Goal: Task Accomplishment & Management: Manage account settings

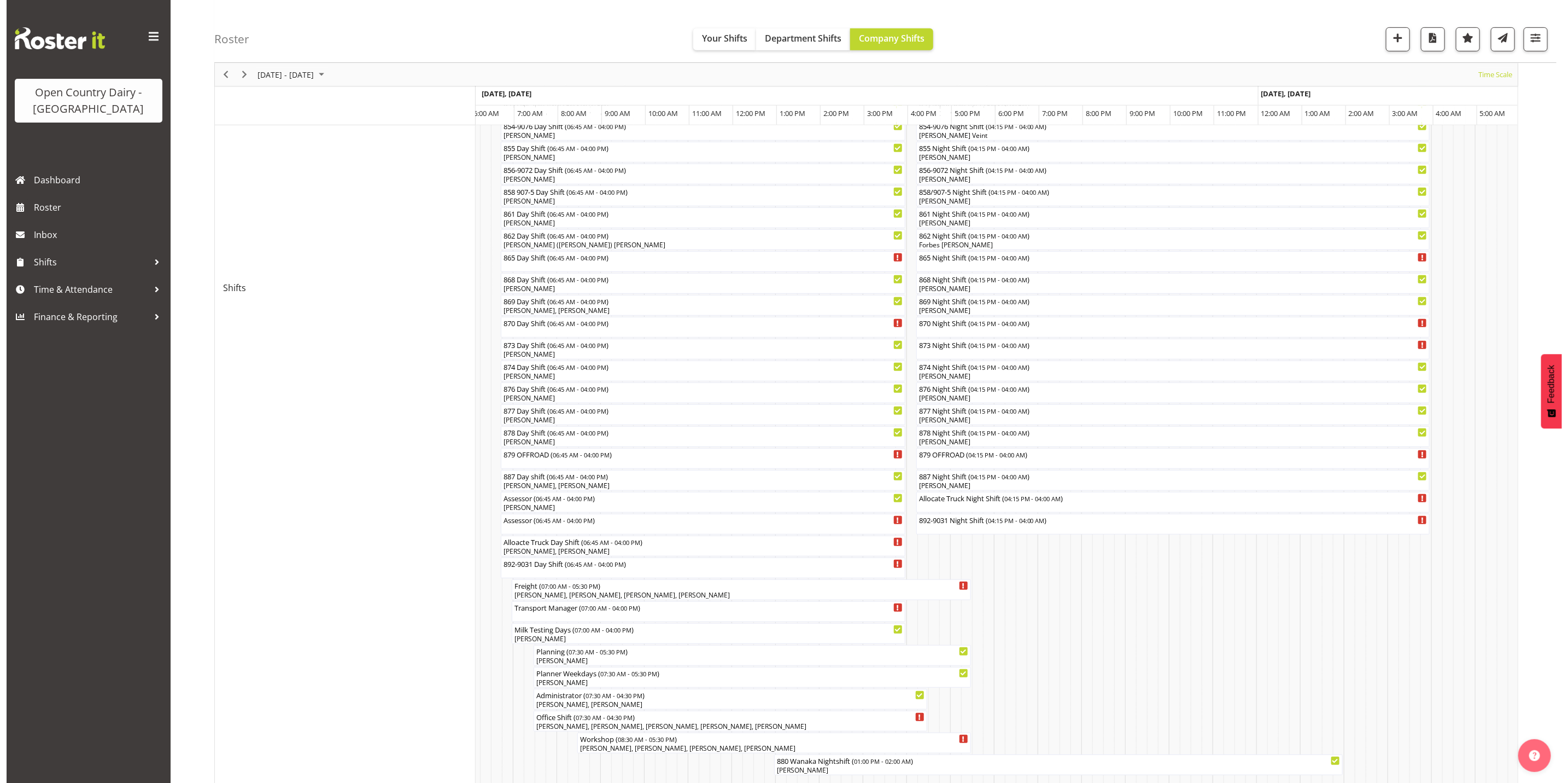
scroll to position [410, 0]
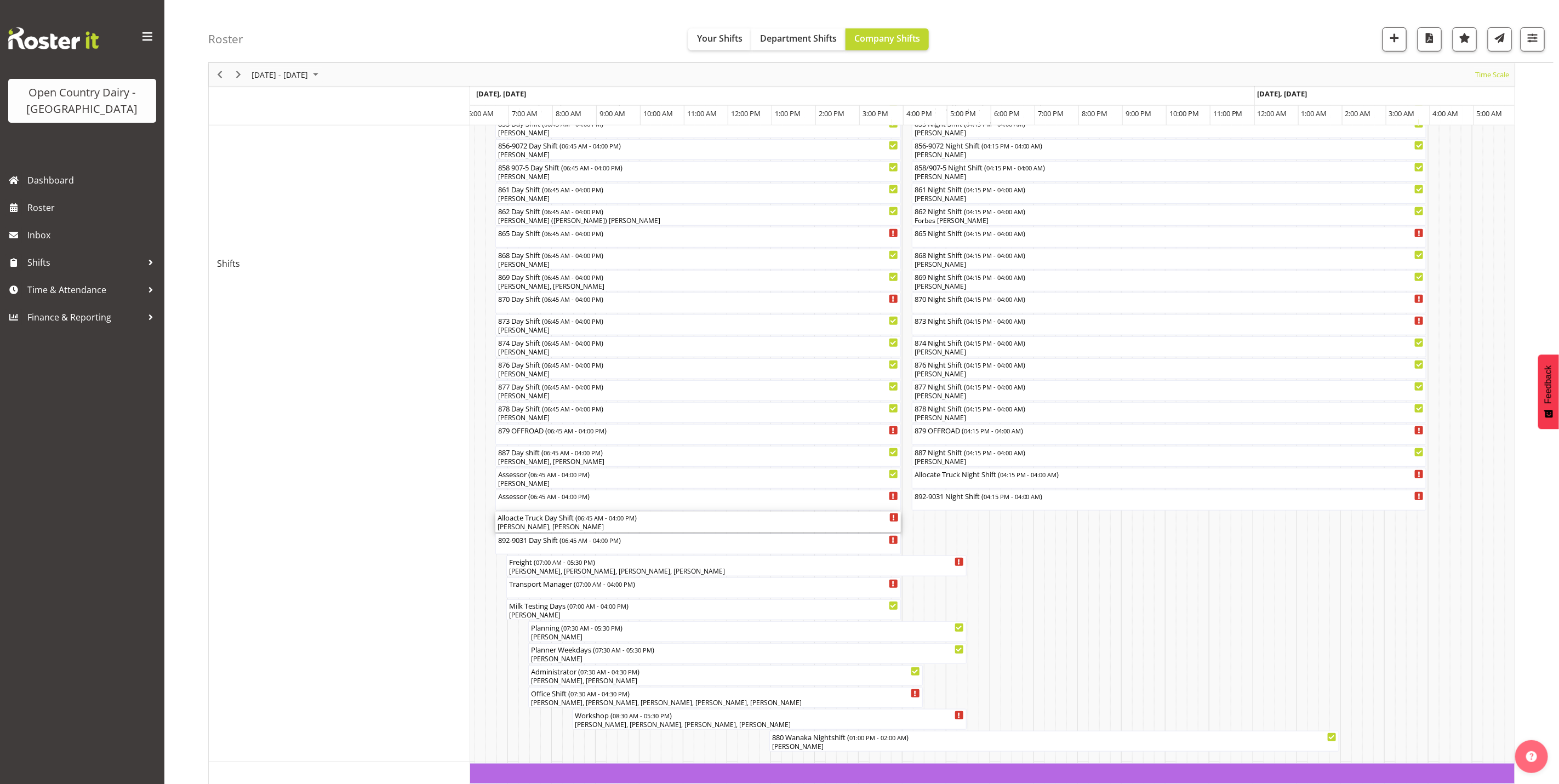
click at [613, 526] on div "[PERSON_NAME], [PERSON_NAME]" at bounding box center [698, 527] width 401 height 10
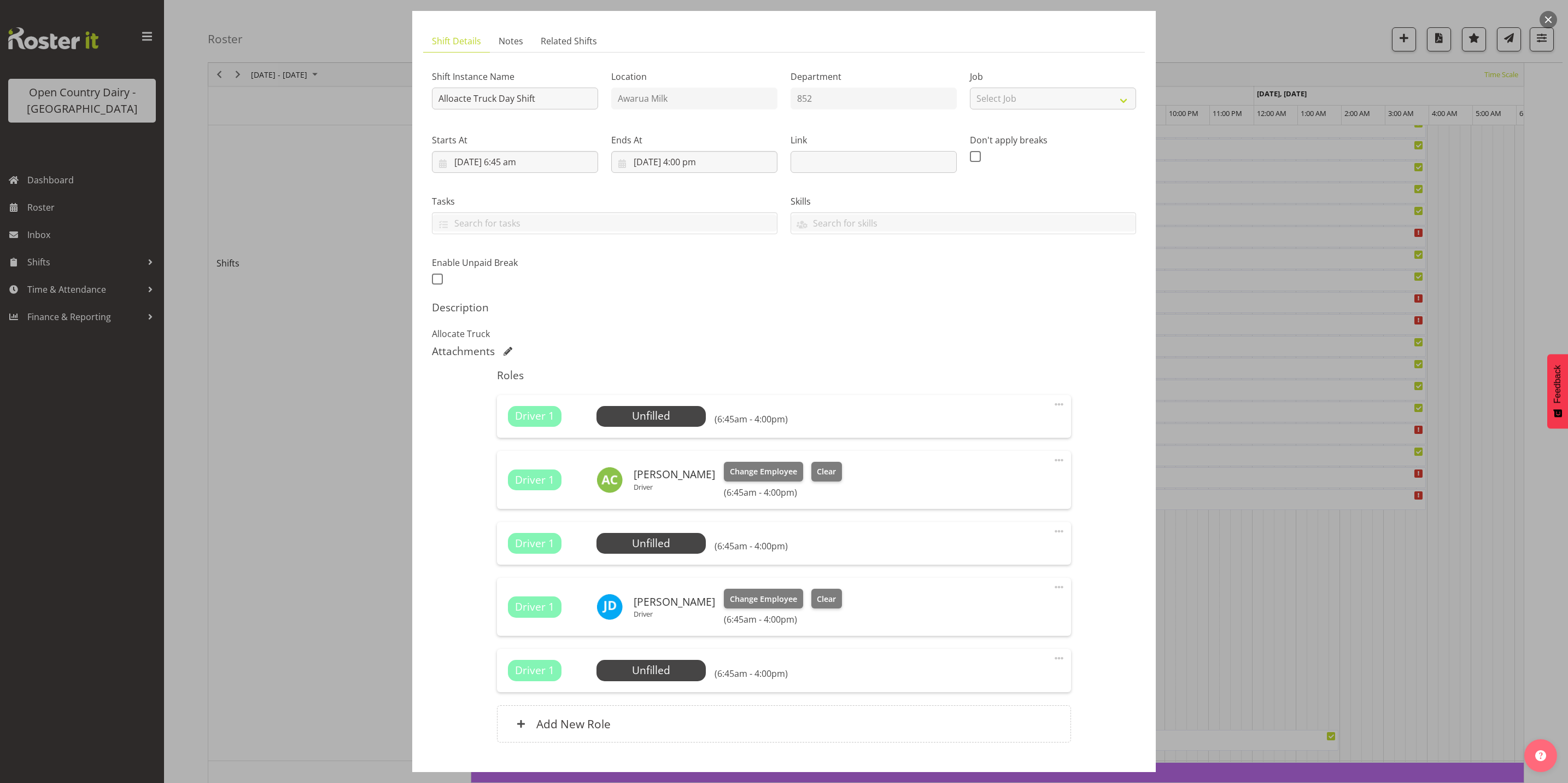
scroll to position [82, 0]
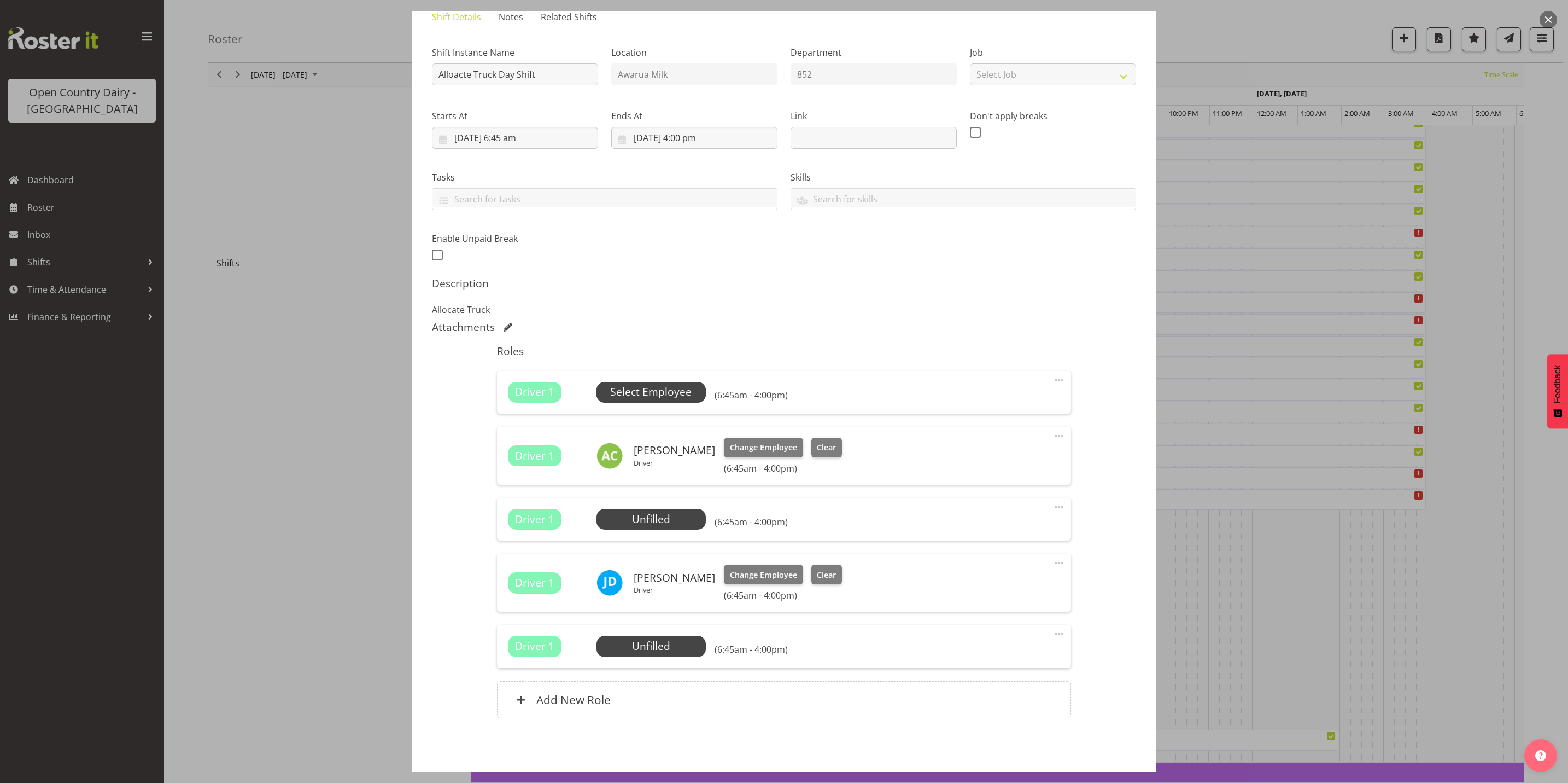
click at [649, 395] on span "Select Employee" at bounding box center [651, 391] width 82 height 16
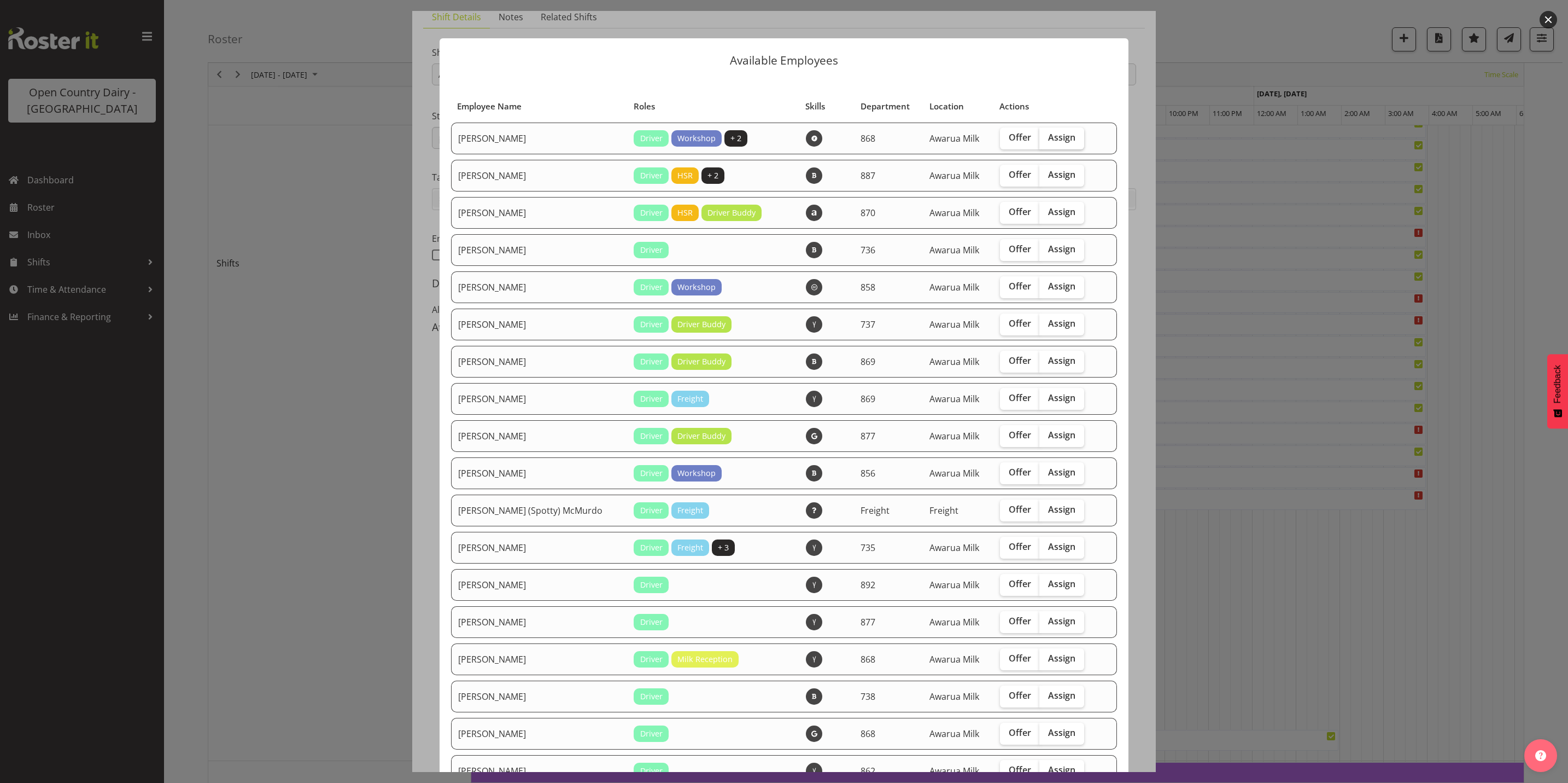
click at [1048, 133] on span "Assign" at bounding box center [1061, 137] width 27 height 11
click at [1040, 134] on input "Assign" at bounding box center [1043, 137] width 7 height 7
click at [1040, 143] on label "Assign" at bounding box center [1062, 138] width 45 height 22
click at [1040, 141] on input "Assign" at bounding box center [1043, 137] width 7 height 7
checkbox input "false"
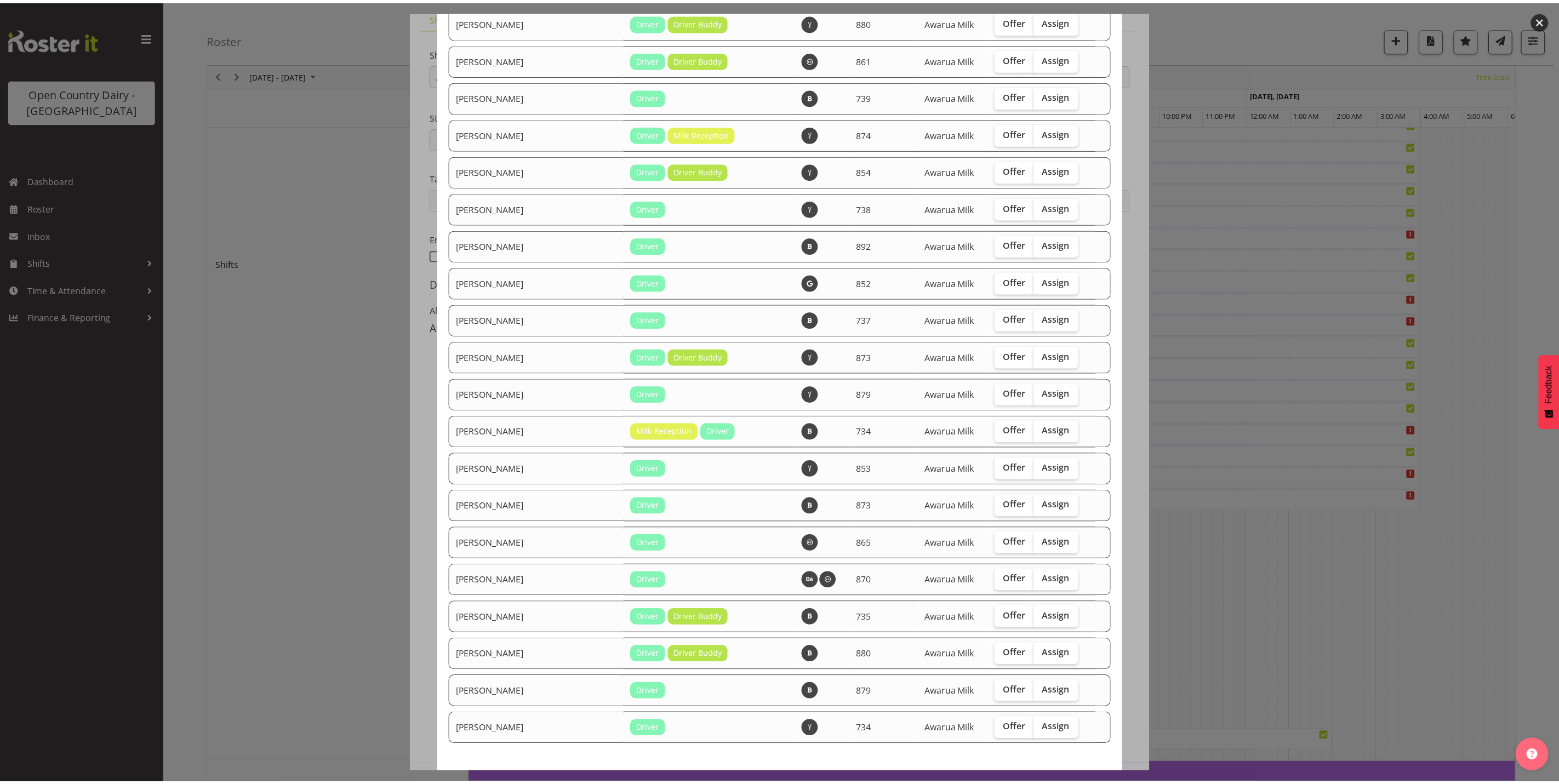
scroll to position [1510, 0]
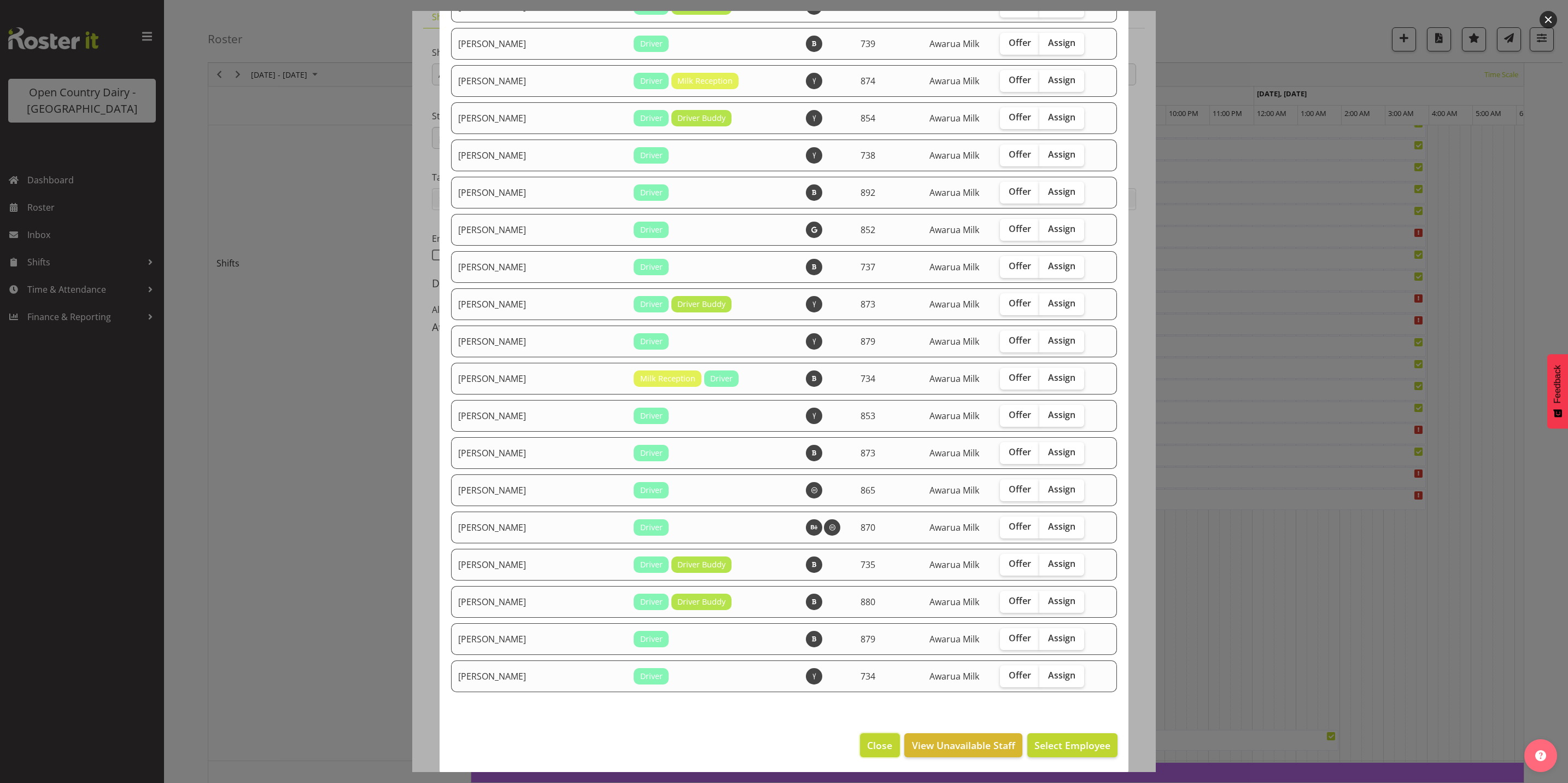
click at [868, 750] on button "Close" at bounding box center [879, 745] width 39 height 24
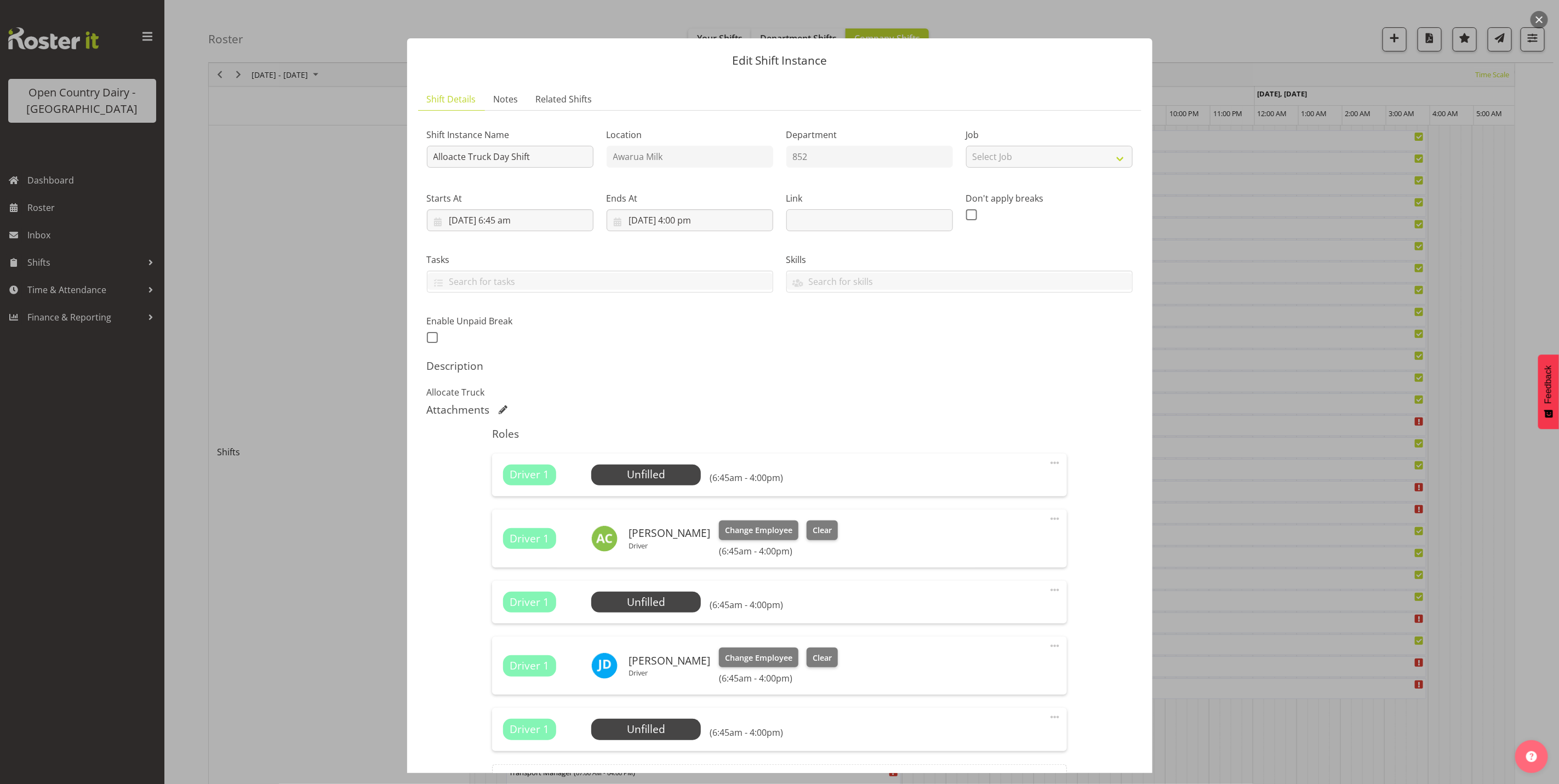
scroll to position [165, 0]
click at [1536, 20] on button "button" at bounding box center [1539, 19] width 17 height 17
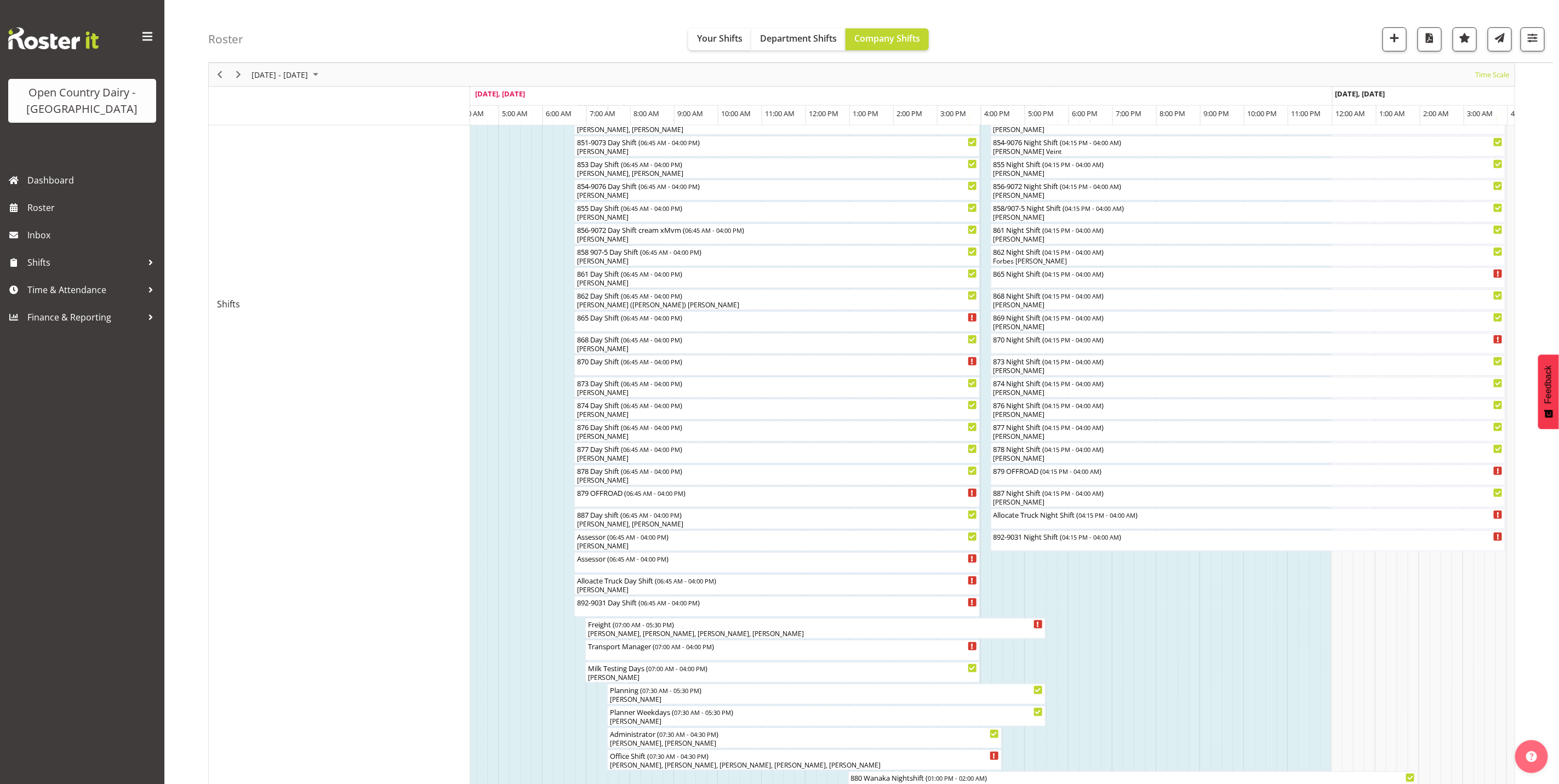
scroll to position [377, 0]
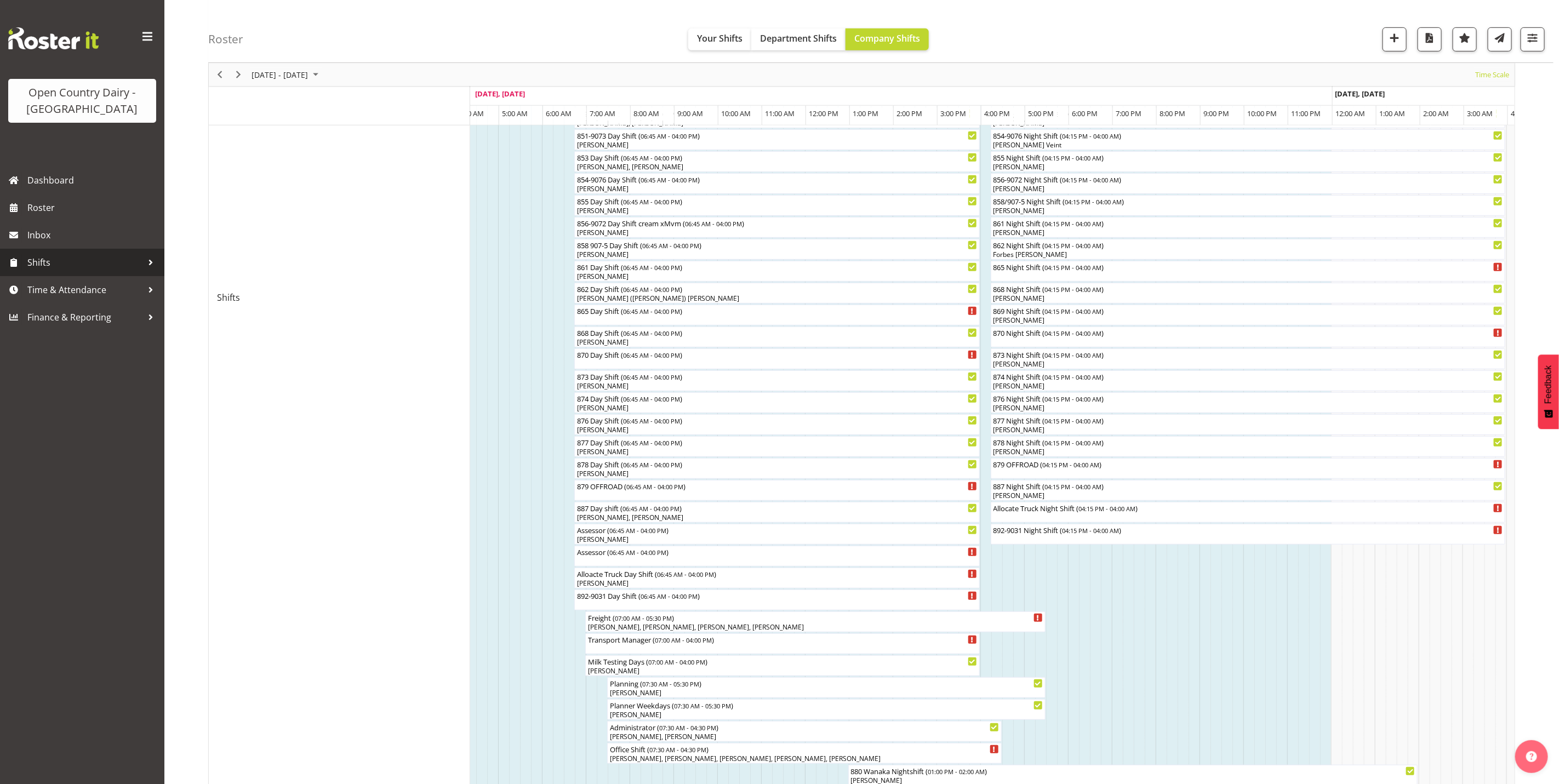
click at [55, 270] on span "Shifts" at bounding box center [84, 262] width 115 height 16
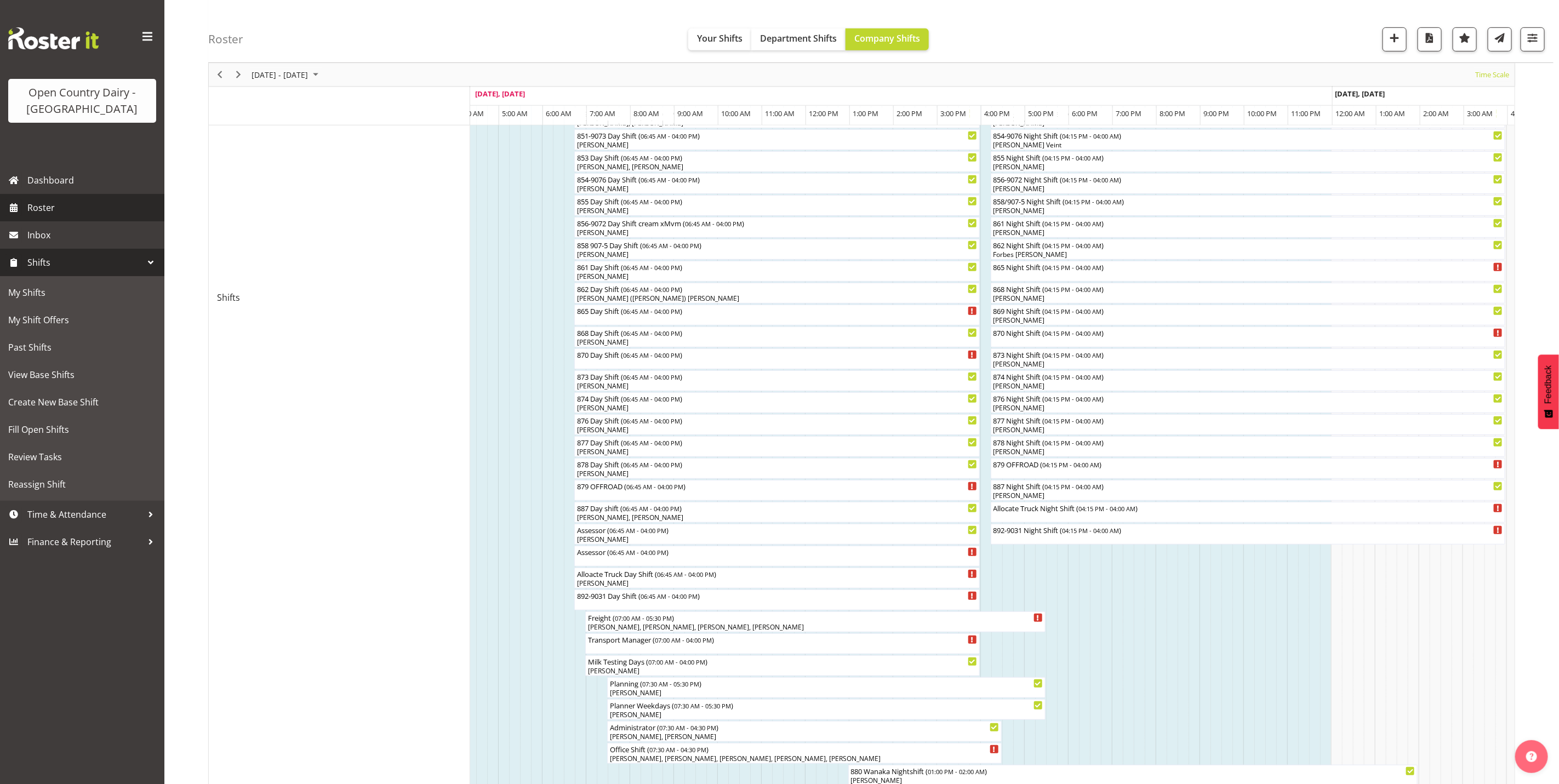
click at [61, 206] on span "Roster" at bounding box center [93, 207] width 131 height 16
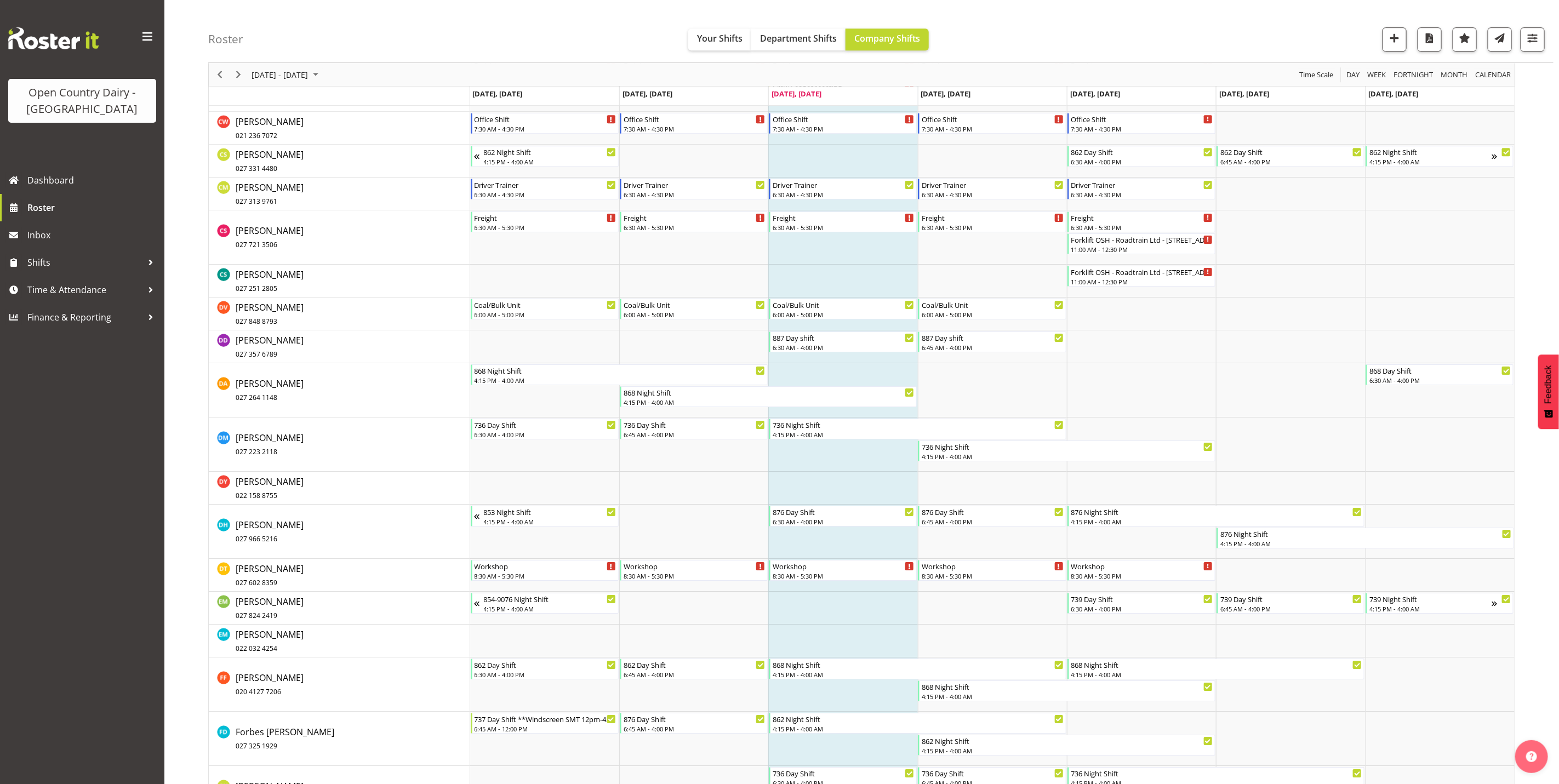
scroll to position [2563, 0]
click at [48, 212] on span "Roster" at bounding box center [93, 207] width 131 height 16
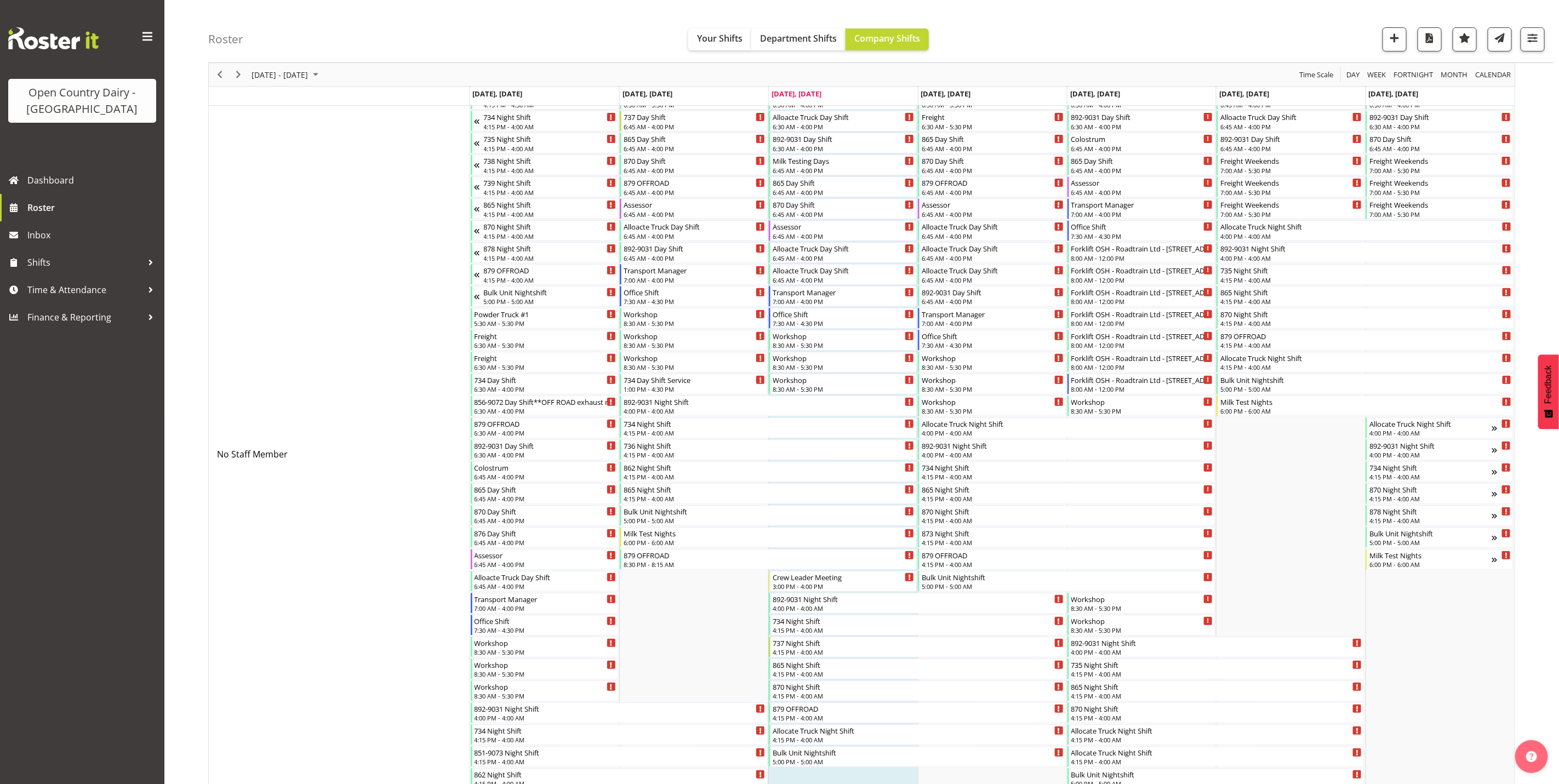
scroll to position [126, 0]
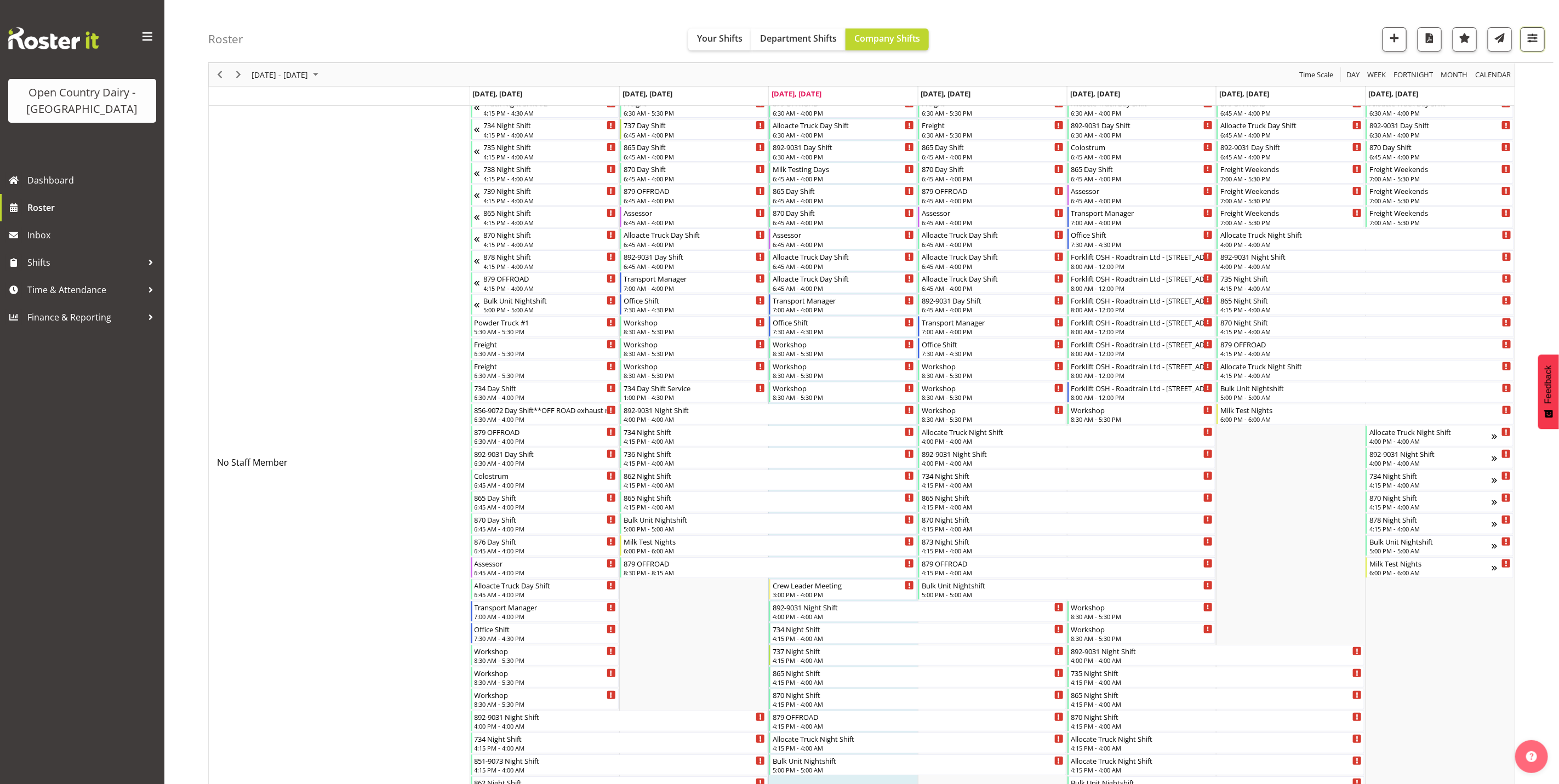
click at [1531, 43] on span "button" at bounding box center [1532, 37] width 14 height 14
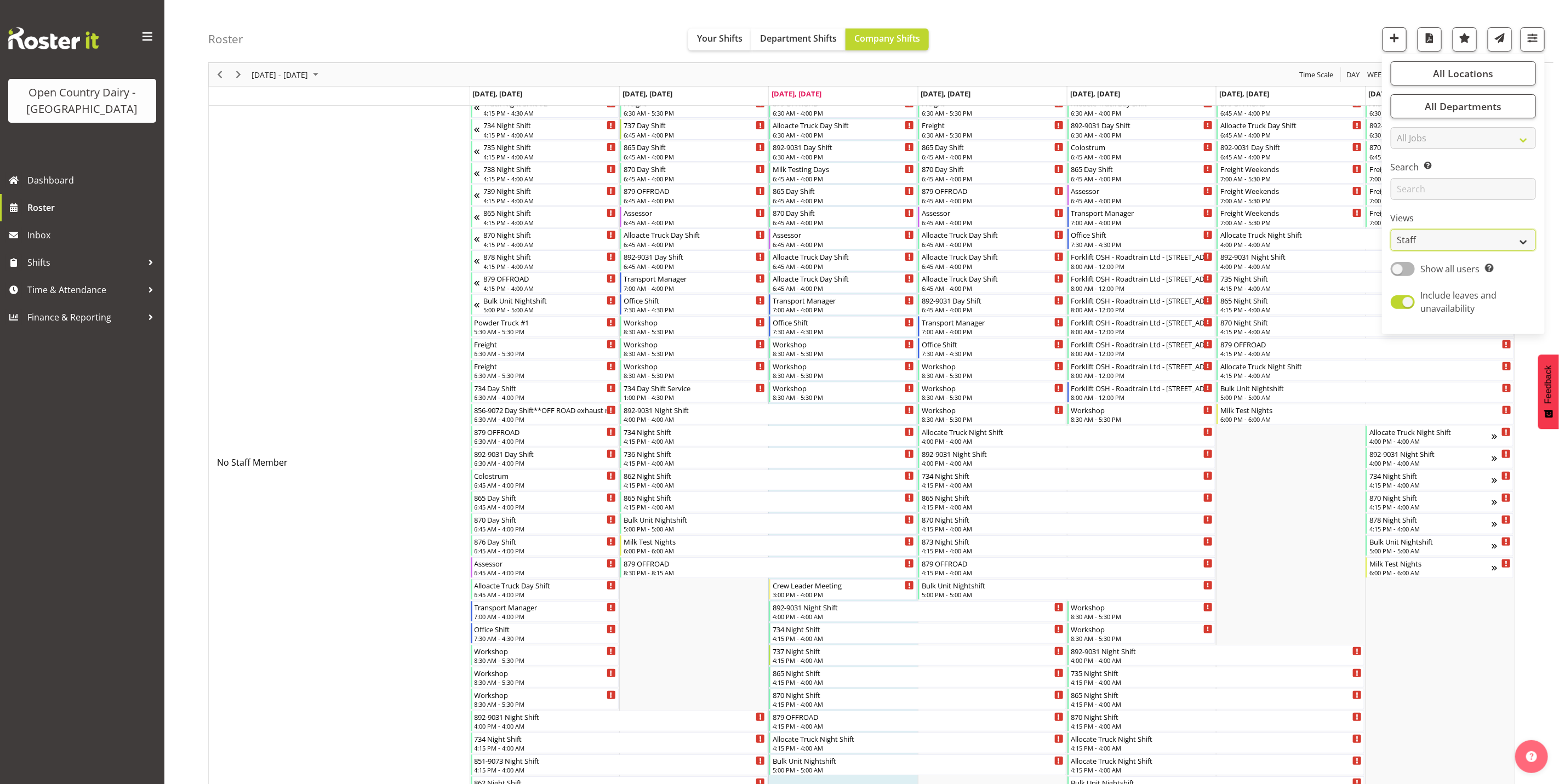
click at [1437, 245] on select "Staff Role Shift - Horizontal Shift - Vertical Staff - Location" at bounding box center [1462, 239] width 145 height 22
select select "shiftH"
click at [1390, 251] on select "Staff Role Shift - Horizontal Shift - Vertical Staff - Location" at bounding box center [1462, 239] width 145 height 22
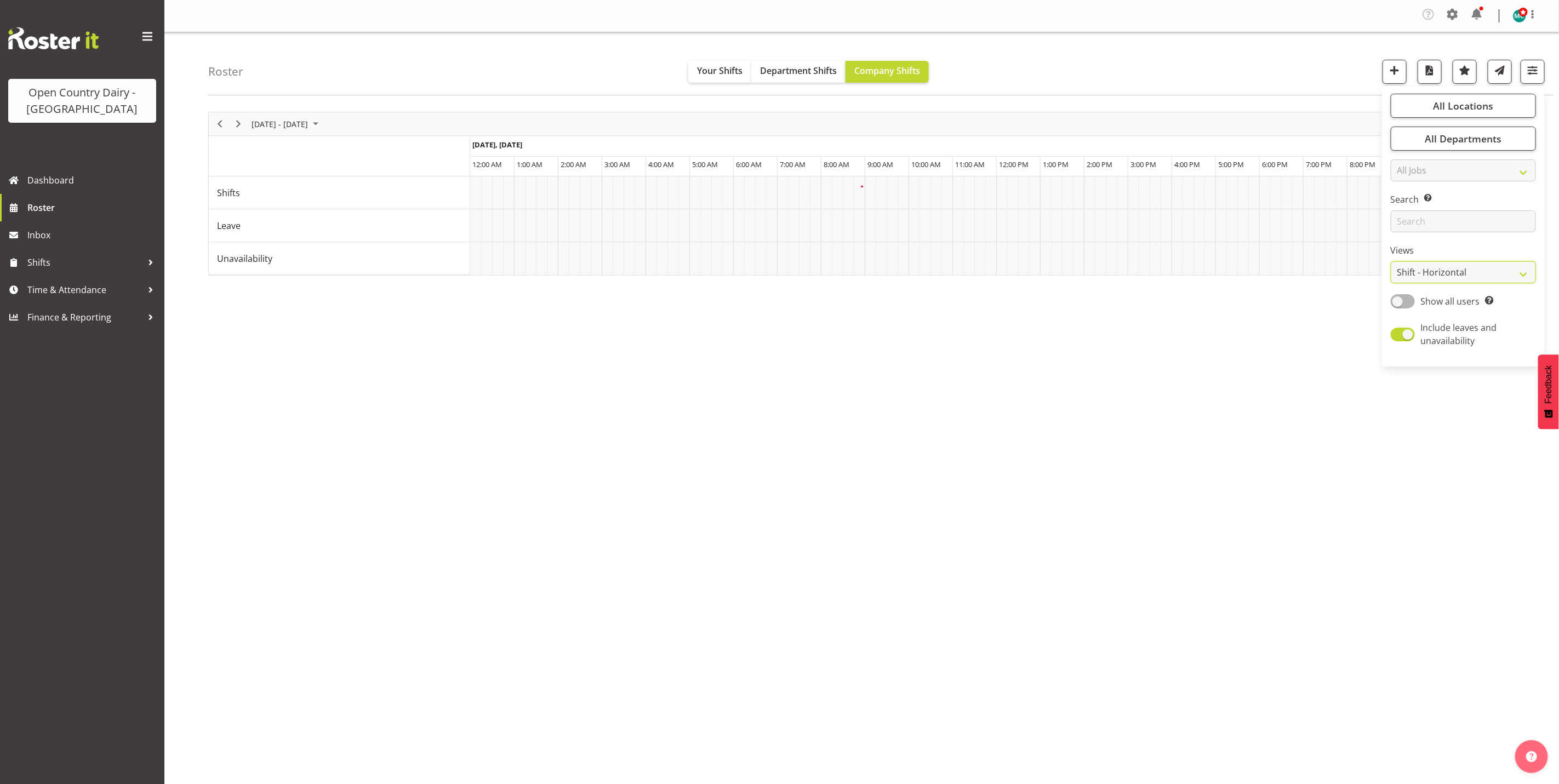
scroll to position [0, 0]
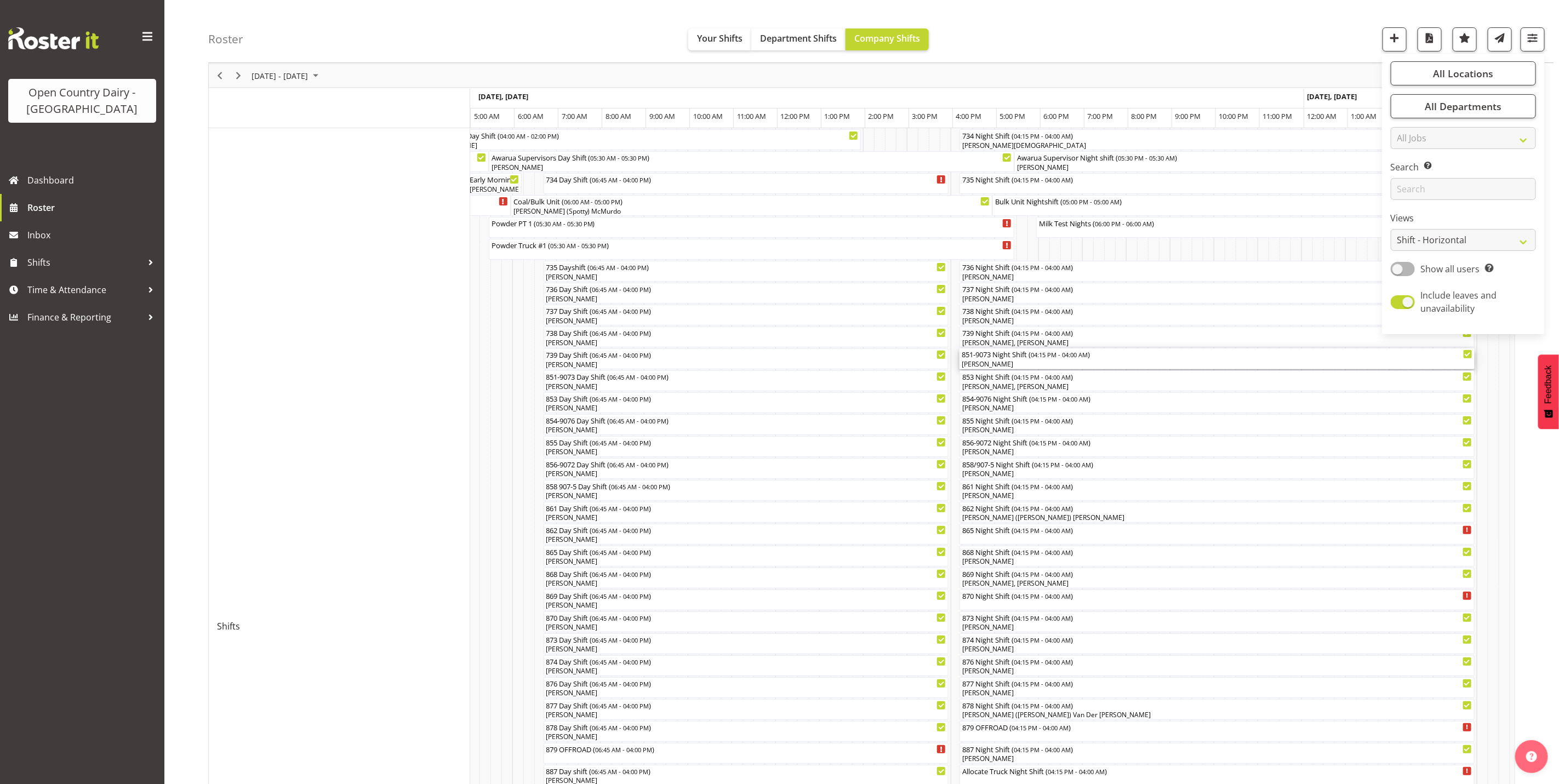
click at [993, 358] on div "851-9073 Night Shift ( 04:15 PM - 04:00 AM )" at bounding box center [1216, 353] width 511 height 11
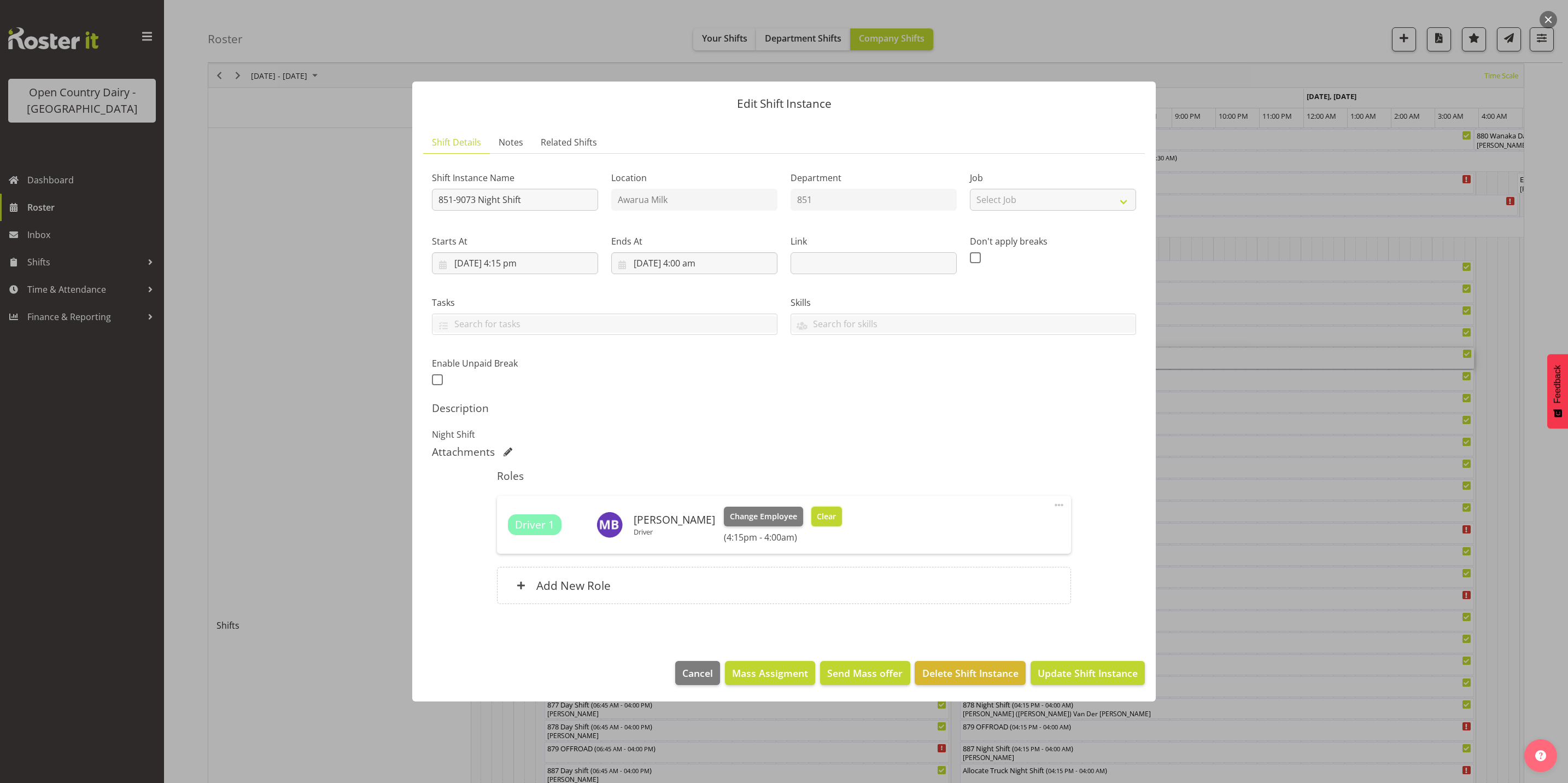
click at [817, 519] on span "Clear" at bounding box center [826, 516] width 19 height 12
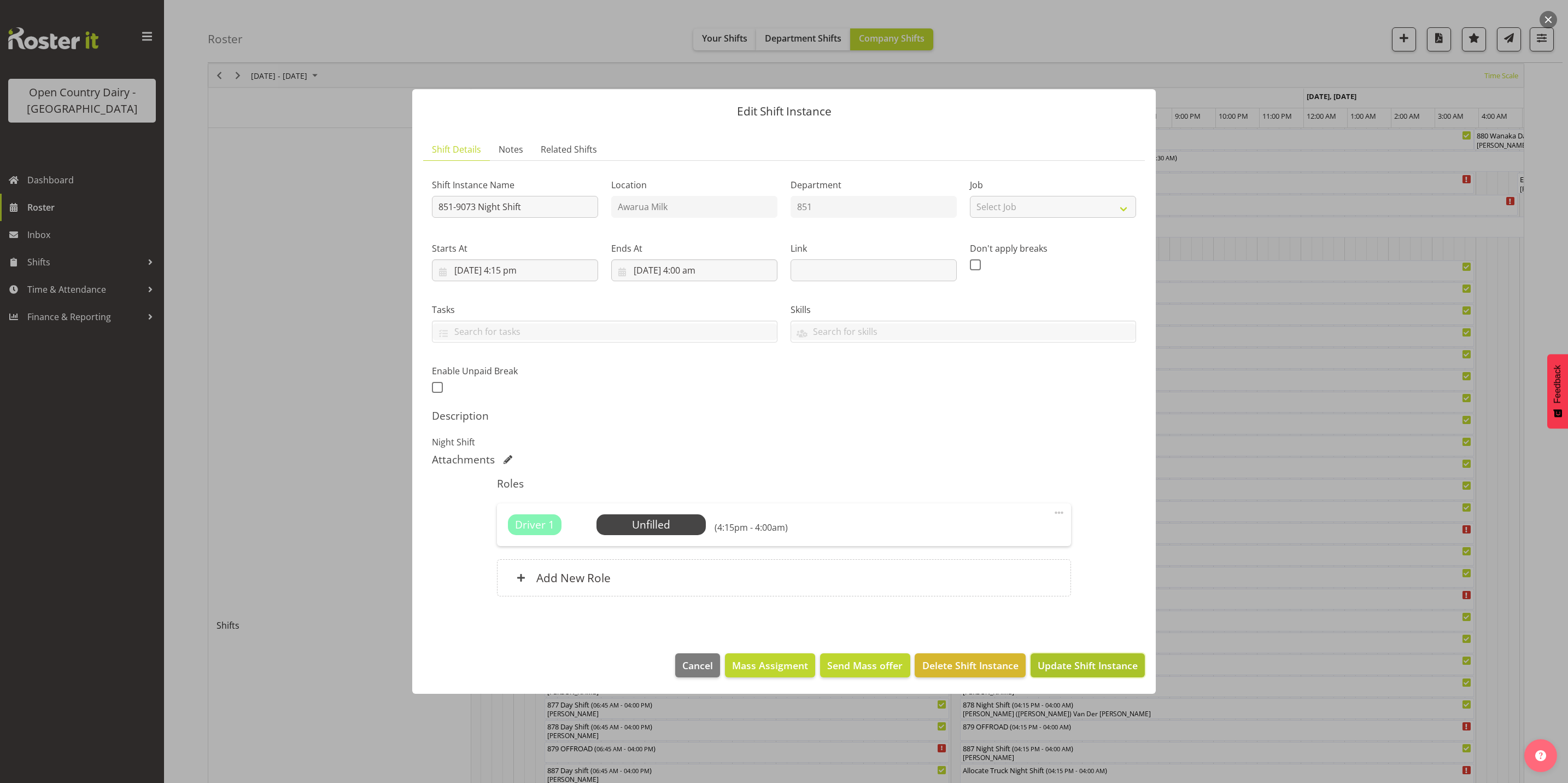
click at [1096, 667] on span "Update Shift Instance" at bounding box center [1088, 664] width 100 height 14
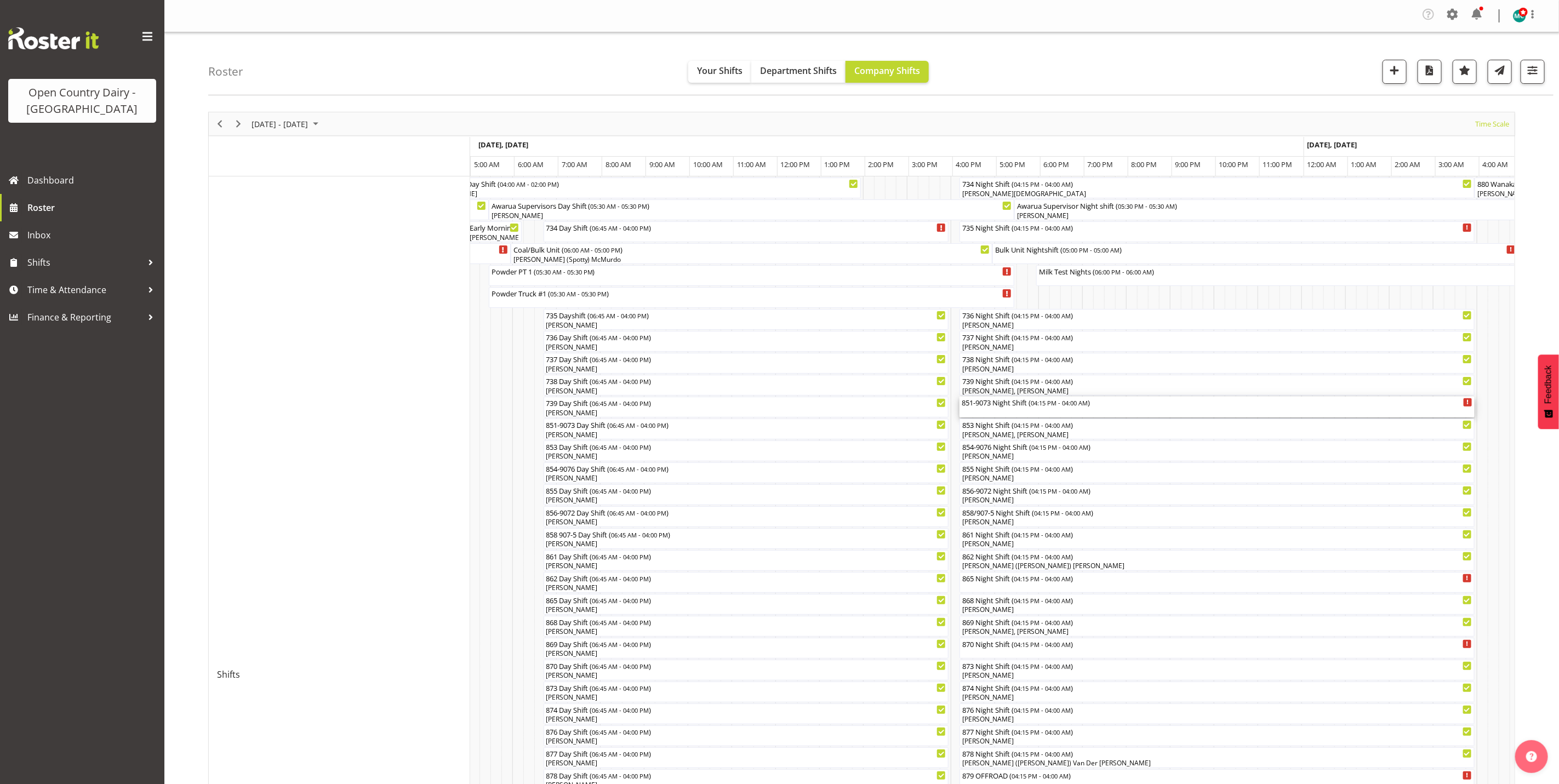
click at [995, 414] on div "851-9073 Night Shift ( 04:15 PM - 04:00 AM )" at bounding box center [1216, 406] width 511 height 20
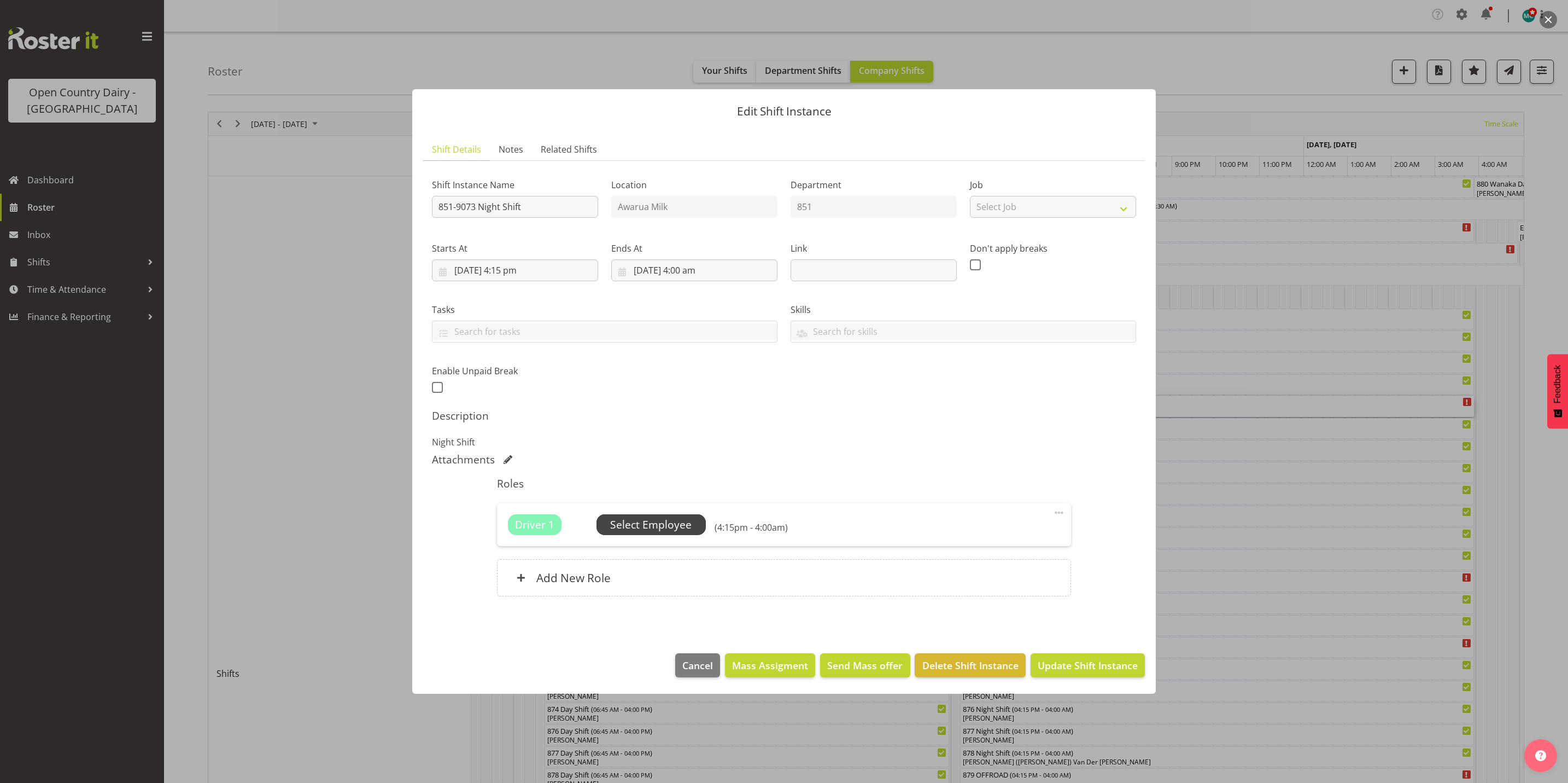
click at [681, 527] on span "Select Employee" at bounding box center [651, 524] width 82 height 16
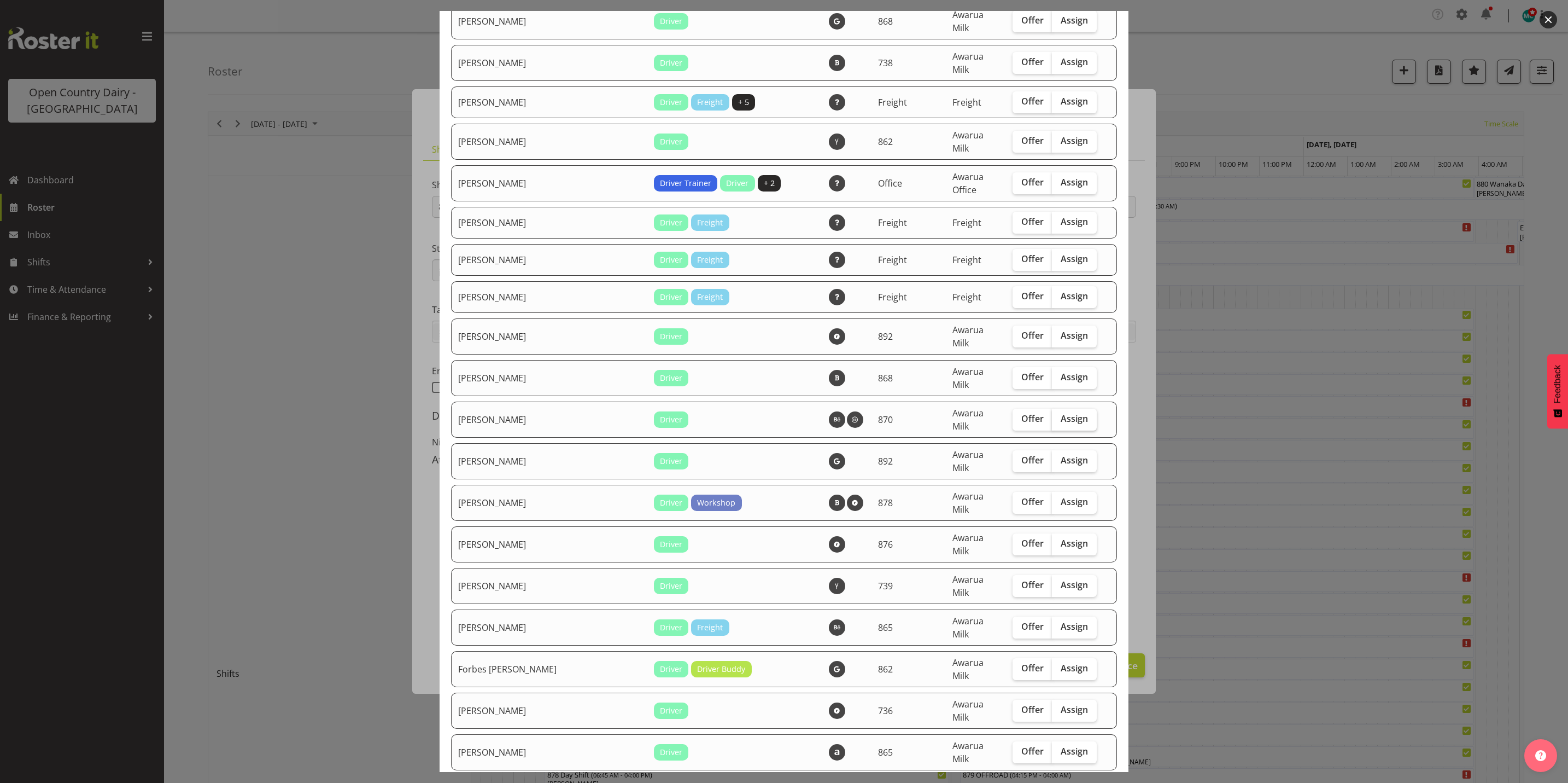
click at [1063, 413] on span "Assign" at bounding box center [1074, 418] width 27 height 11
click at [1059, 415] on input "Assign" at bounding box center [1055, 418] width 7 height 7
checkbox input "true"
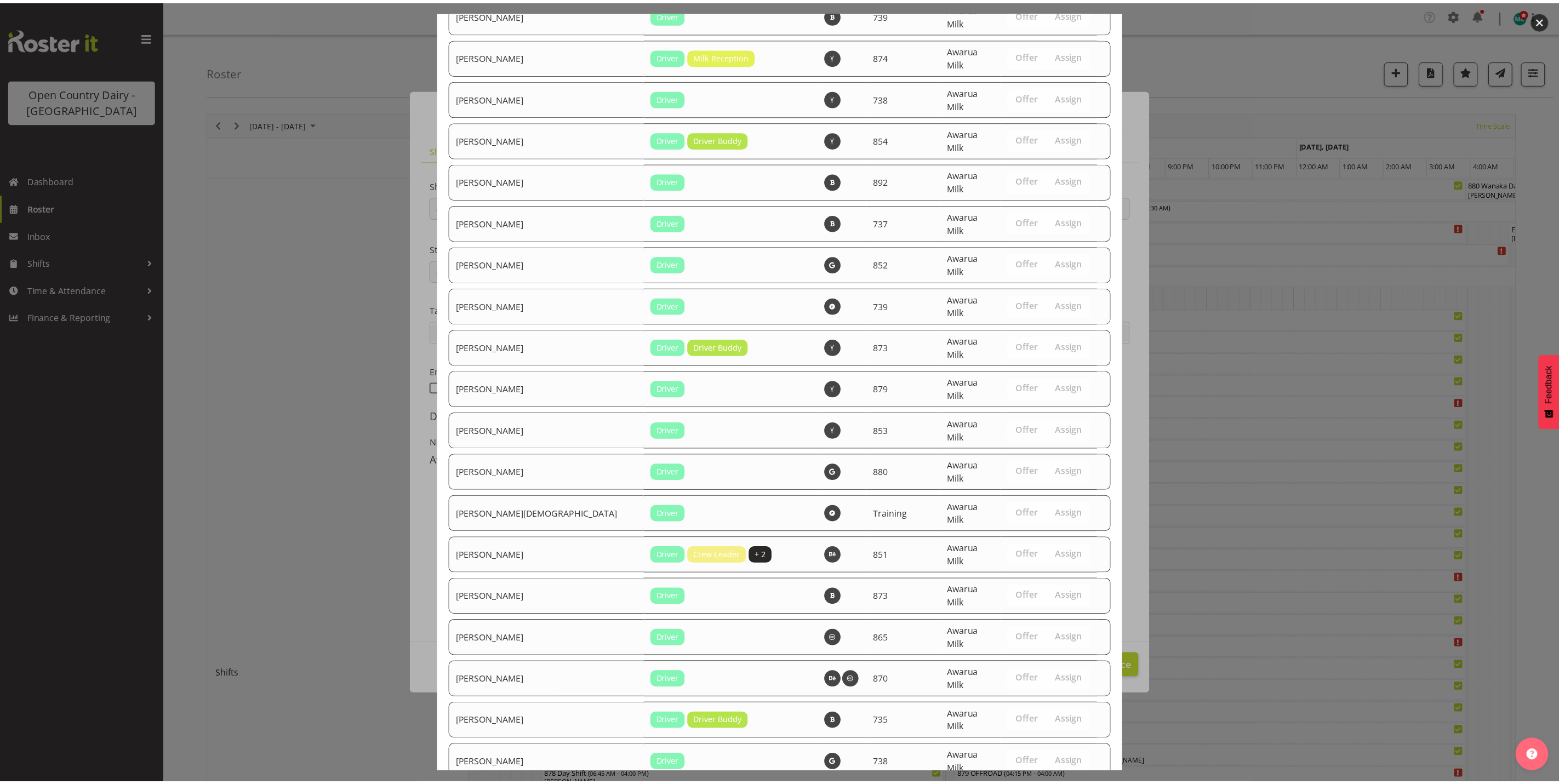
scroll to position [3705, 0]
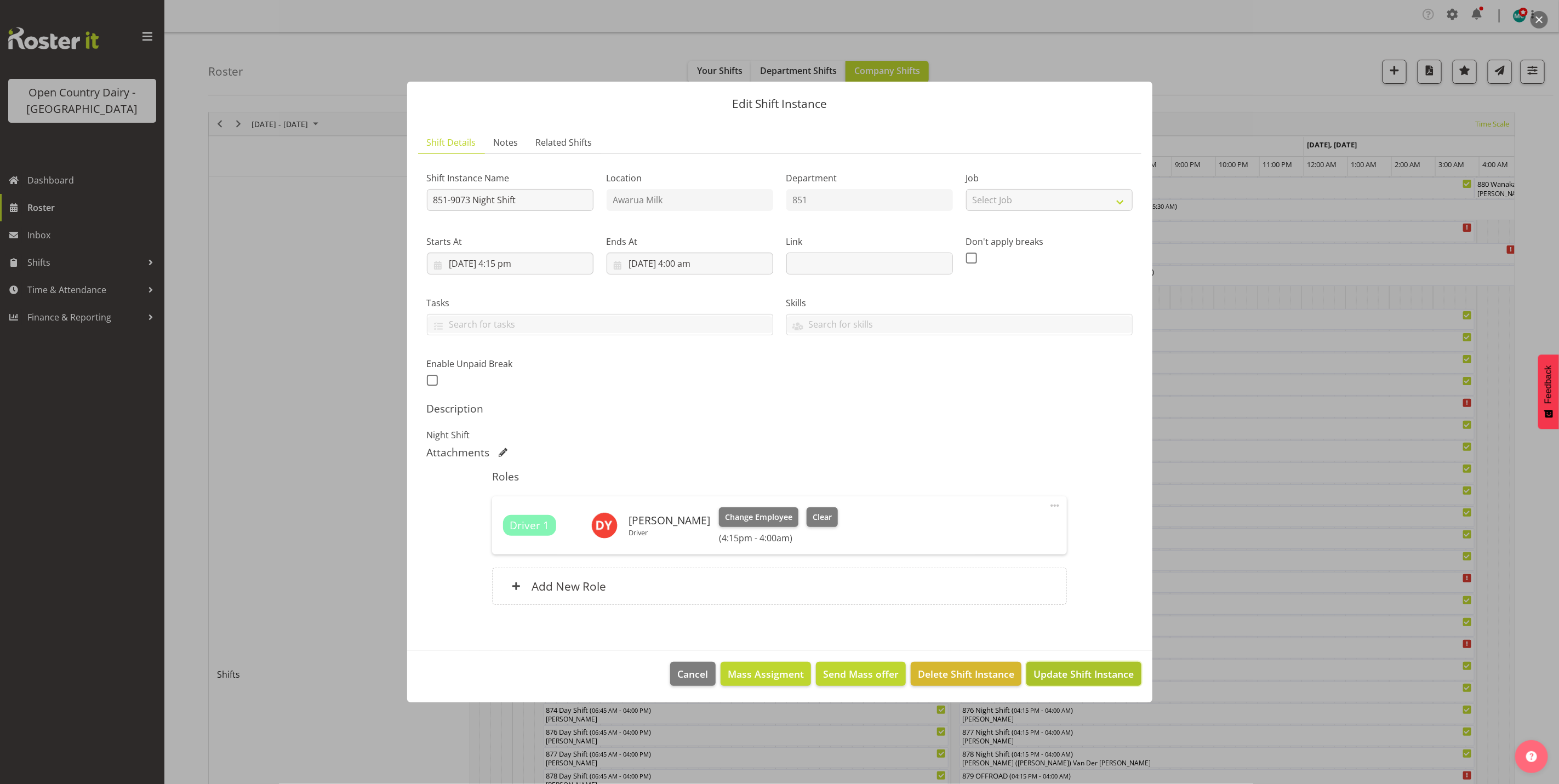
click at [1089, 674] on span "Update Shift Instance" at bounding box center [1084, 673] width 100 height 14
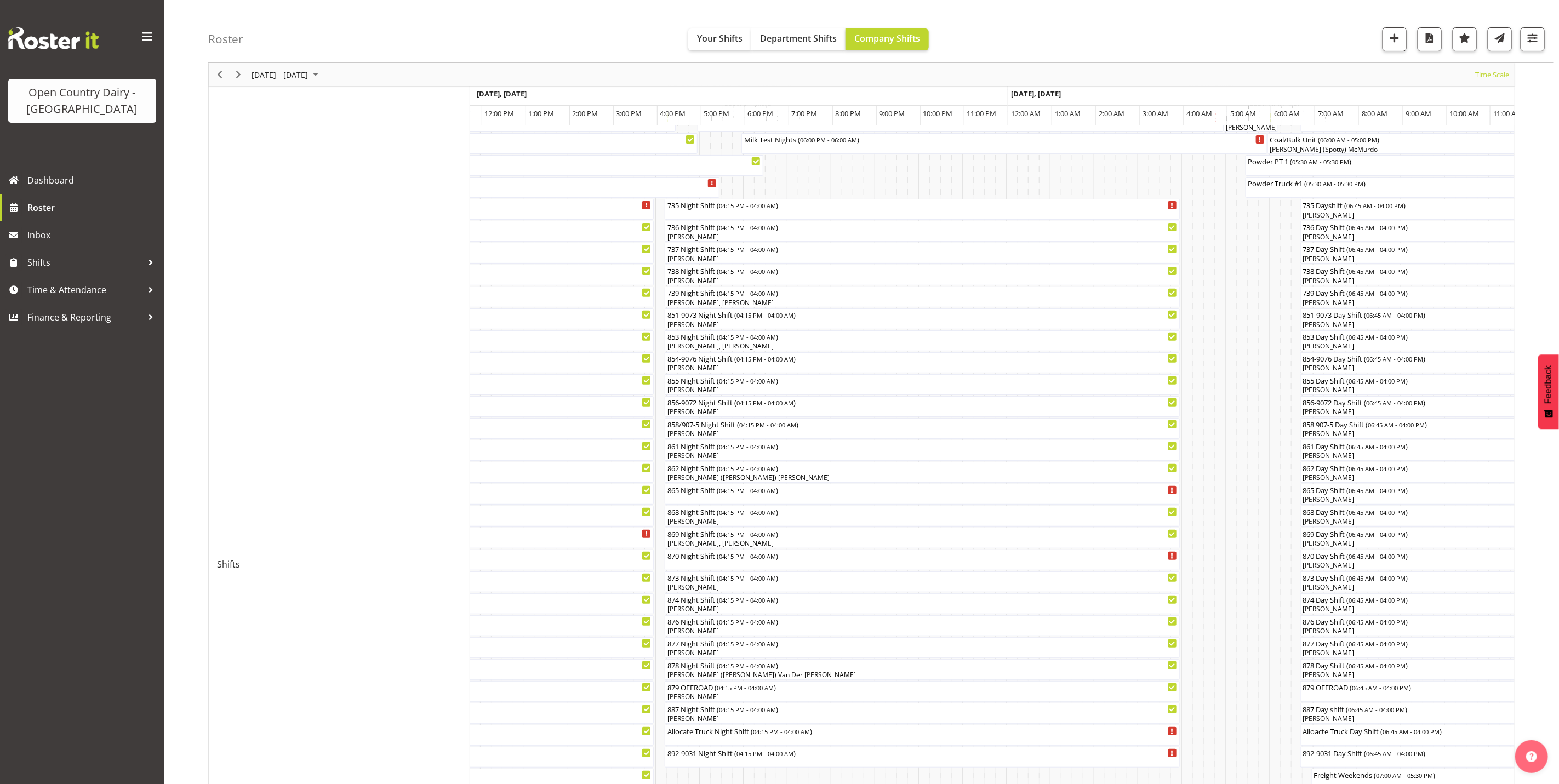
scroll to position [0, 0]
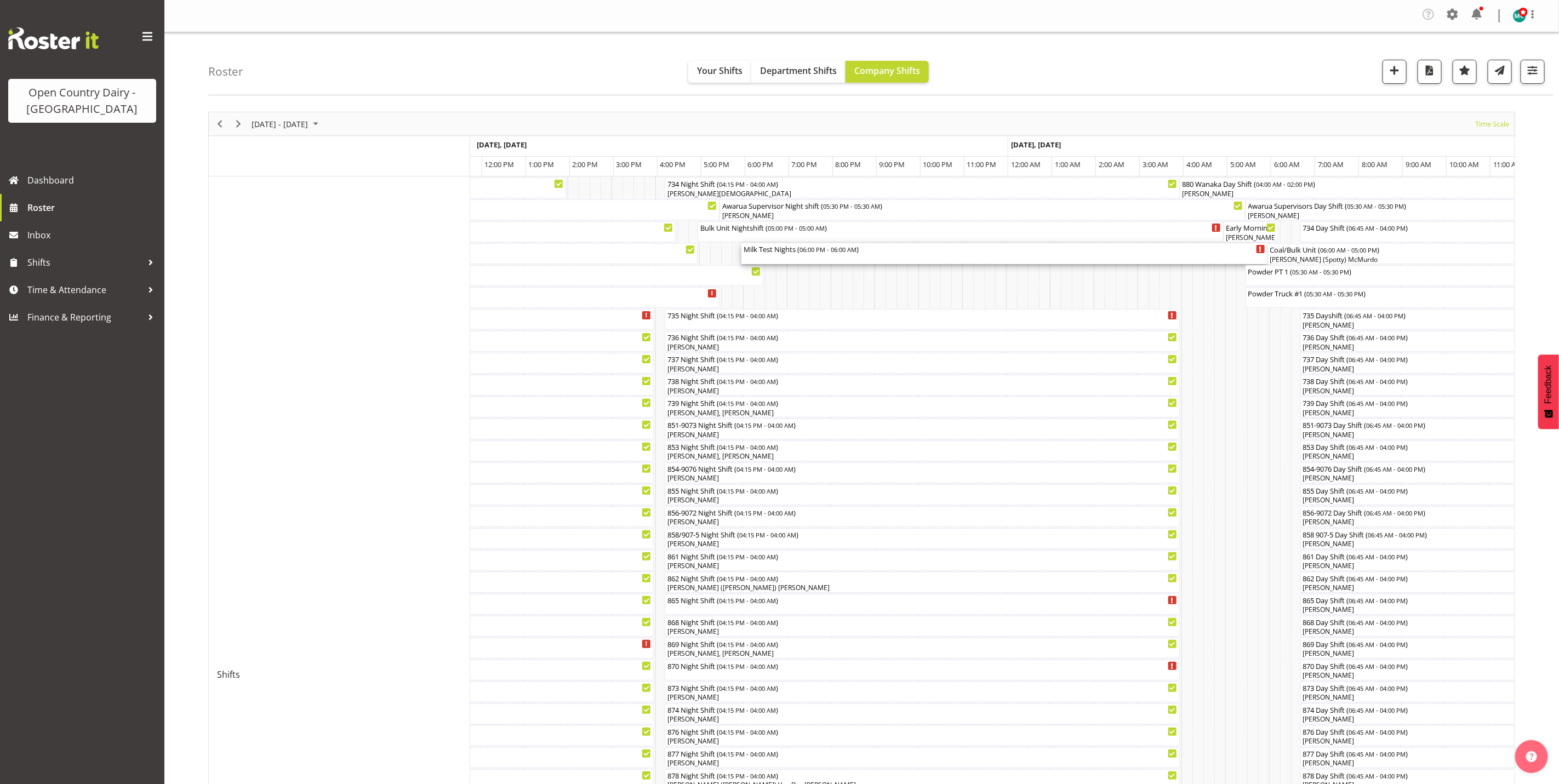
click at [781, 256] on div "Milk Test Nights ( 06:00 PM - 06:00 AM )" at bounding box center [1004, 253] width 521 height 20
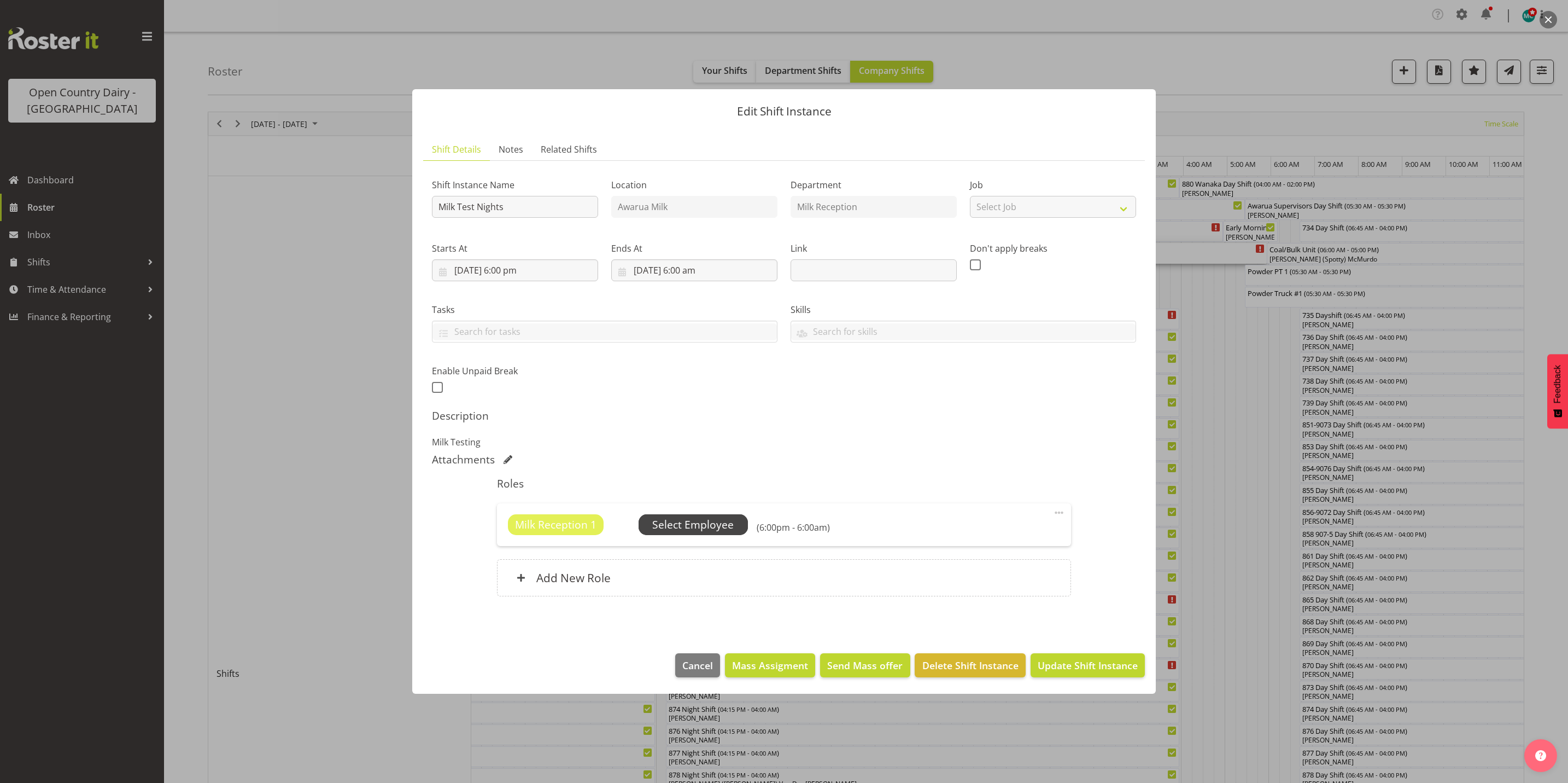
click at [693, 525] on span "Select Employee" at bounding box center [693, 524] width 82 height 16
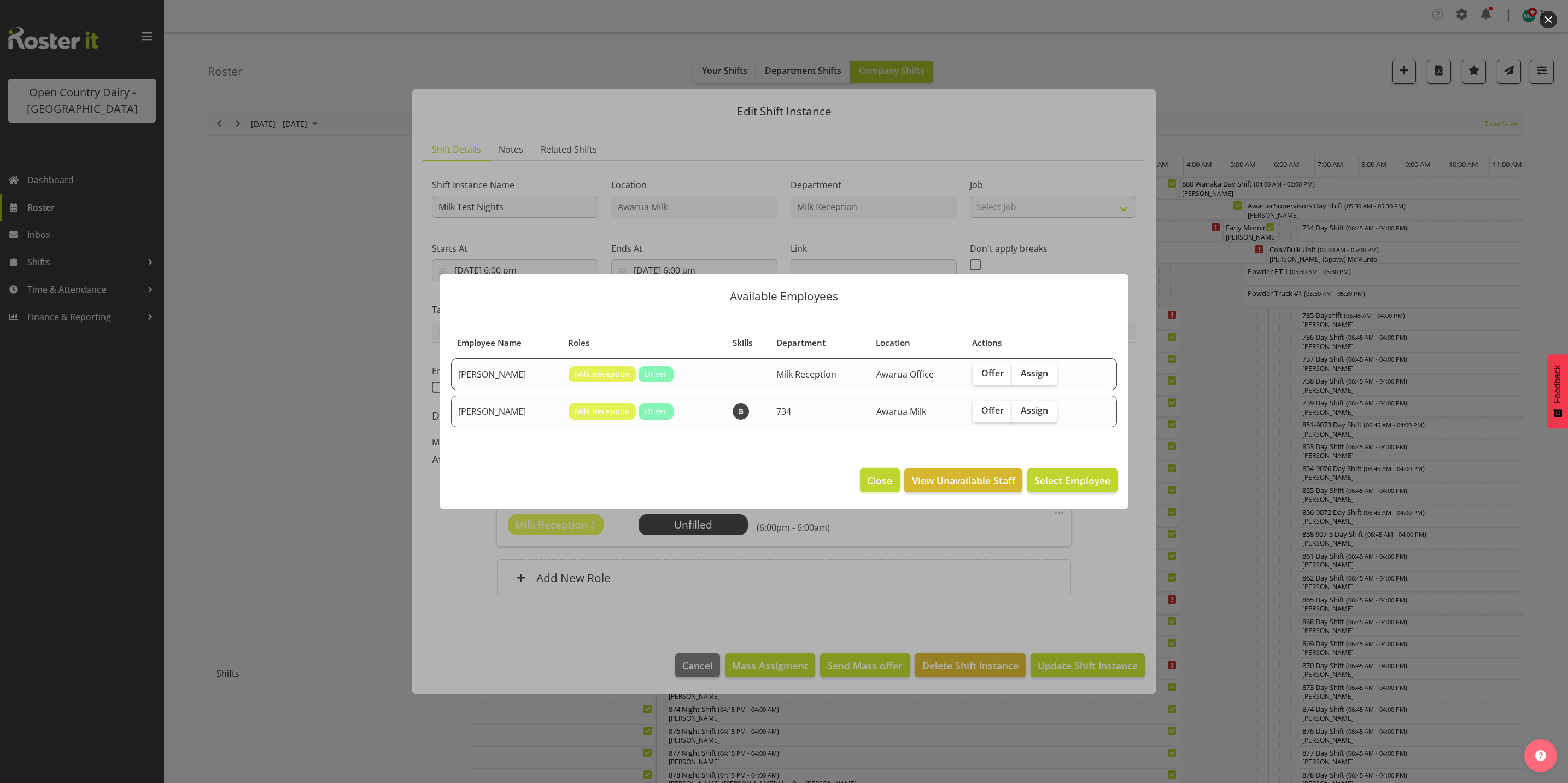
click at [865, 481] on button "Close" at bounding box center [879, 479] width 39 height 24
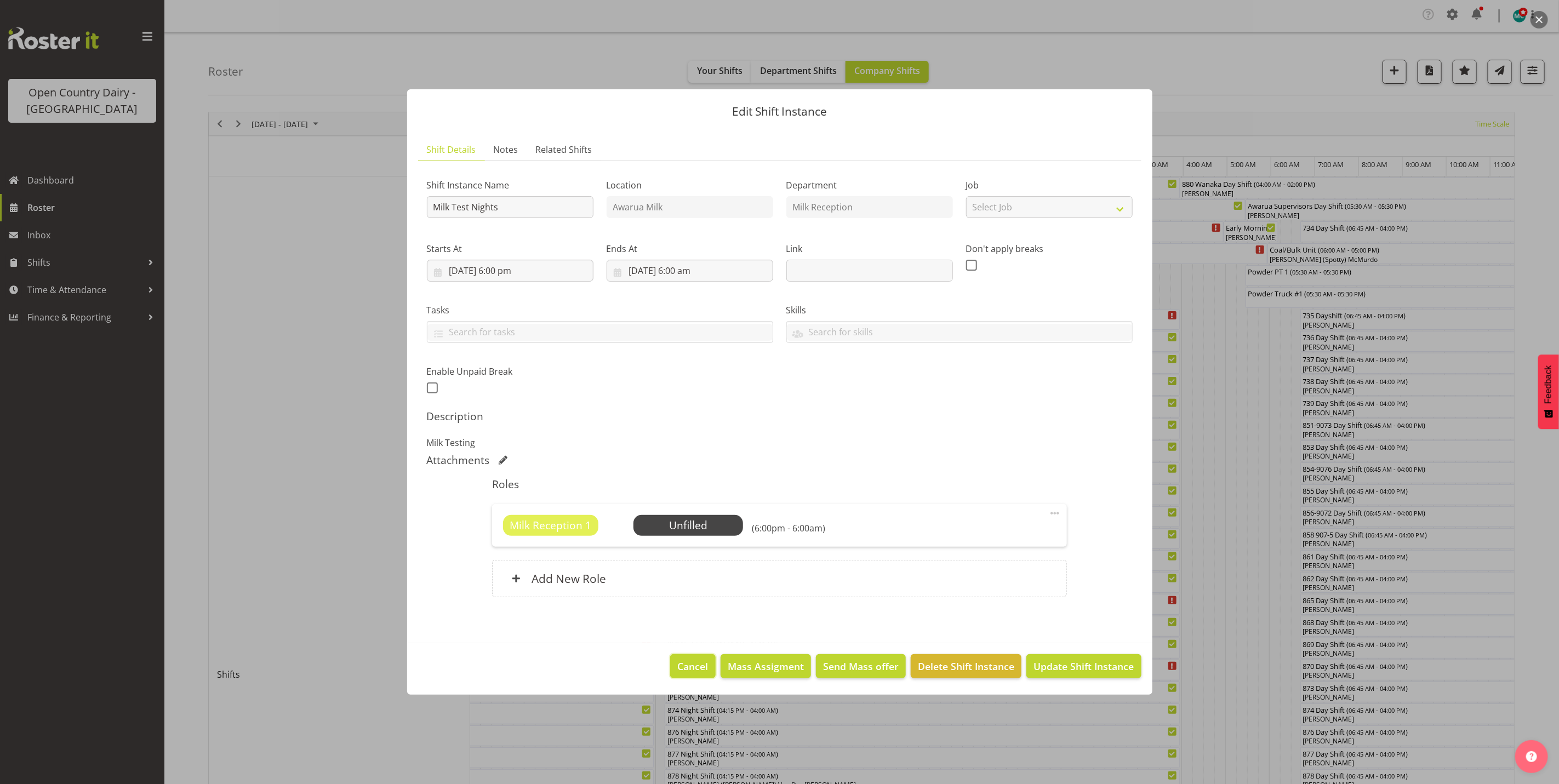
click at [689, 669] on span "Cancel" at bounding box center [693, 665] width 30 height 14
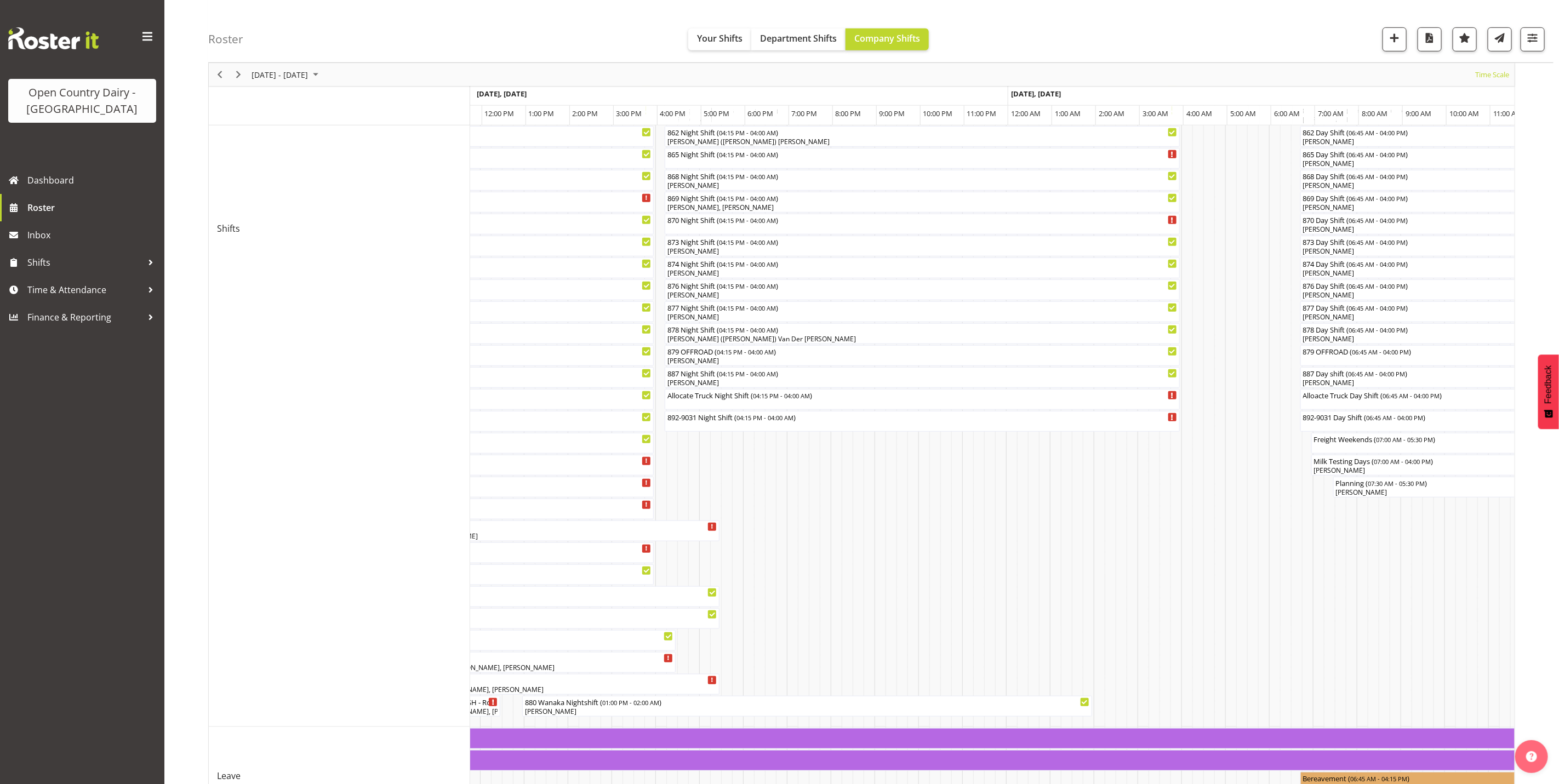
scroll to position [541, 0]
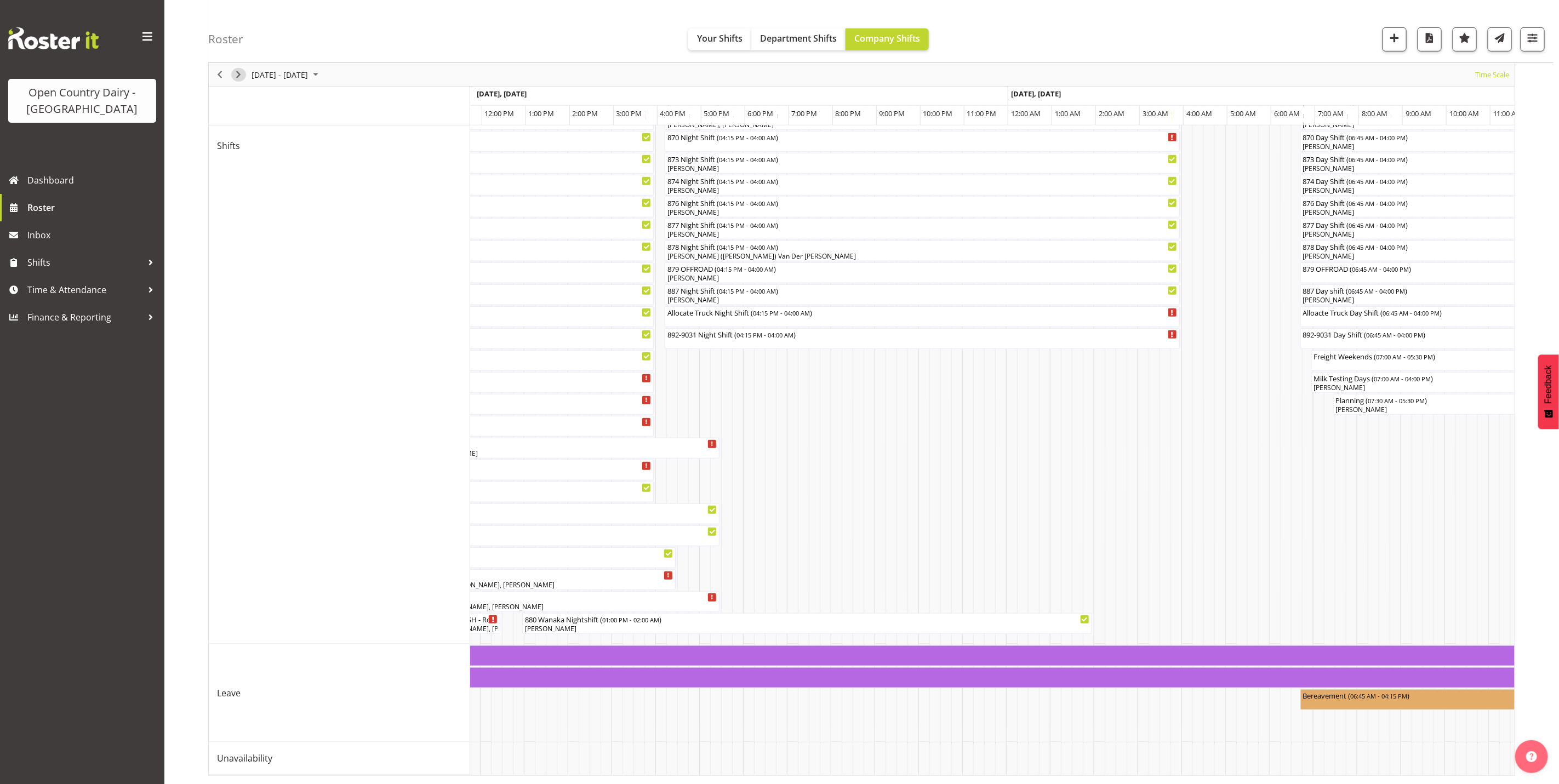
click at [237, 78] on span "Next" at bounding box center [239, 75] width 13 height 14
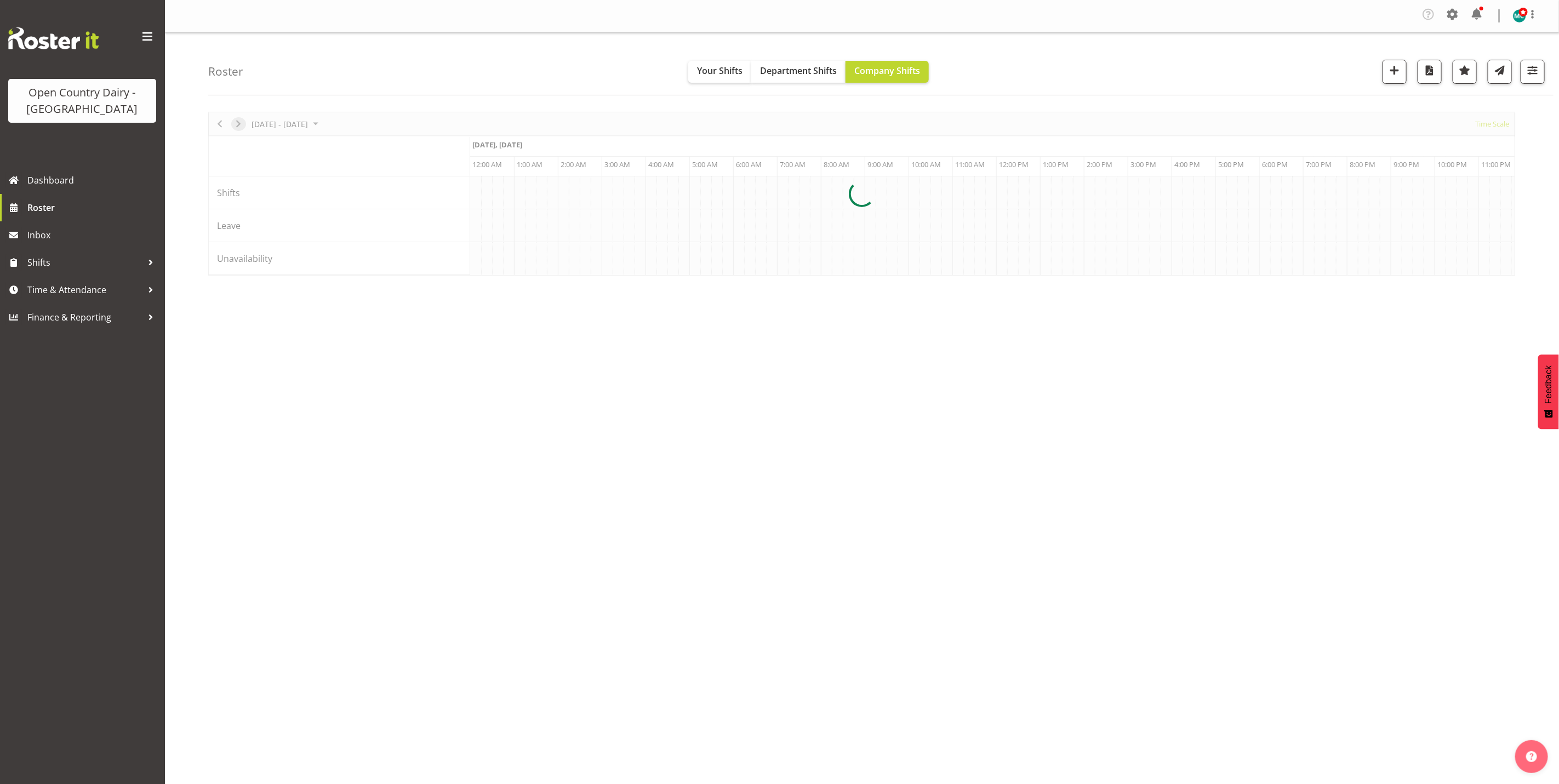
scroll to position [0, 0]
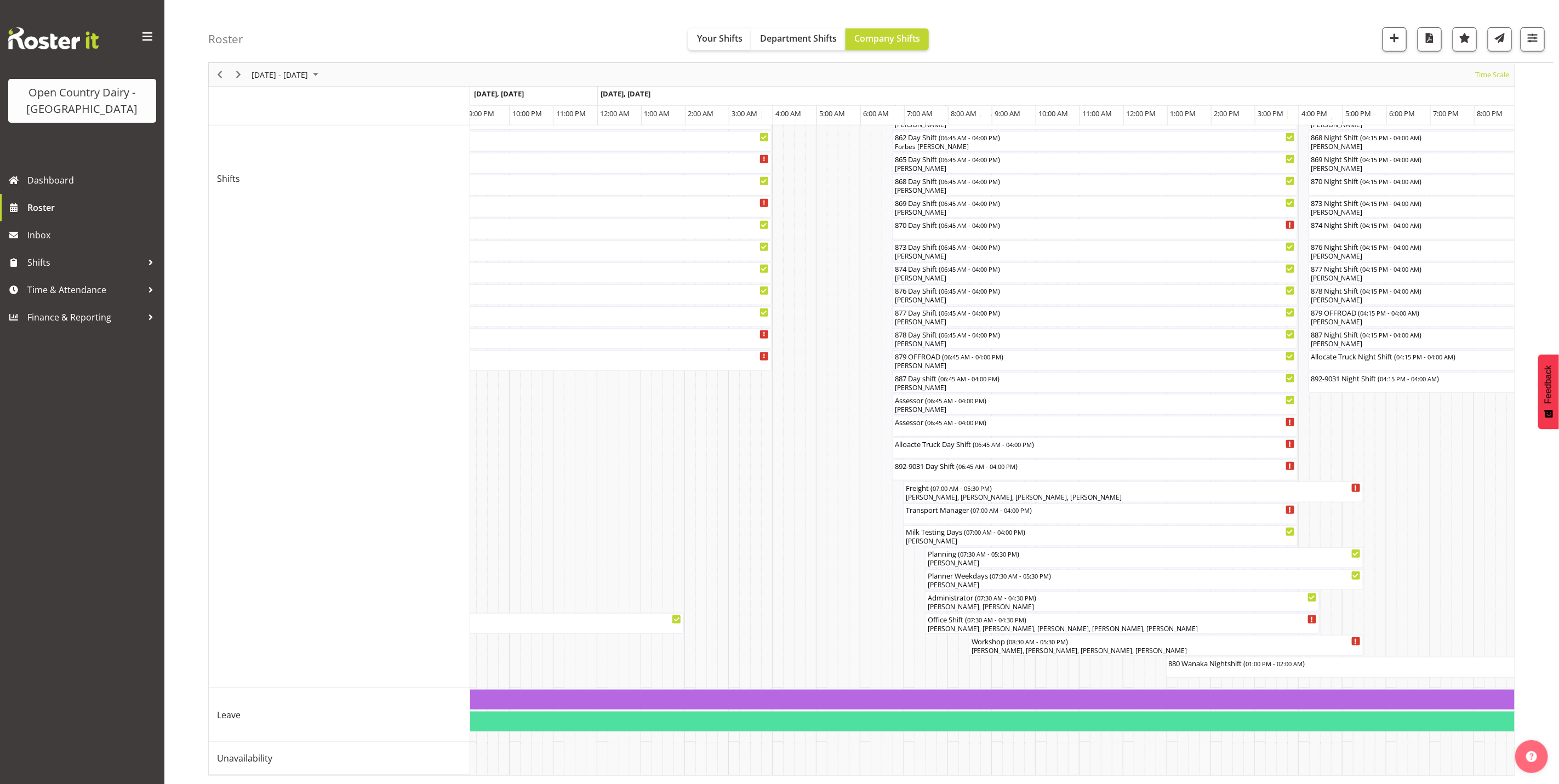
scroll to position [0, 2266]
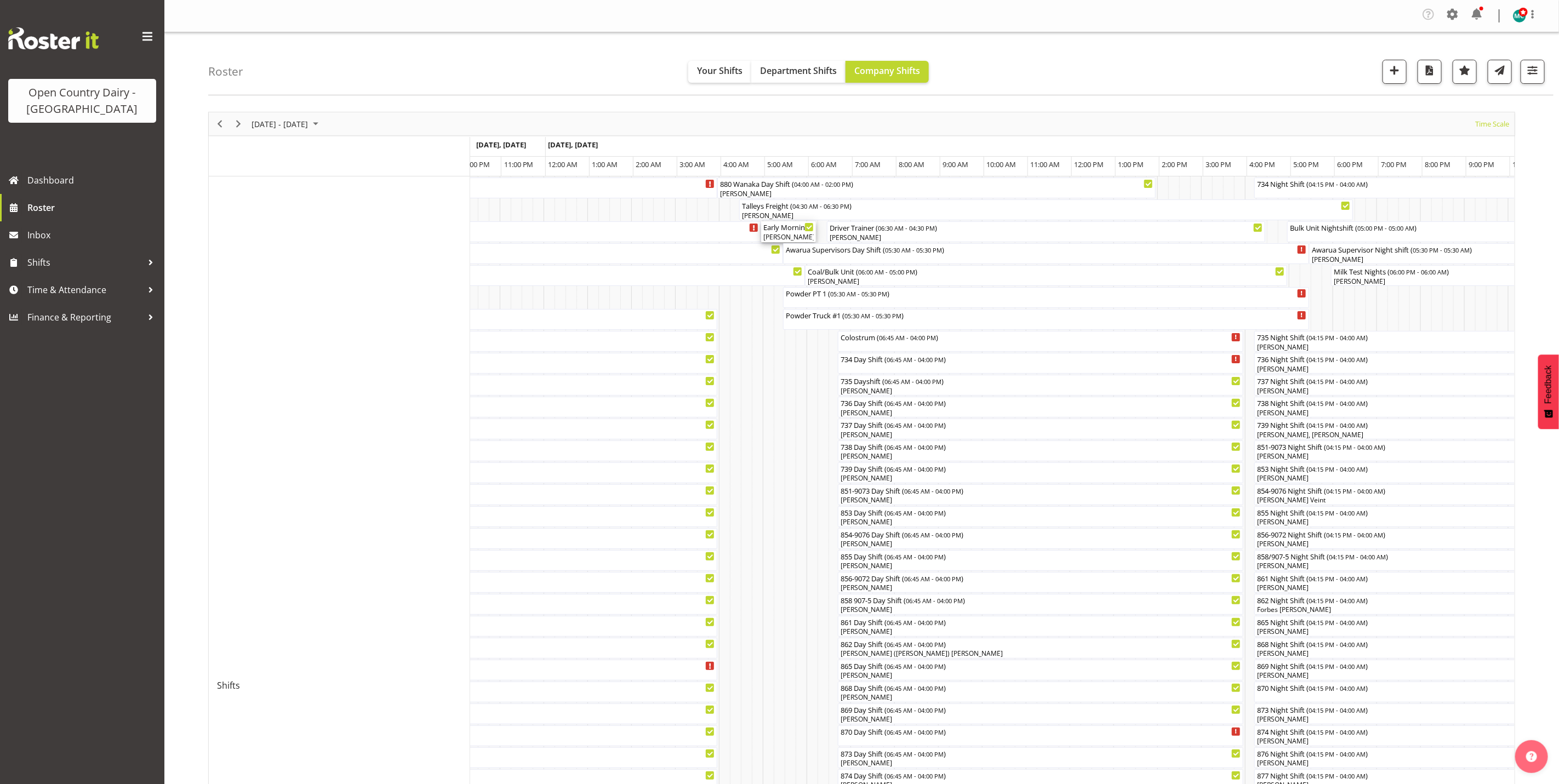
click at [794, 233] on div "[PERSON_NAME], [PERSON_NAME]" at bounding box center [788, 237] width 50 height 10
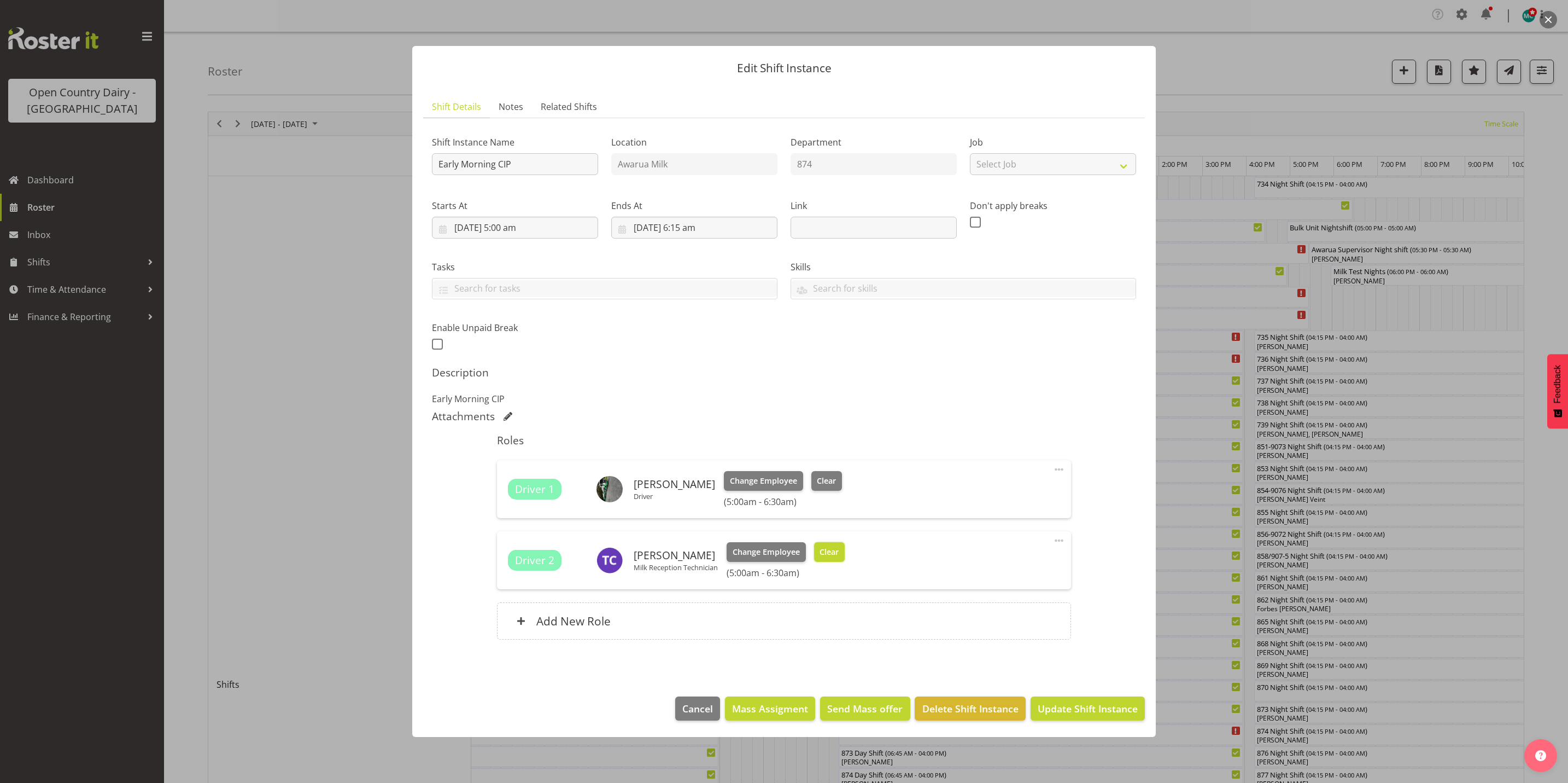
click at [829, 551] on span "Clear" at bounding box center [829, 551] width 19 height 12
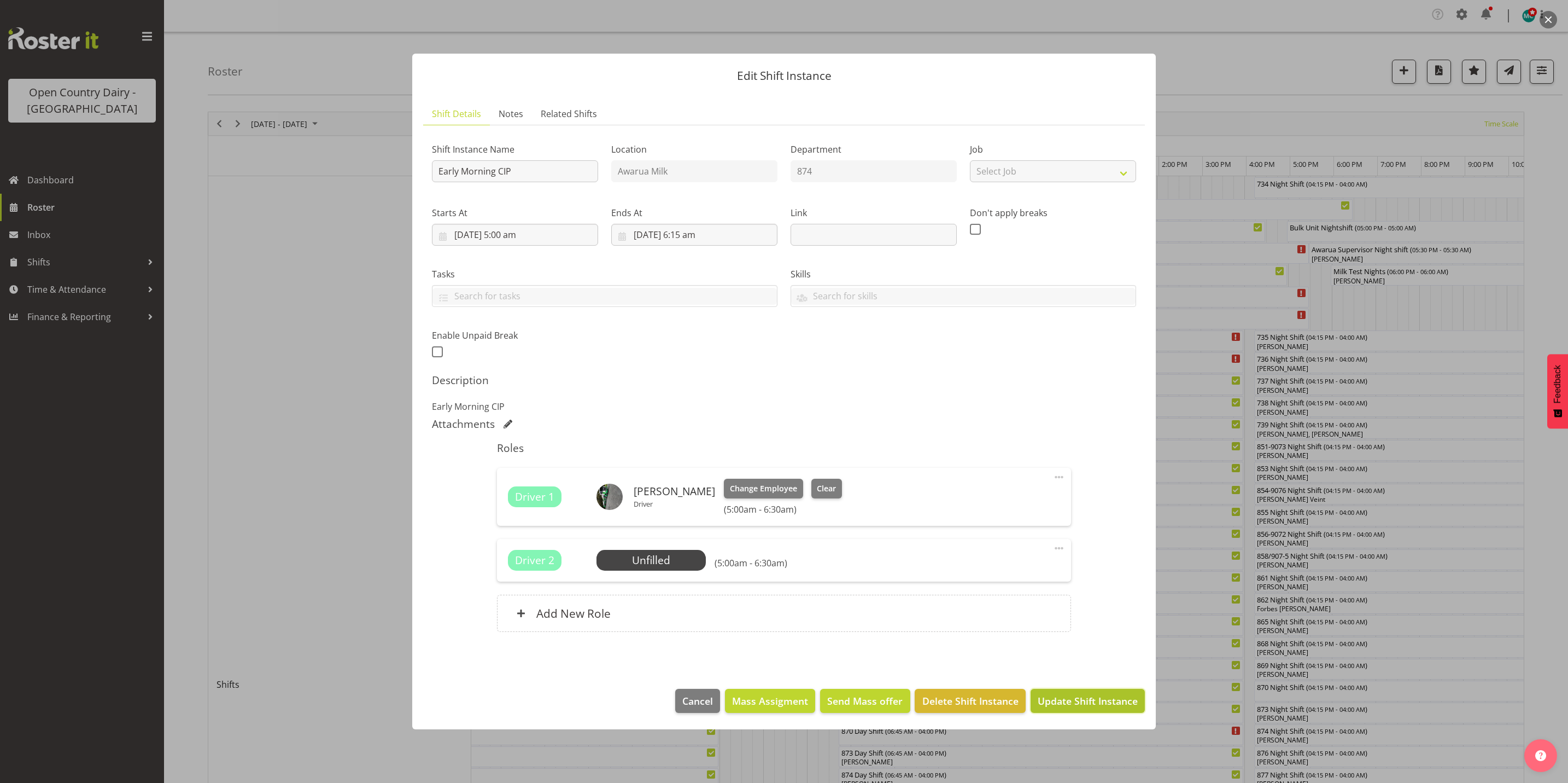
click at [1099, 697] on span "Update Shift Instance" at bounding box center [1088, 700] width 100 height 14
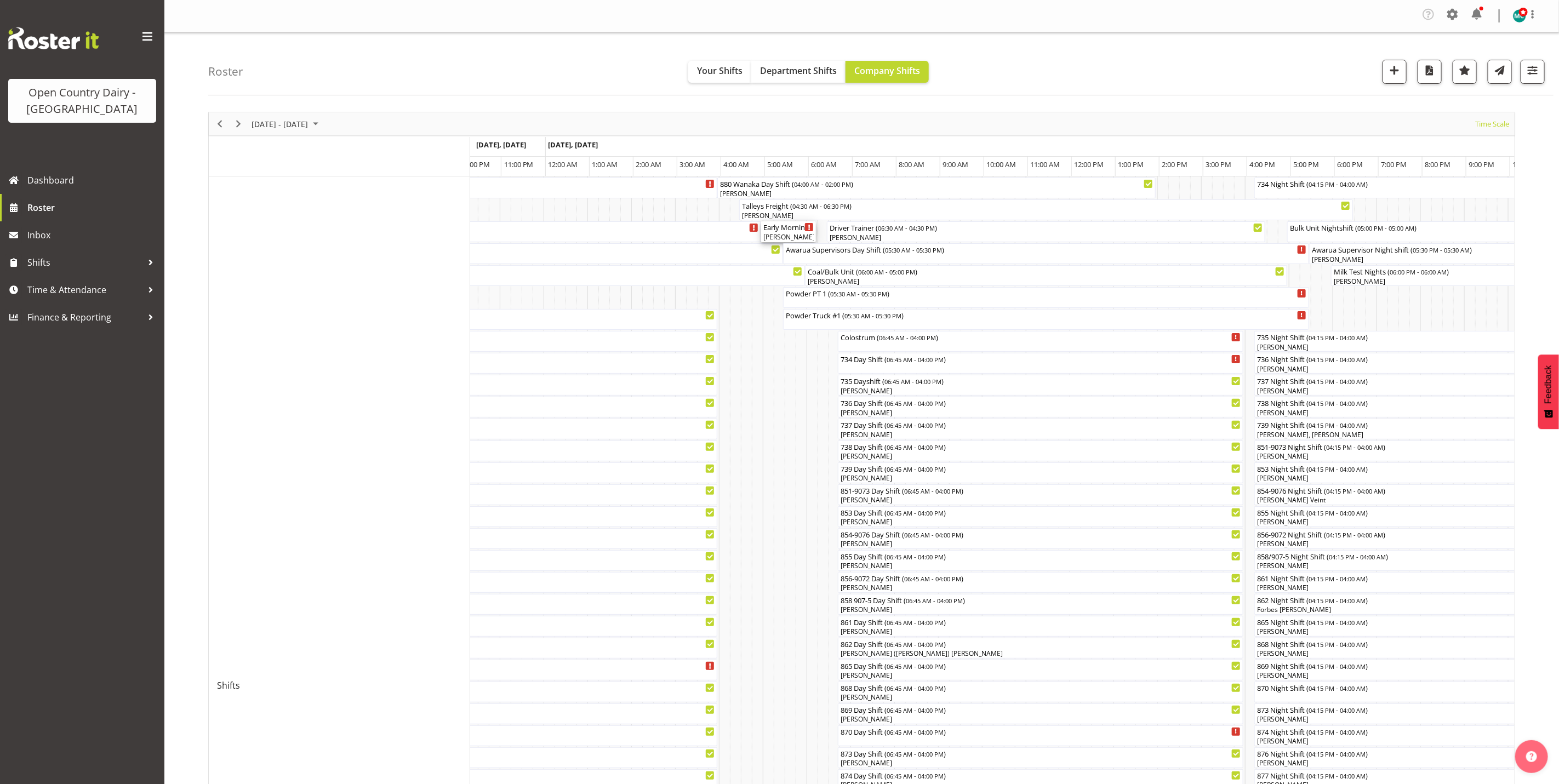
click at [786, 242] on div "[PERSON_NAME]" at bounding box center [788, 237] width 50 height 10
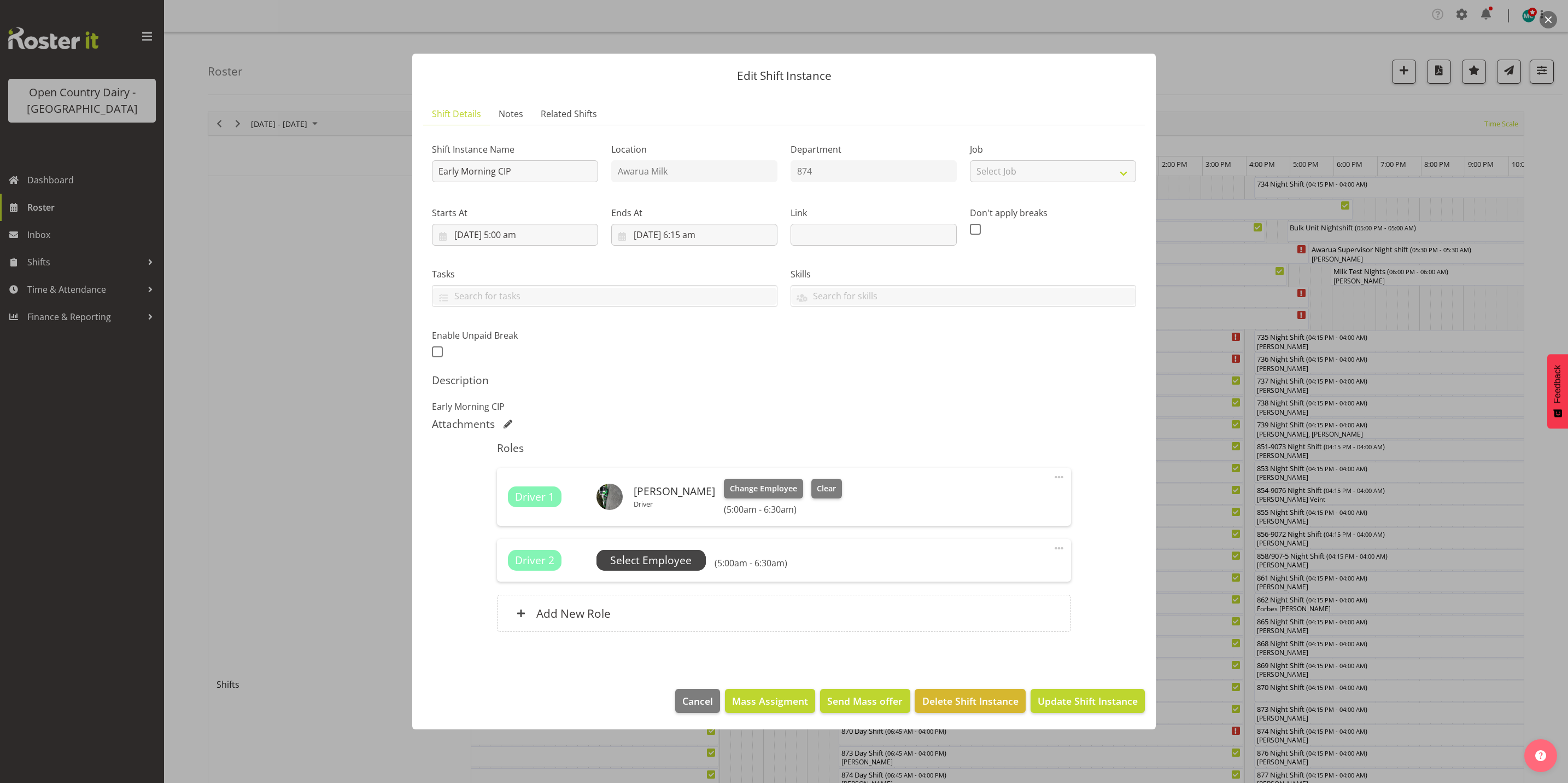
click at [665, 561] on span "Select Employee" at bounding box center [651, 560] width 82 height 16
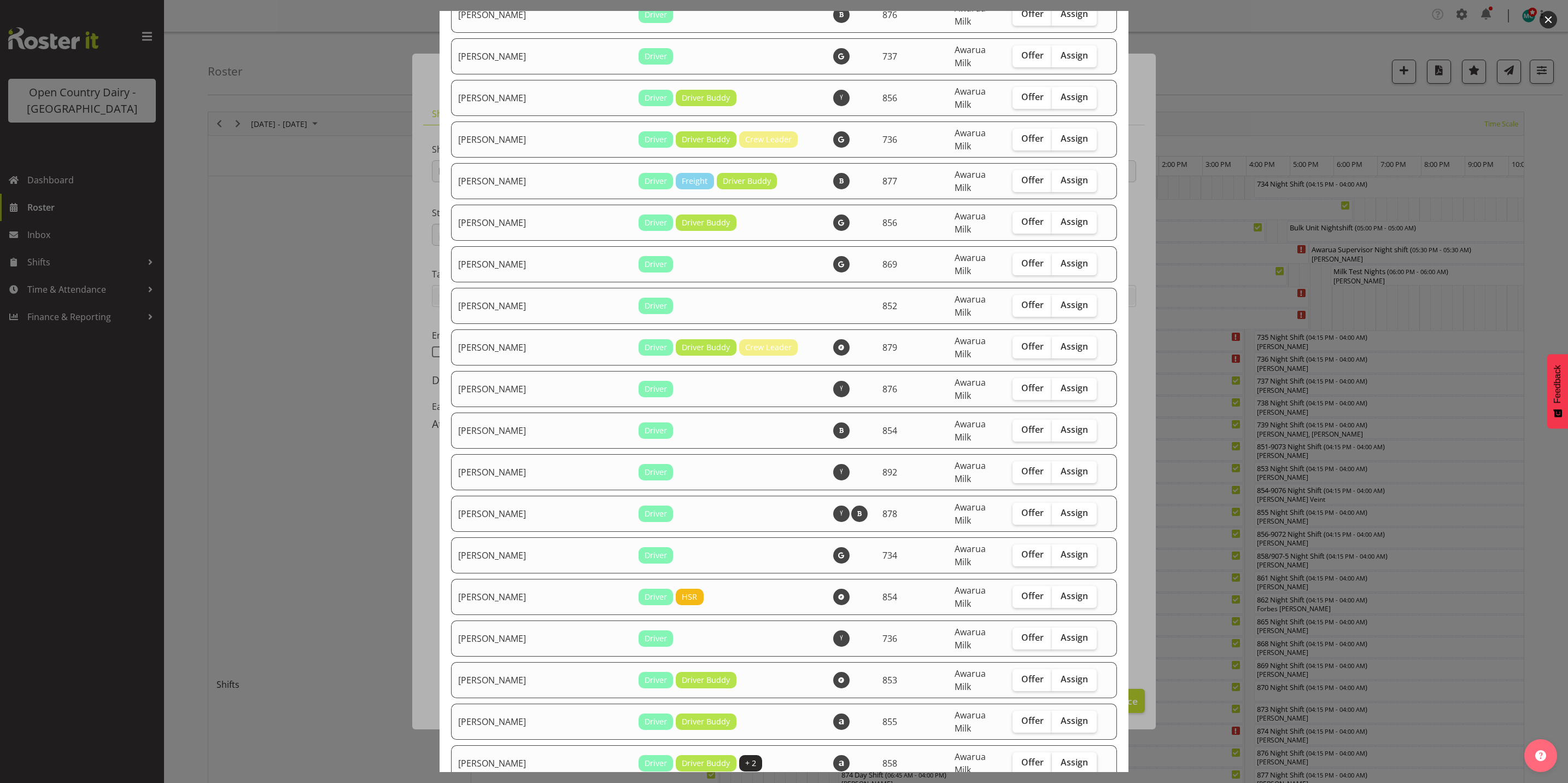
click at [1061, 756] on span "Assign" at bounding box center [1074, 761] width 27 height 11
click at [1057, 758] on input "Assign" at bounding box center [1055, 762] width 7 height 7
checkbox input "true"
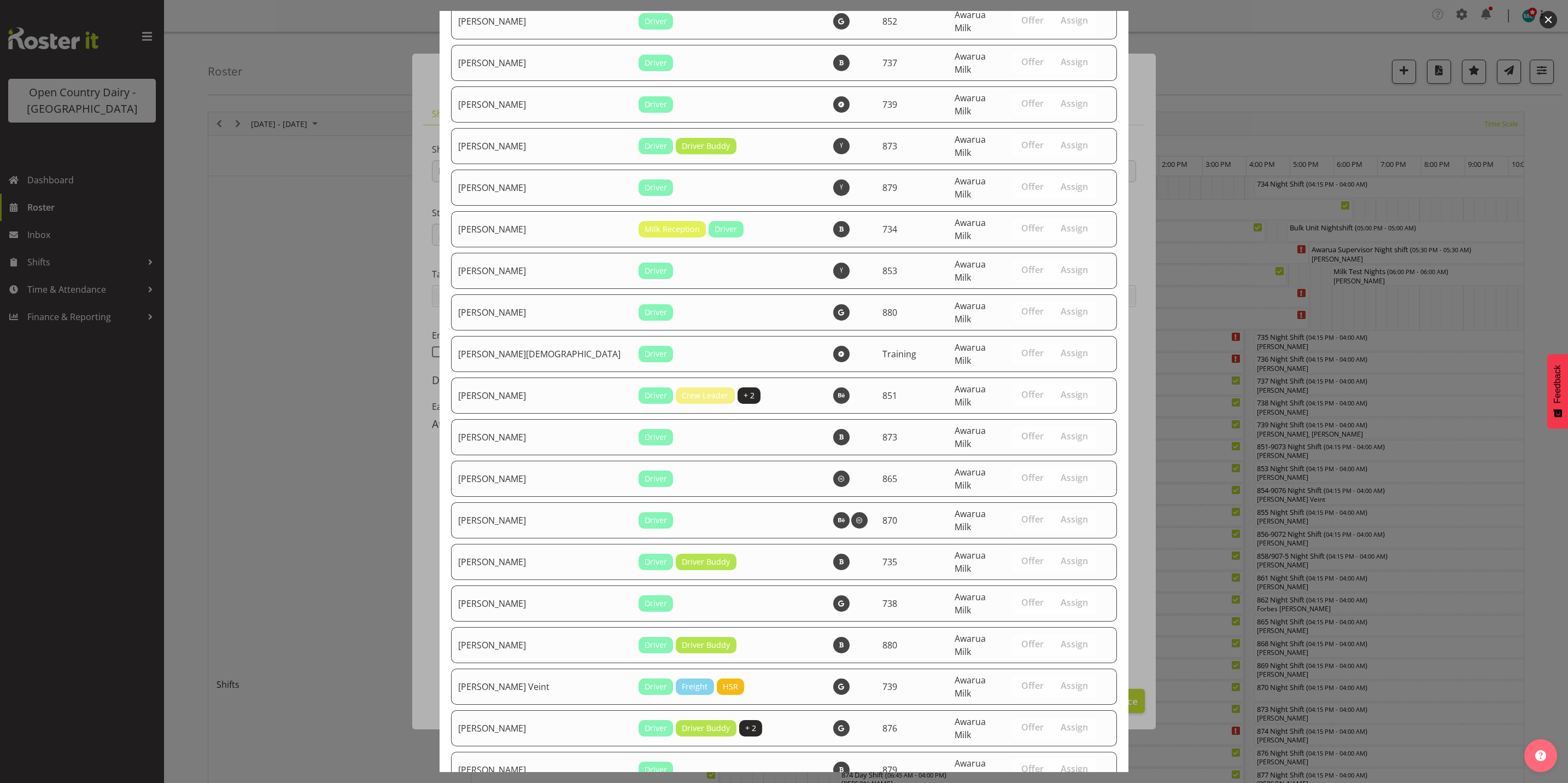
drag, startPoint x: 1029, startPoint y: 743, endPoint x: 1049, endPoint y: 743, distance: 20.0
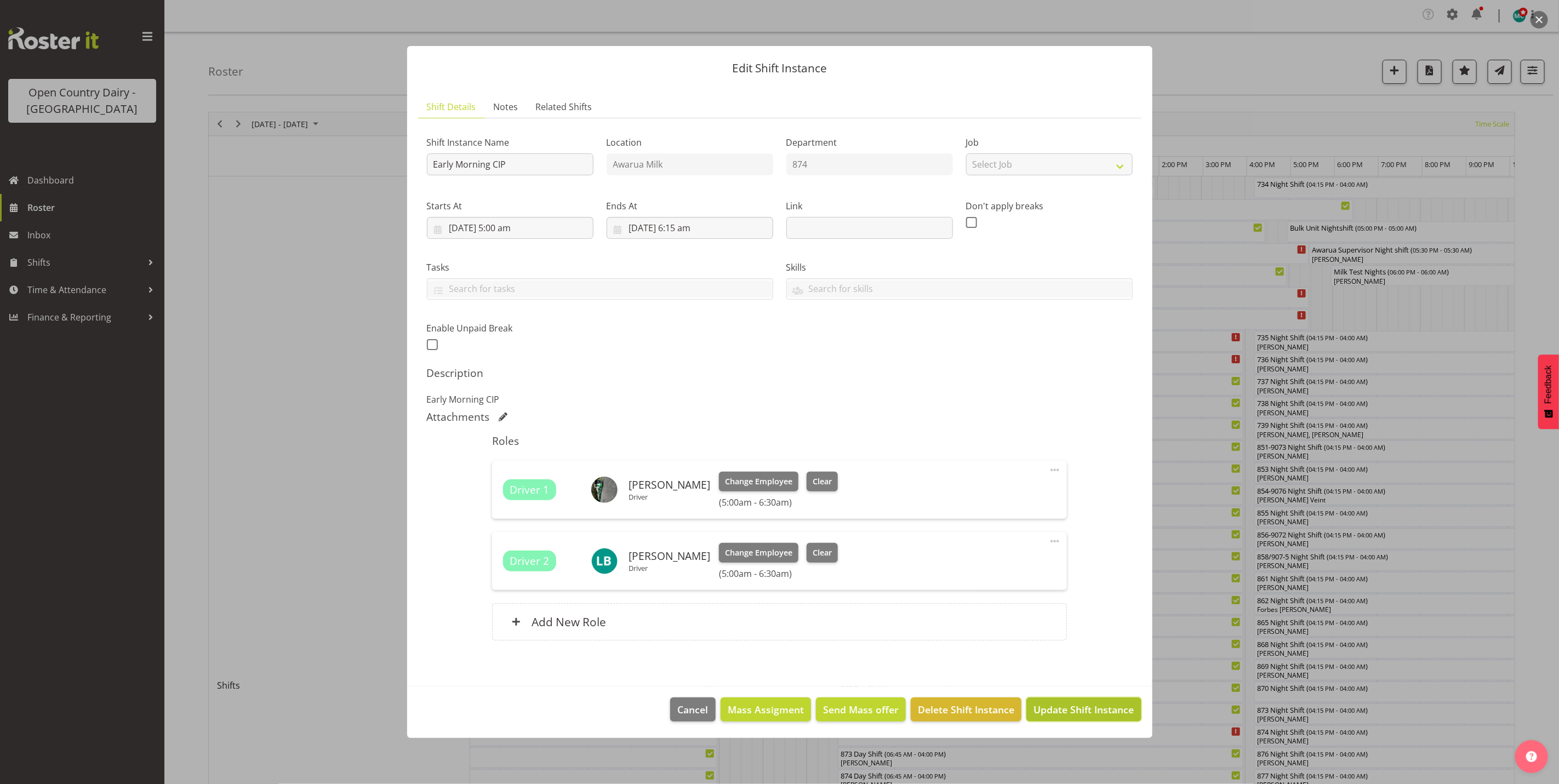
click at [1088, 708] on span "Update Shift Instance" at bounding box center [1084, 709] width 100 height 14
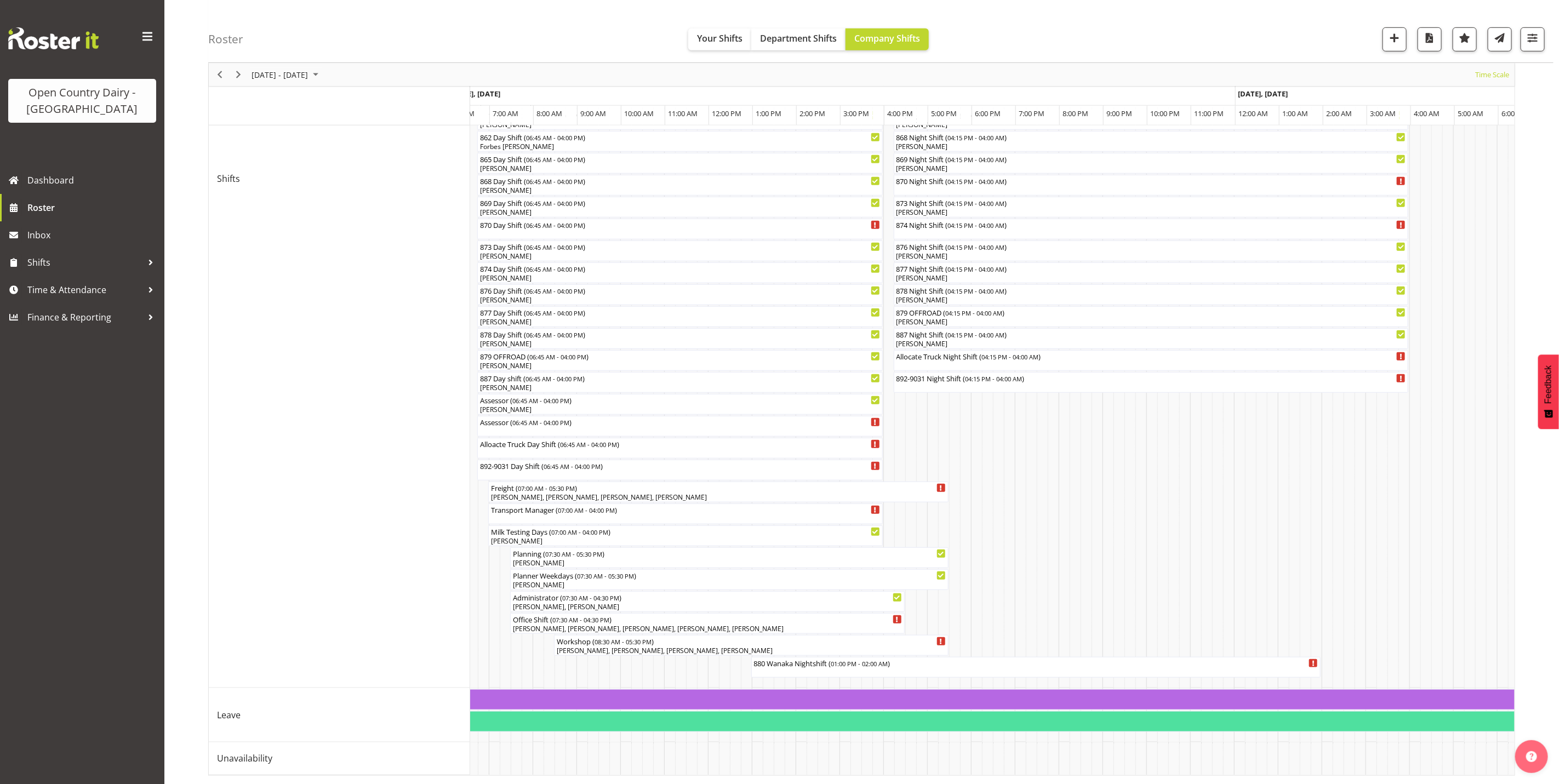
scroll to position [0, 2338]
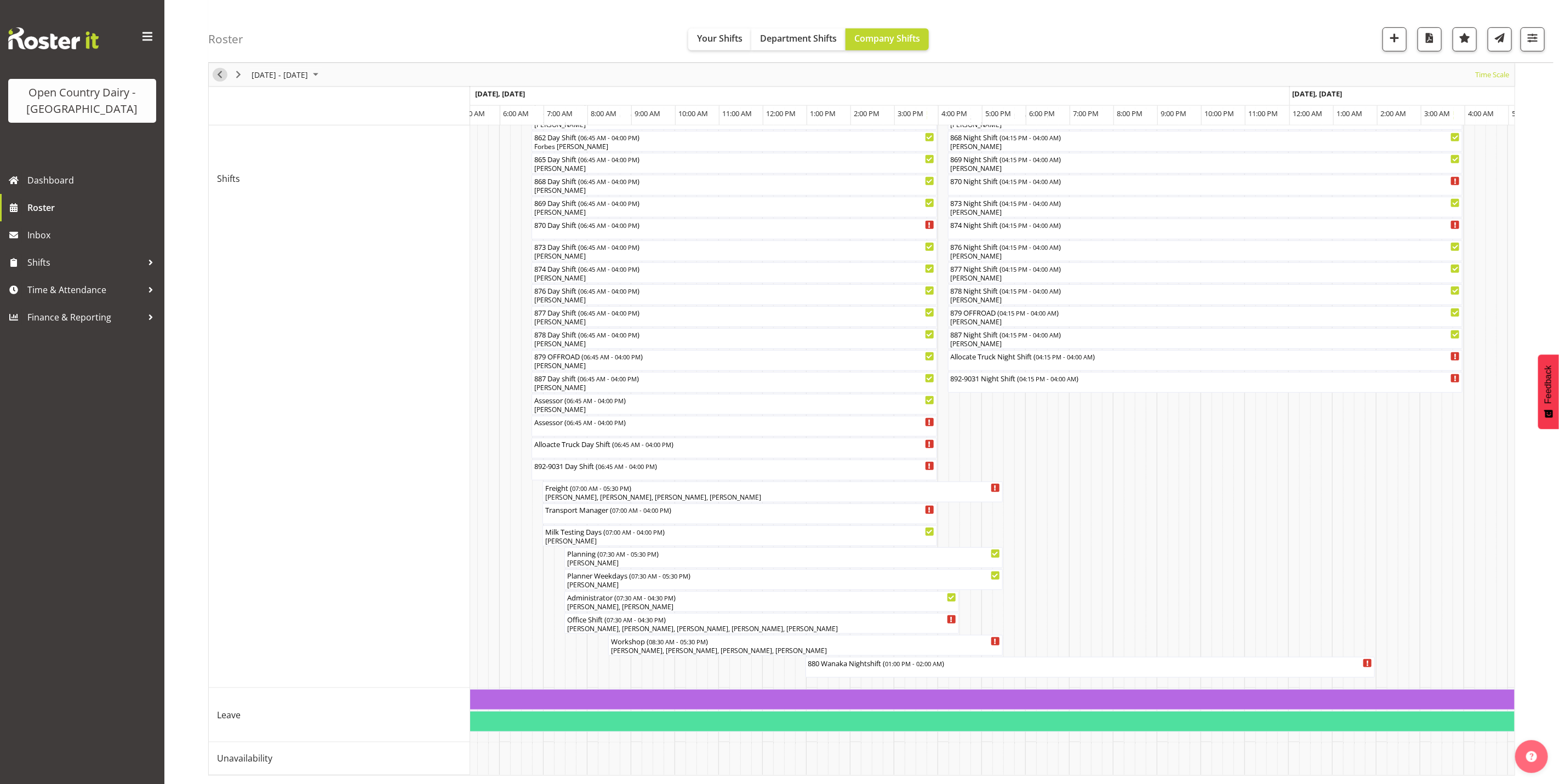
click at [216, 75] on span "Previous" at bounding box center [220, 75] width 13 height 14
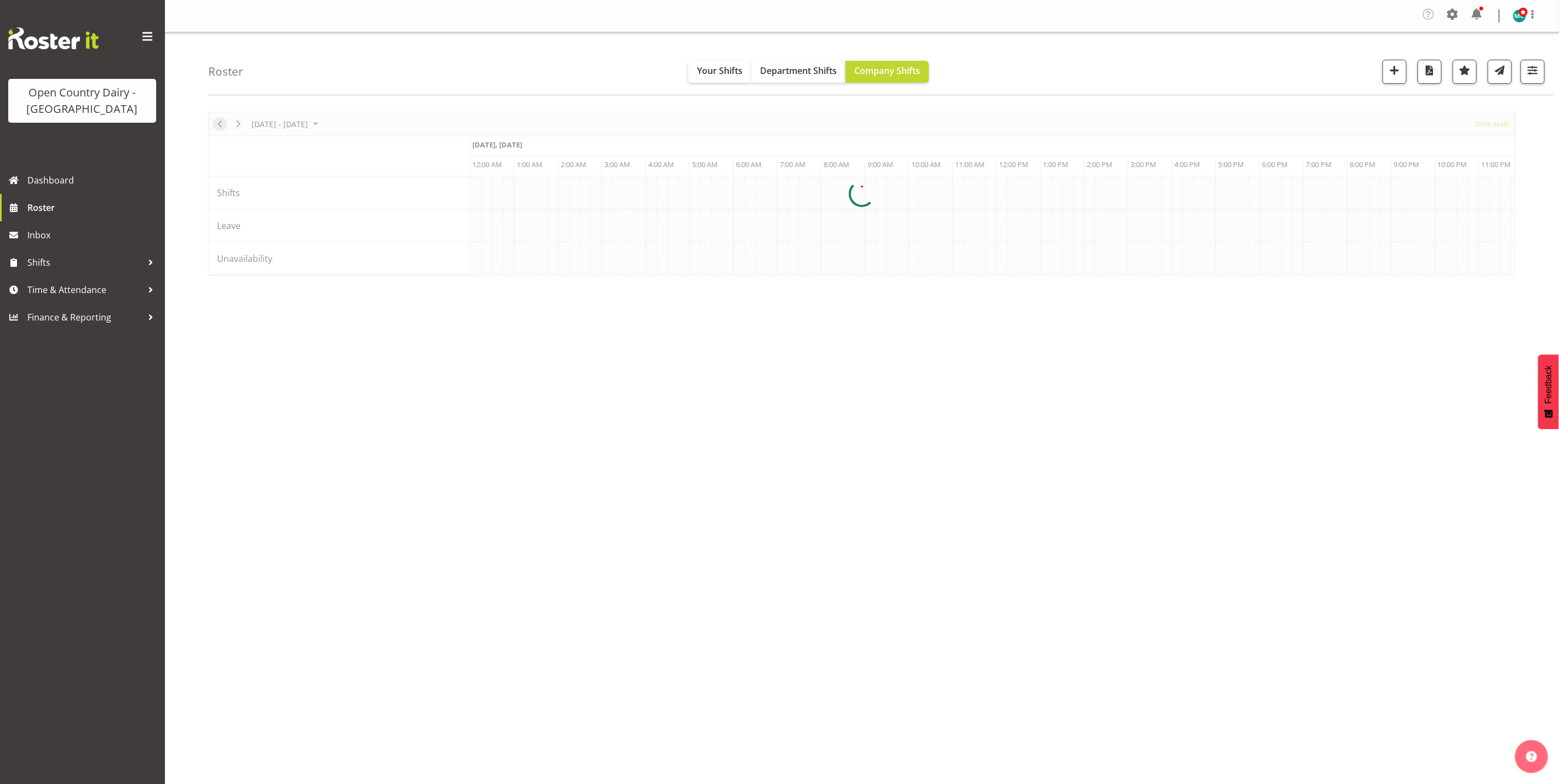
scroll to position [0, 2102]
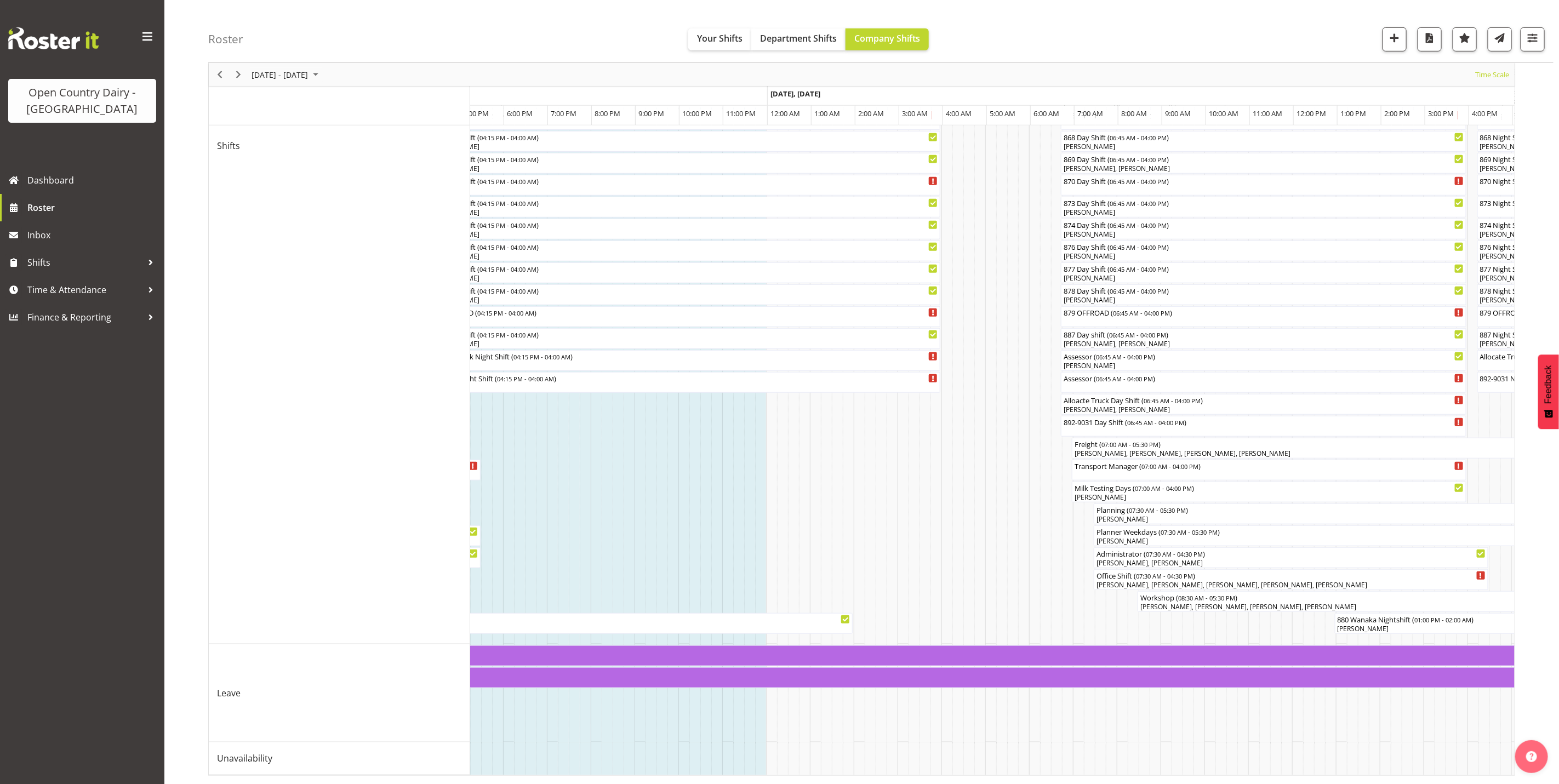
scroll to position [0, 3137]
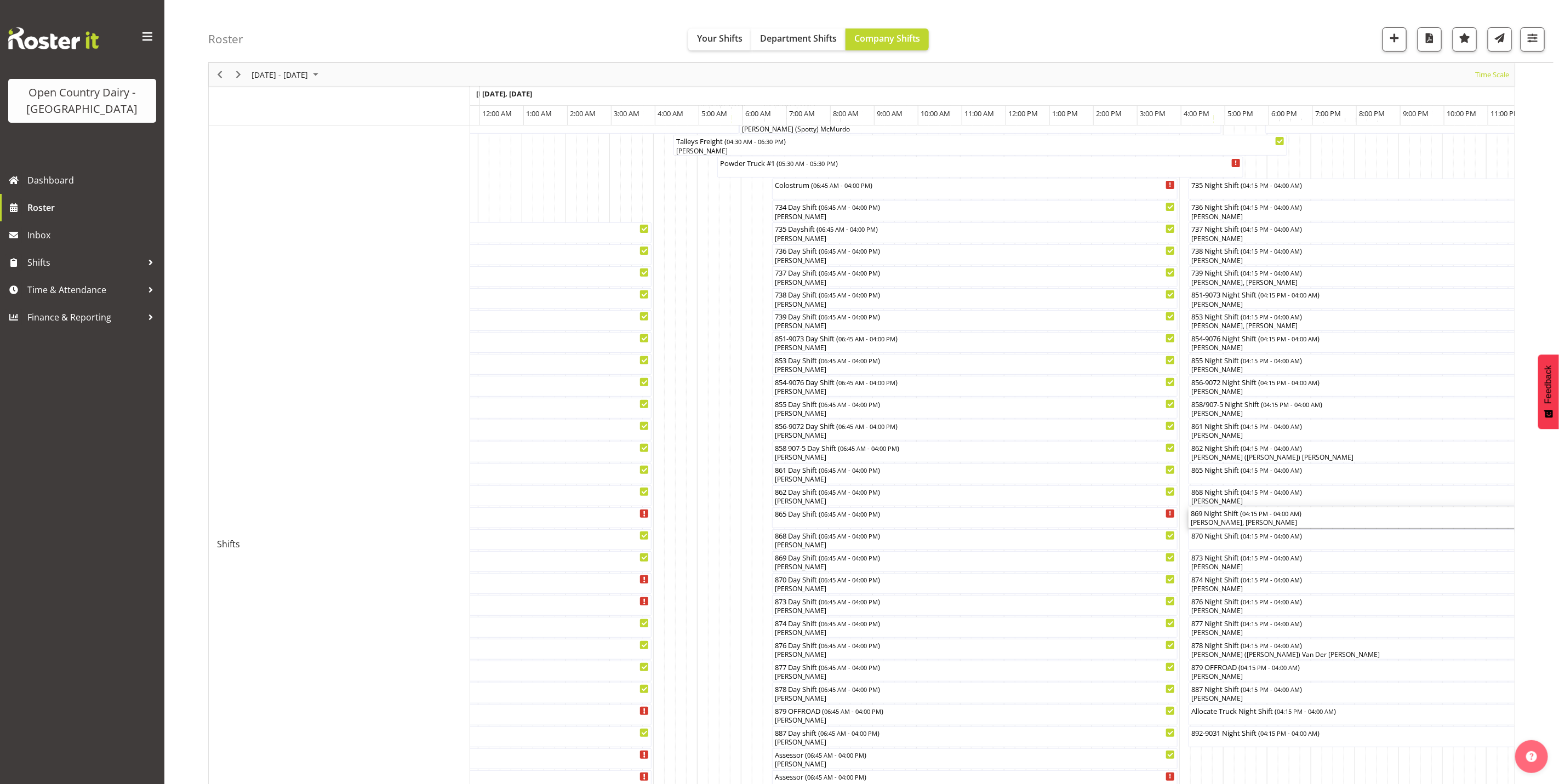
click at [1267, 518] on div "[PERSON_NAME], [PERSON_NAME]" at bounding box center [1445, 523] width 511 height 10
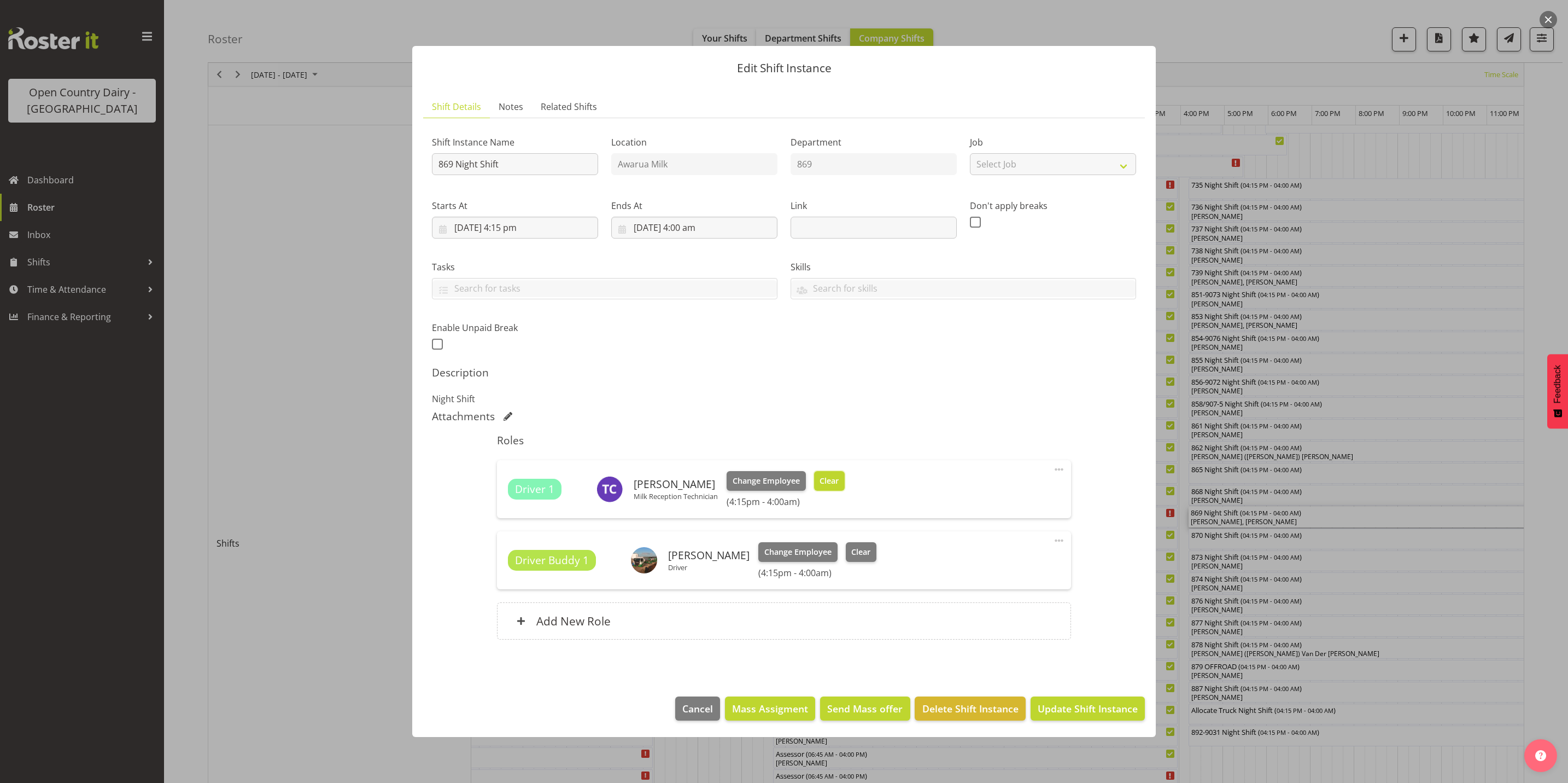
click at [827, 483] on span "Clear" at bounding box center [829, 480] width 19 height 12
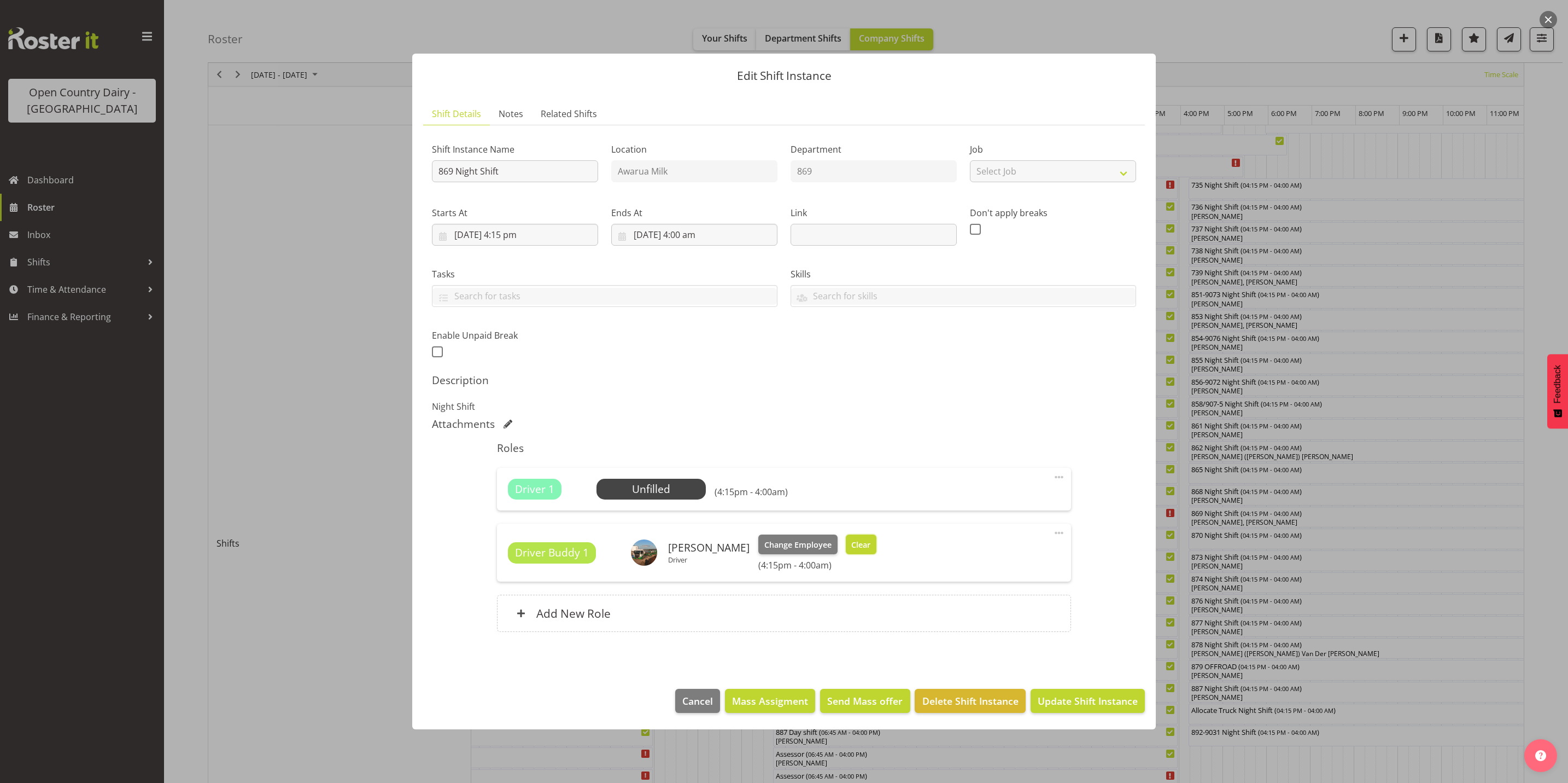
click at [863, 545] on span "Clear" at bounding box center [860, 544] width 19 height 12
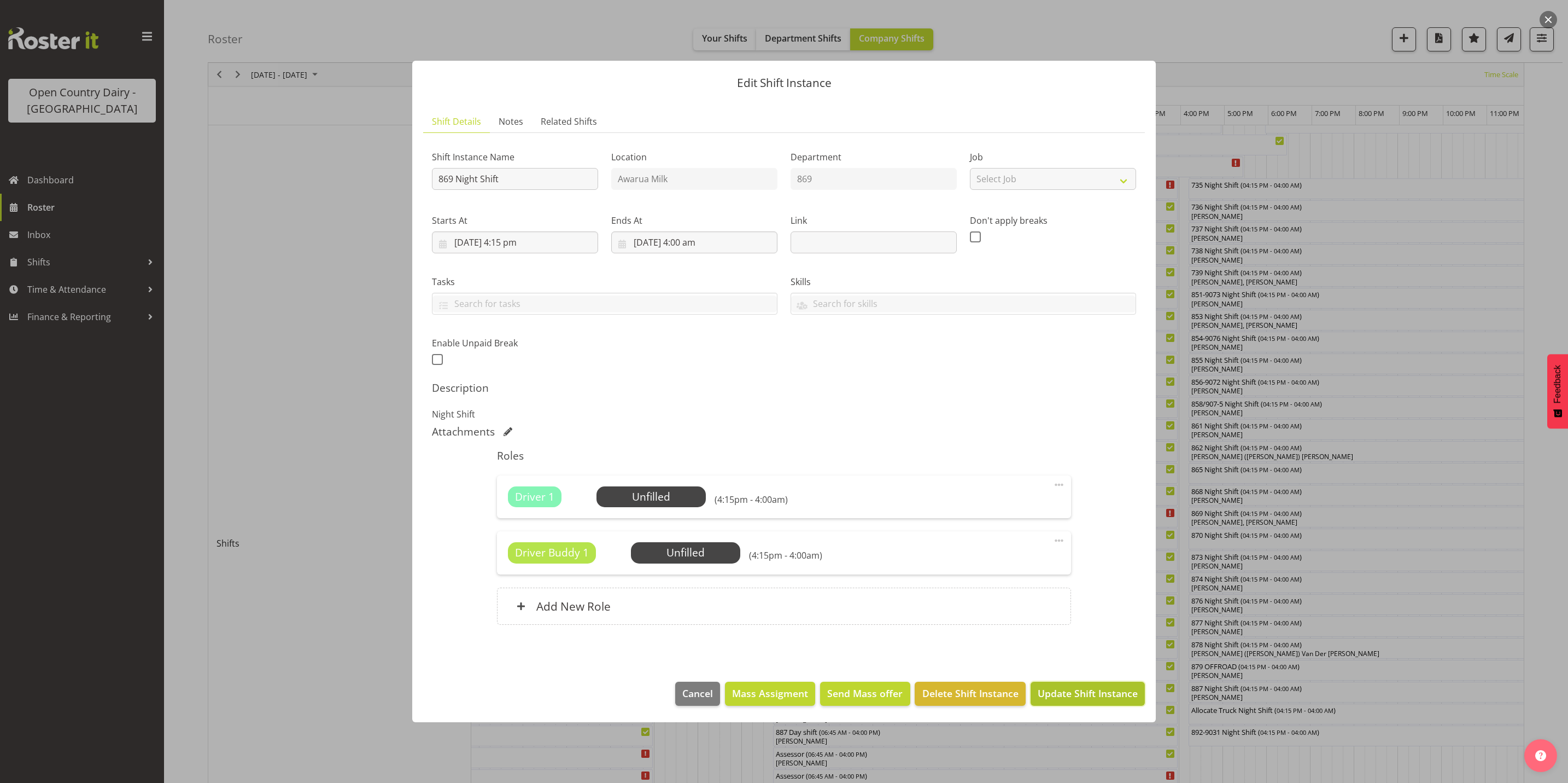
click at [1078, 693] on span "Update Shift Instance" at bounding box center [1088, 692] width 100 height 14
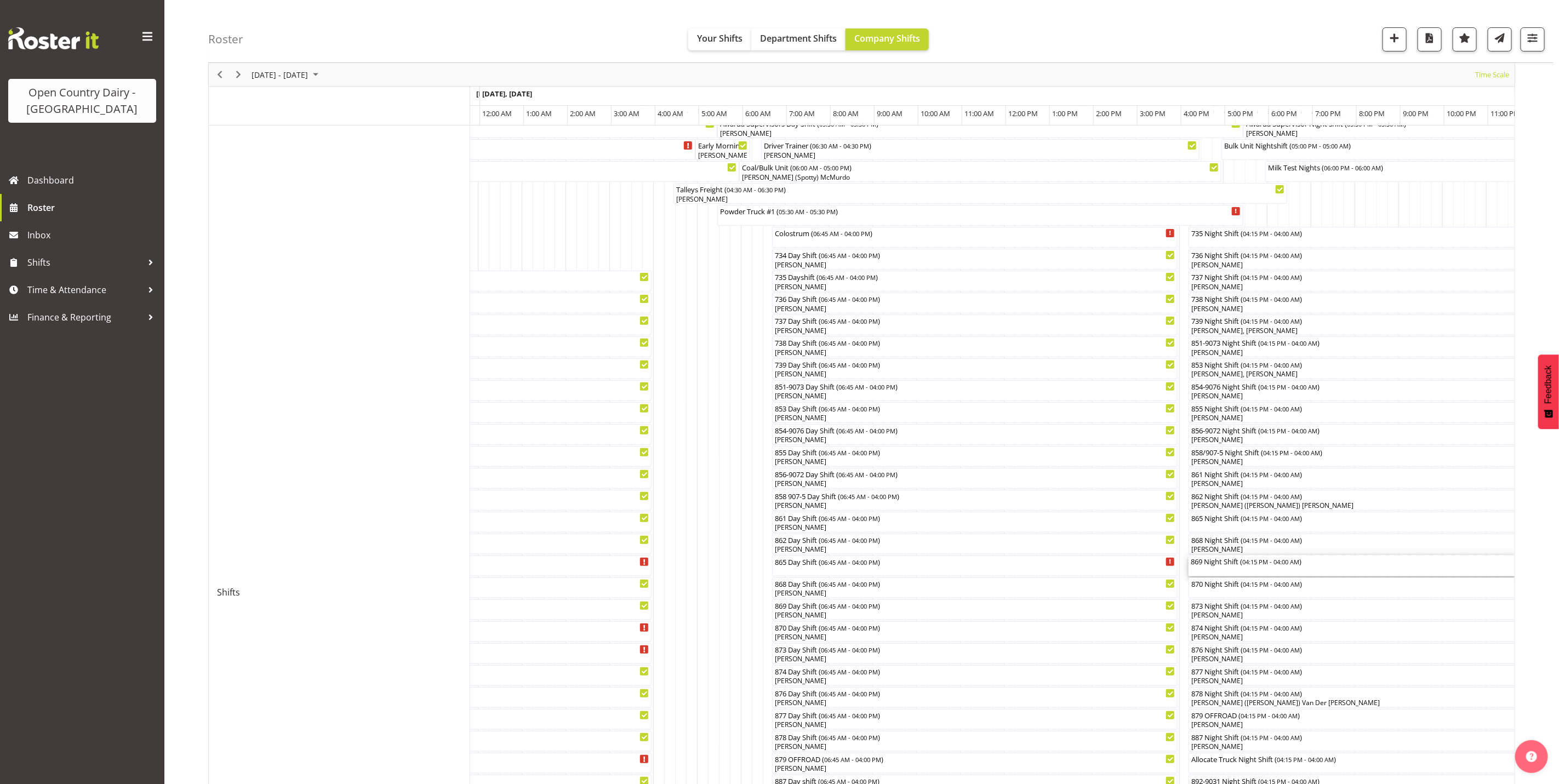
click at [1204, 570] on div "869 Night Shift ( 04:15 PM - 04:00 AM )" at bounding box center [1445, 565] width 511 height 20
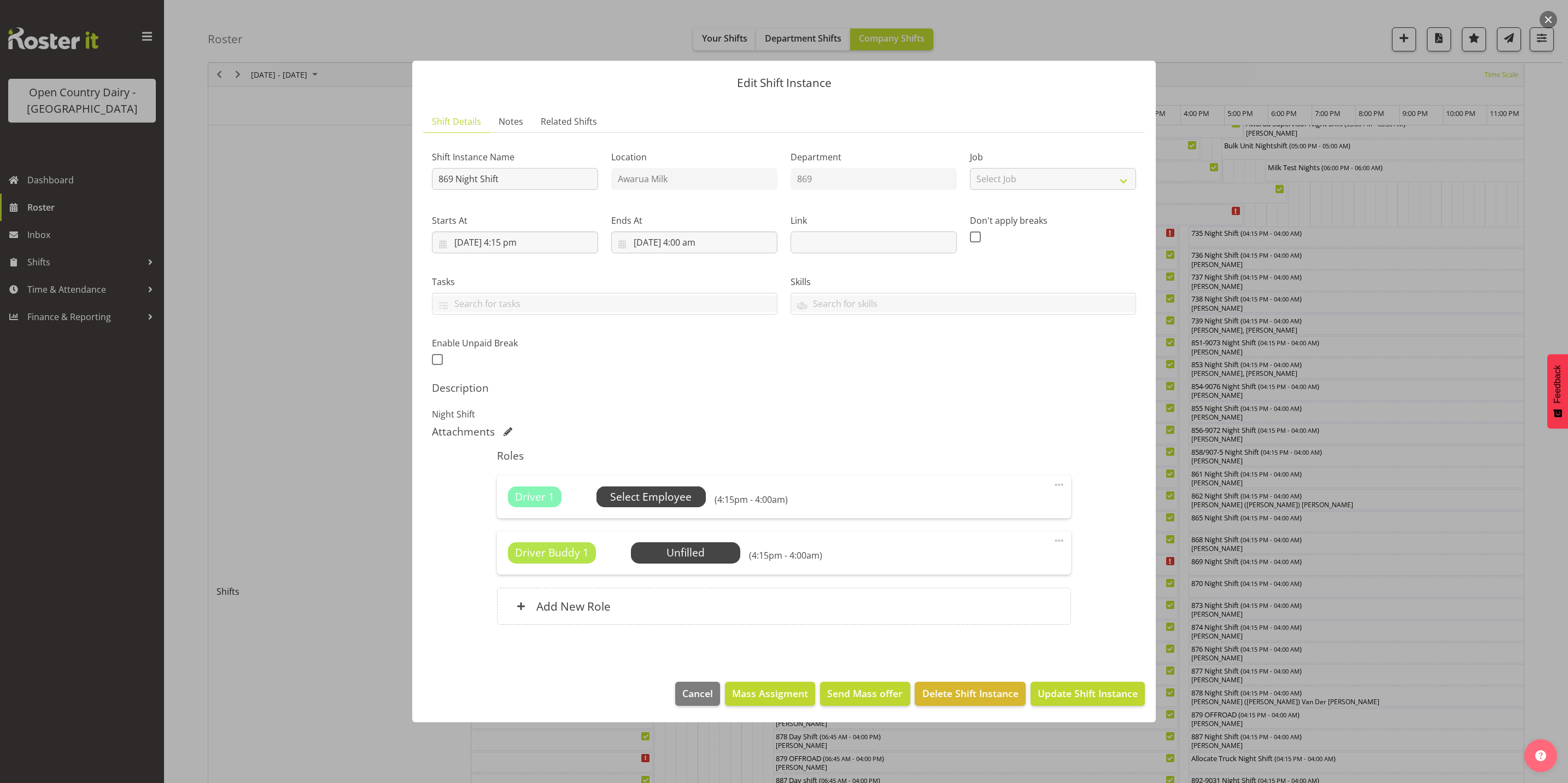
click at [649, 496] on span "Select Employee" at bounding box center [651, 497] width 82 height 16
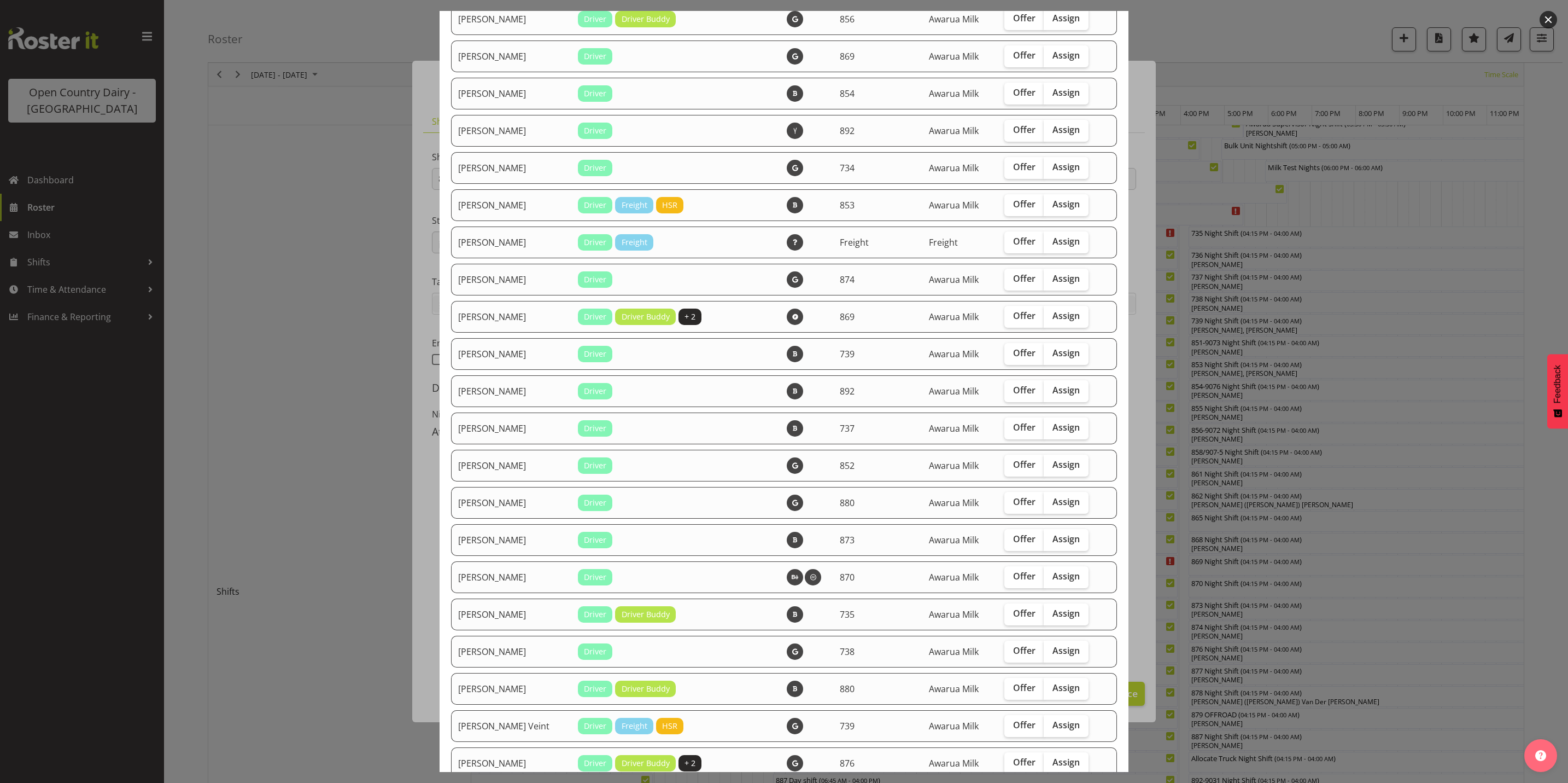
scroll to position [1068, 0]
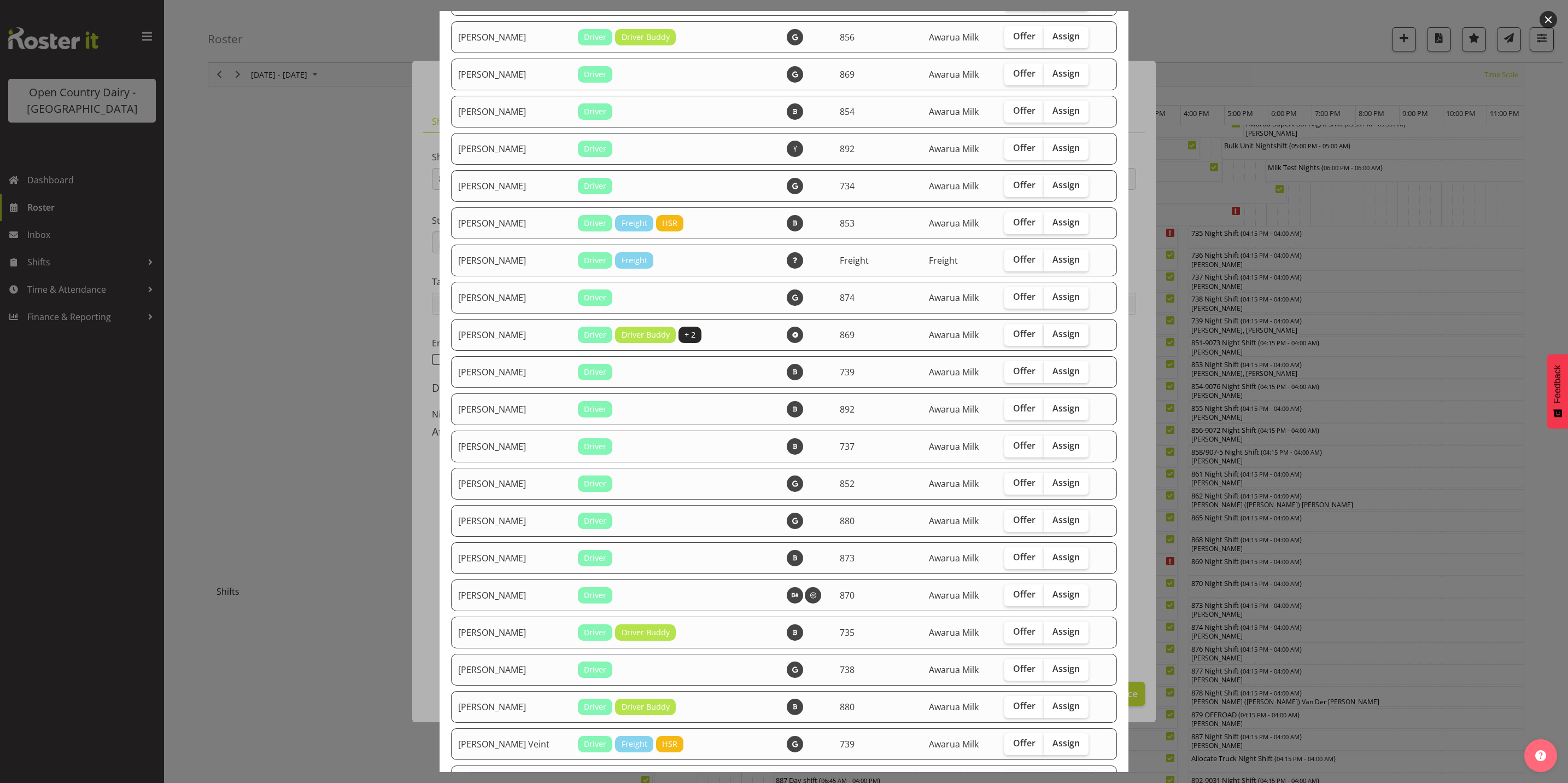
click at [1053, 330] on span "Assign" at bounding box center [1066, 333] width 27 height 11
click at [1051, 331] on input "Assign" at bounding box center [1047, 334] width 7 height 7
checkbox input "true"
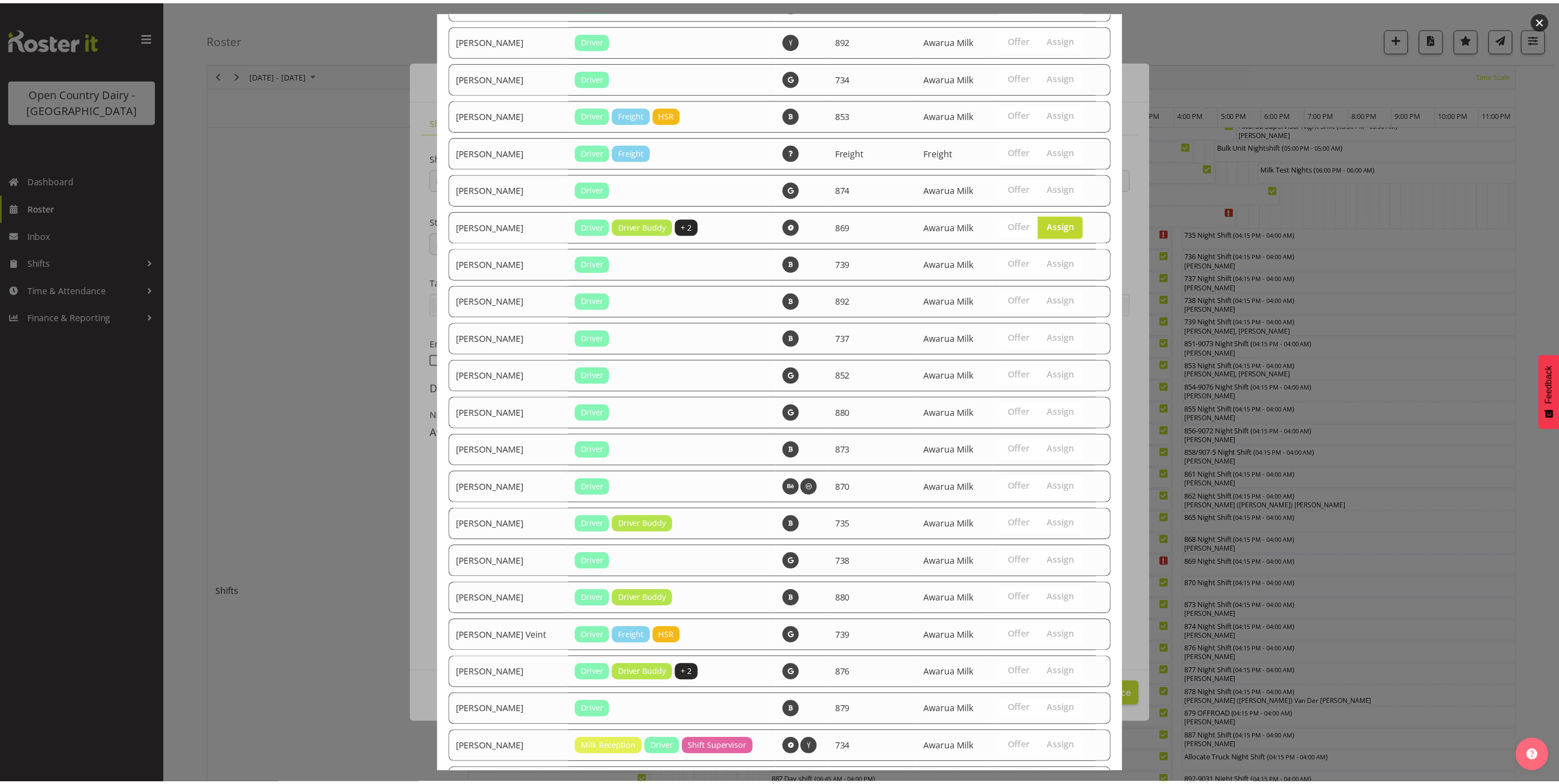
scroll to position [1398, 0]
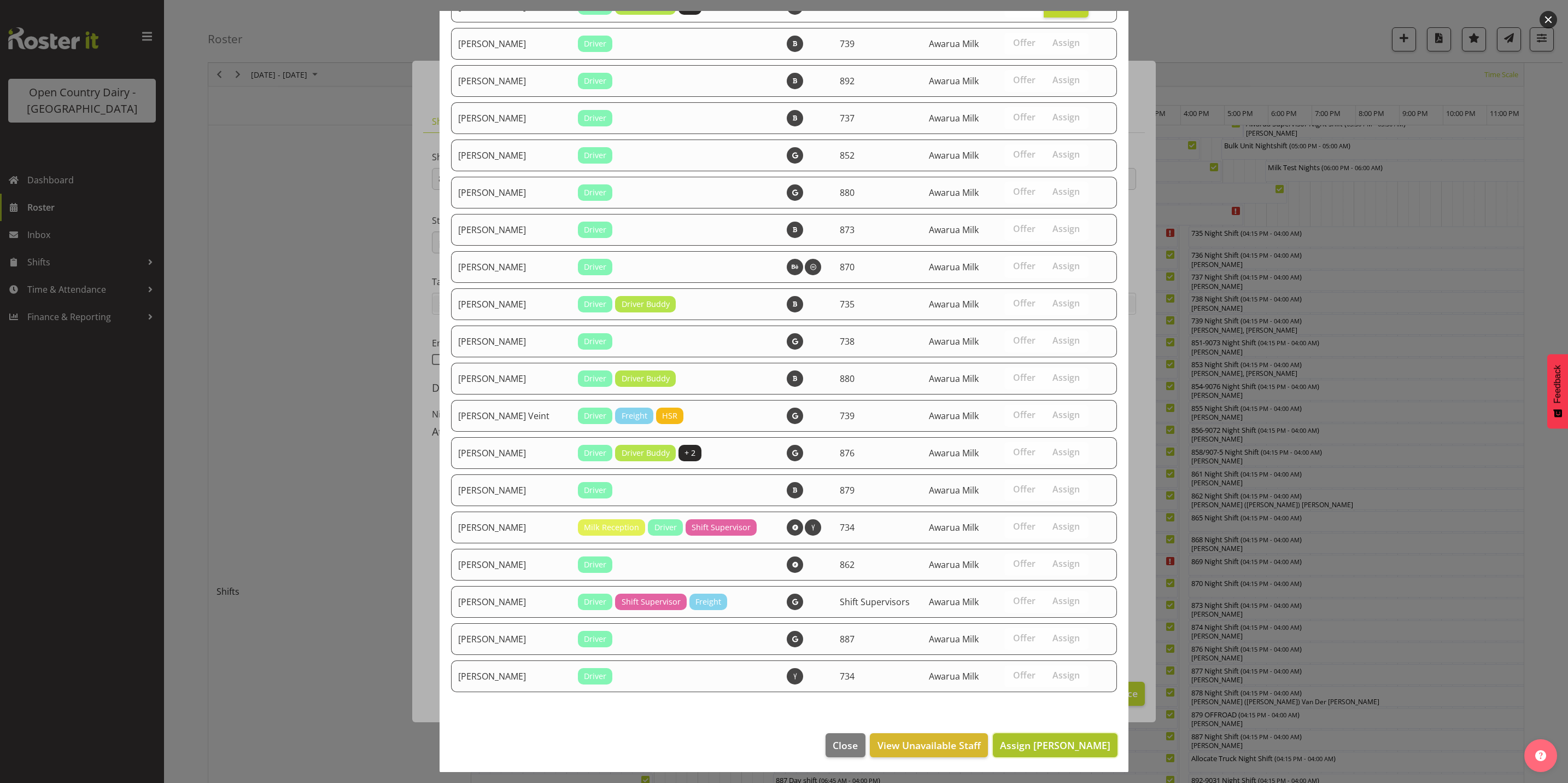
click at [1037, 745] on span "Assign [PERSON_NAME]" at bounding box center [1055, 745] width 110 height 13
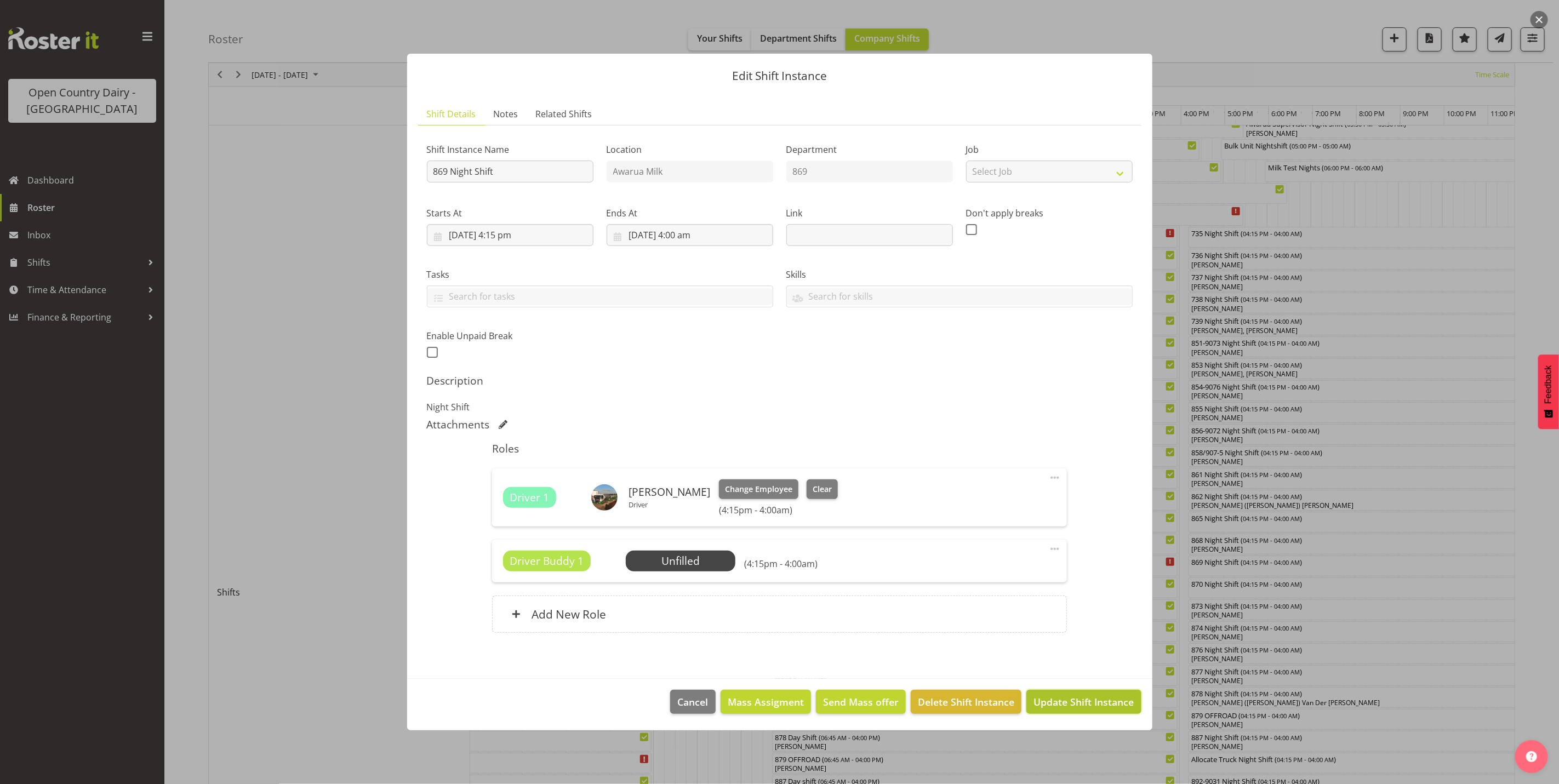
click at [1066, 699] on span "Update Shift Instance" at bounding box center [1084, 701] width 100 height 14
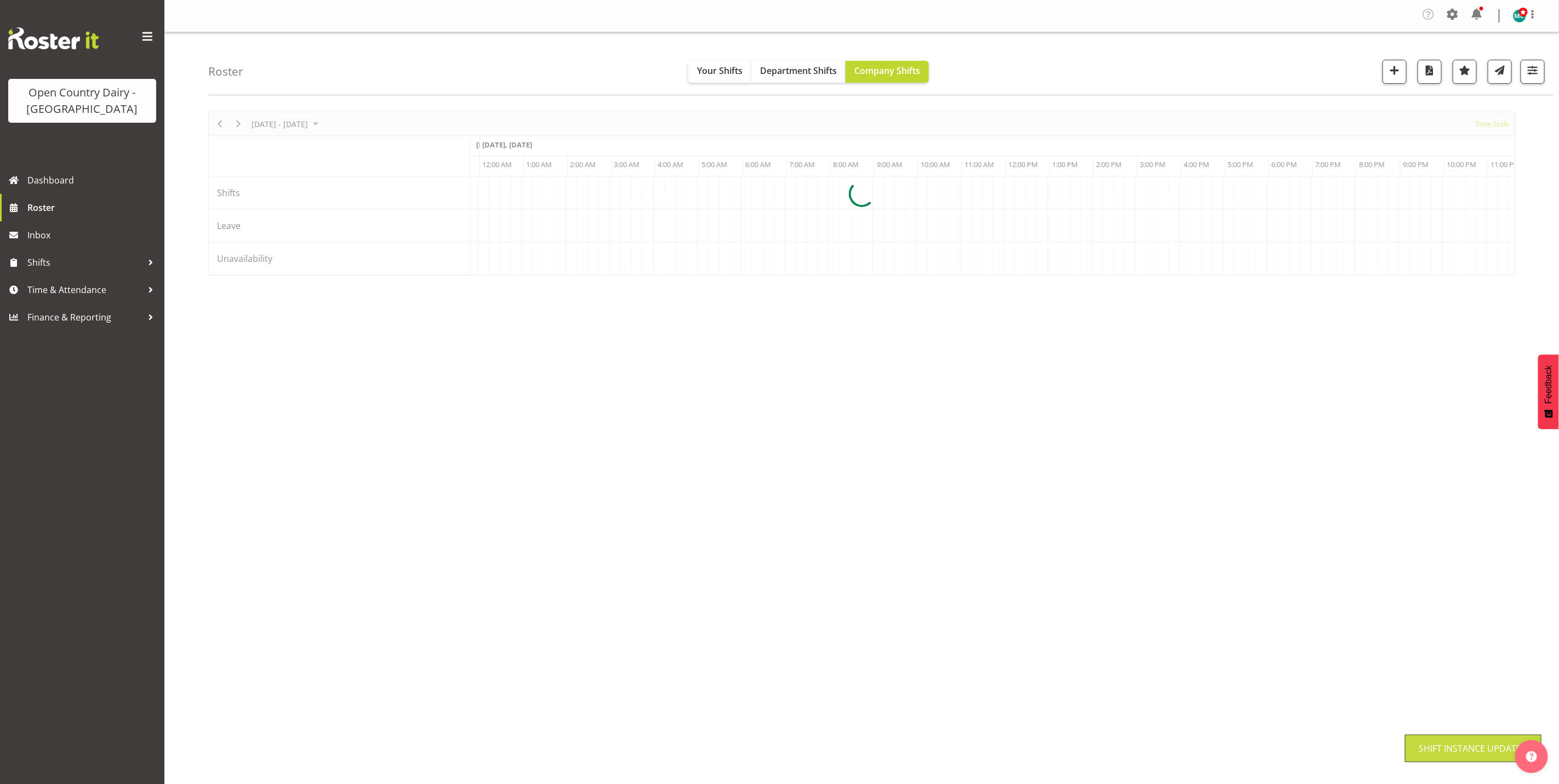
scroll to position [0, 0]
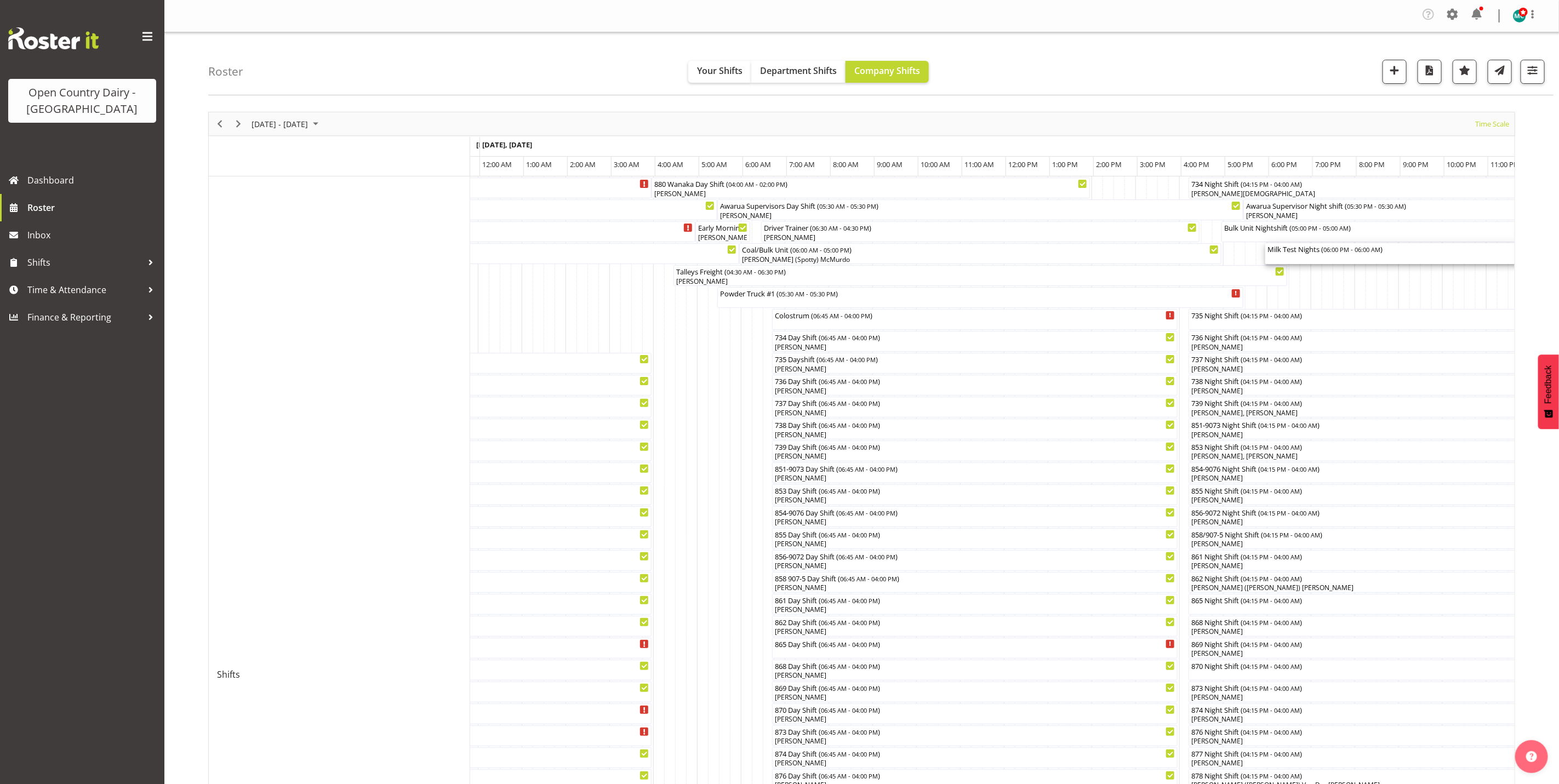
click at [1326, 253] on span "06:00 PM - 06:00 AM" at bounding box center [1352, 249] width 57 height 9
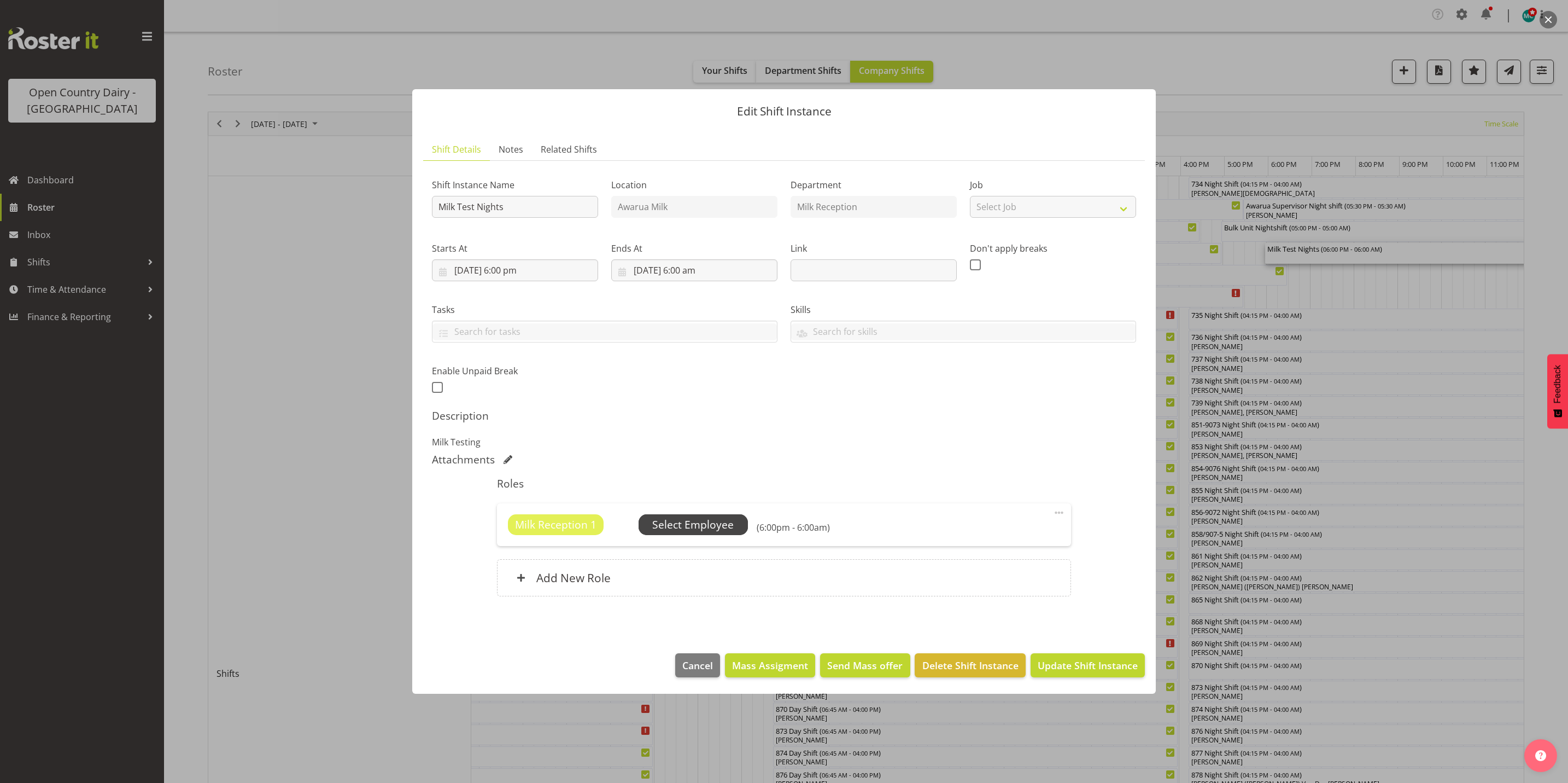
click at [703, 525] on span "Select Employee" at bounding box center [693, 524] width 82 height 16
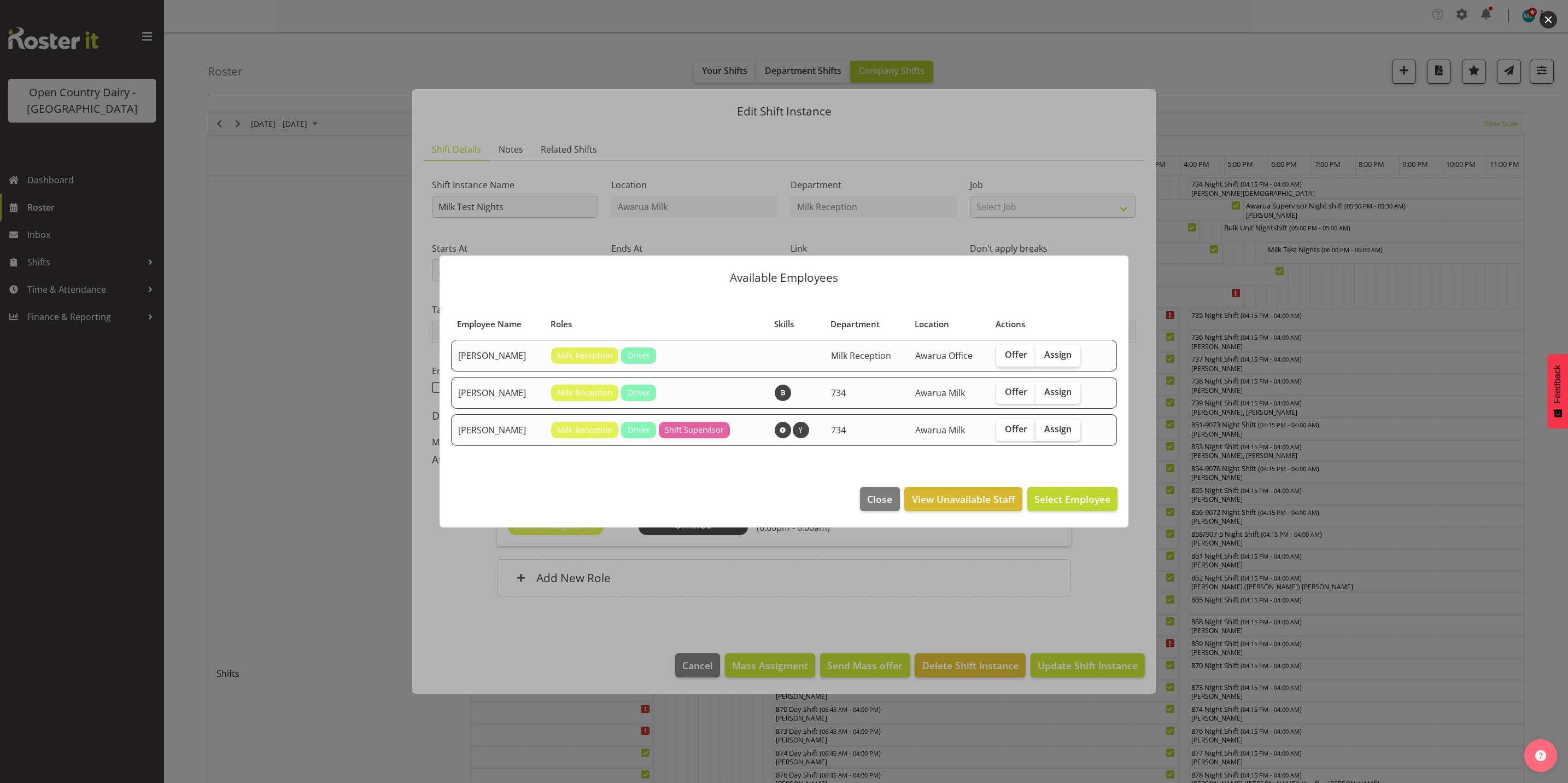
click at [1059, 431] on span "Assign" at bounding box center [1058, 428] width 27 height 11
click at [1043, 431] on input "Assign" at bounding box center [1039, 429] width 7 height 7
checkbox input "true"
click at [1065, 502] on span "Assign [PERSON_NAME]" at bounding box center [1055, 499] width 110 height 13
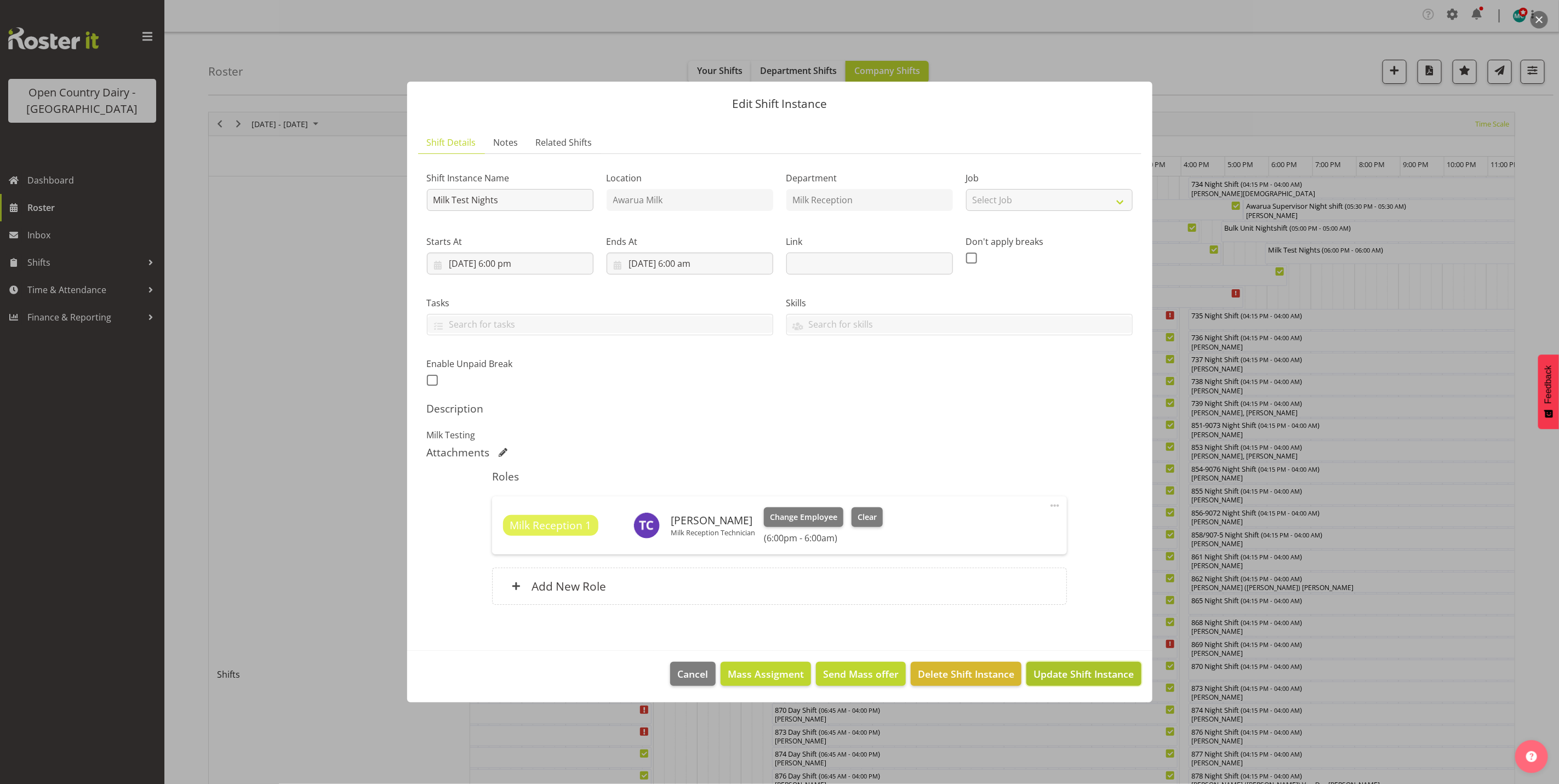
click at [1082, 676] on span "Update Shift Instance" at bounding box center [1084, 673] width 100 height 14
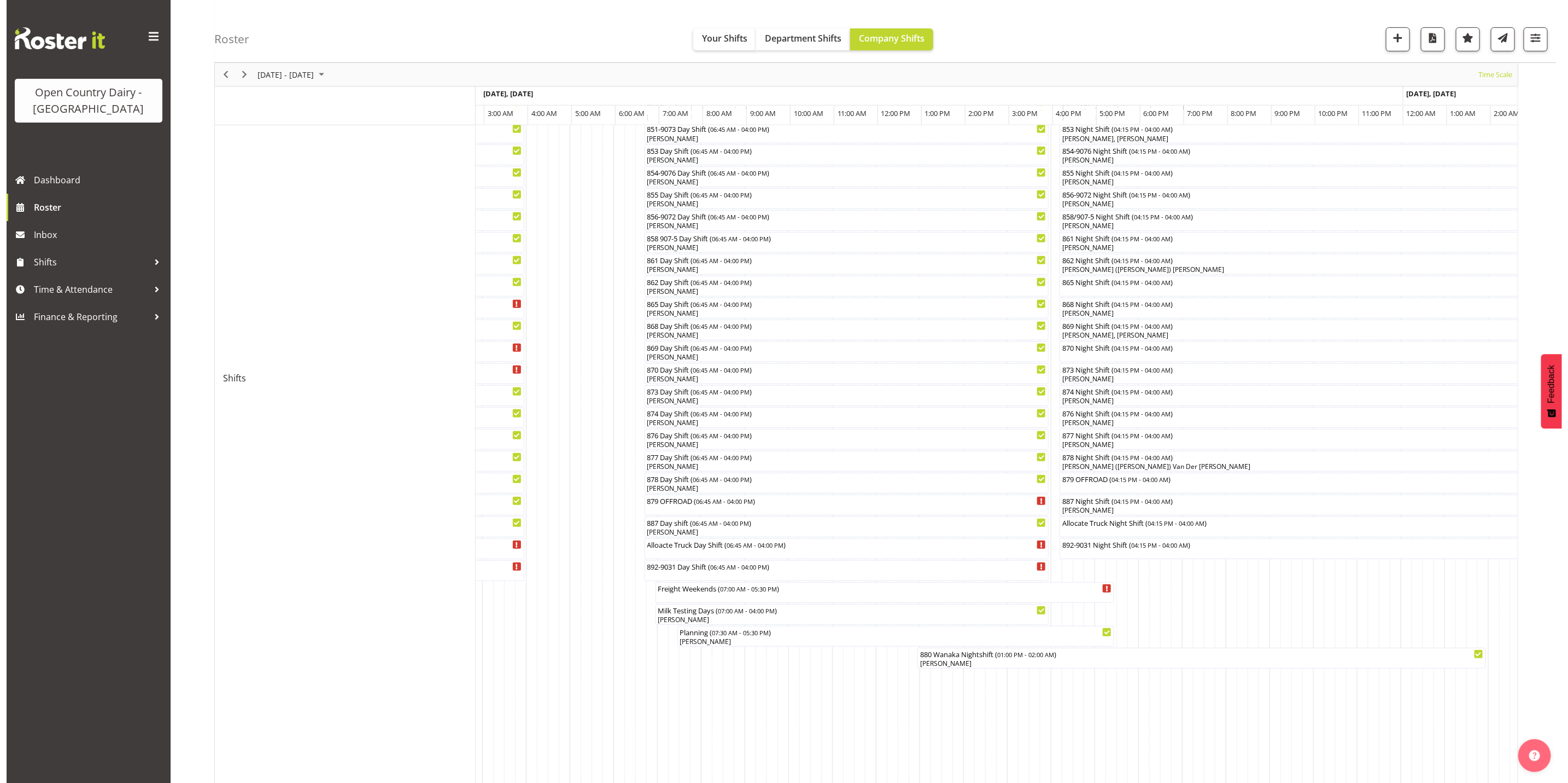
scroll to position [295, 0]
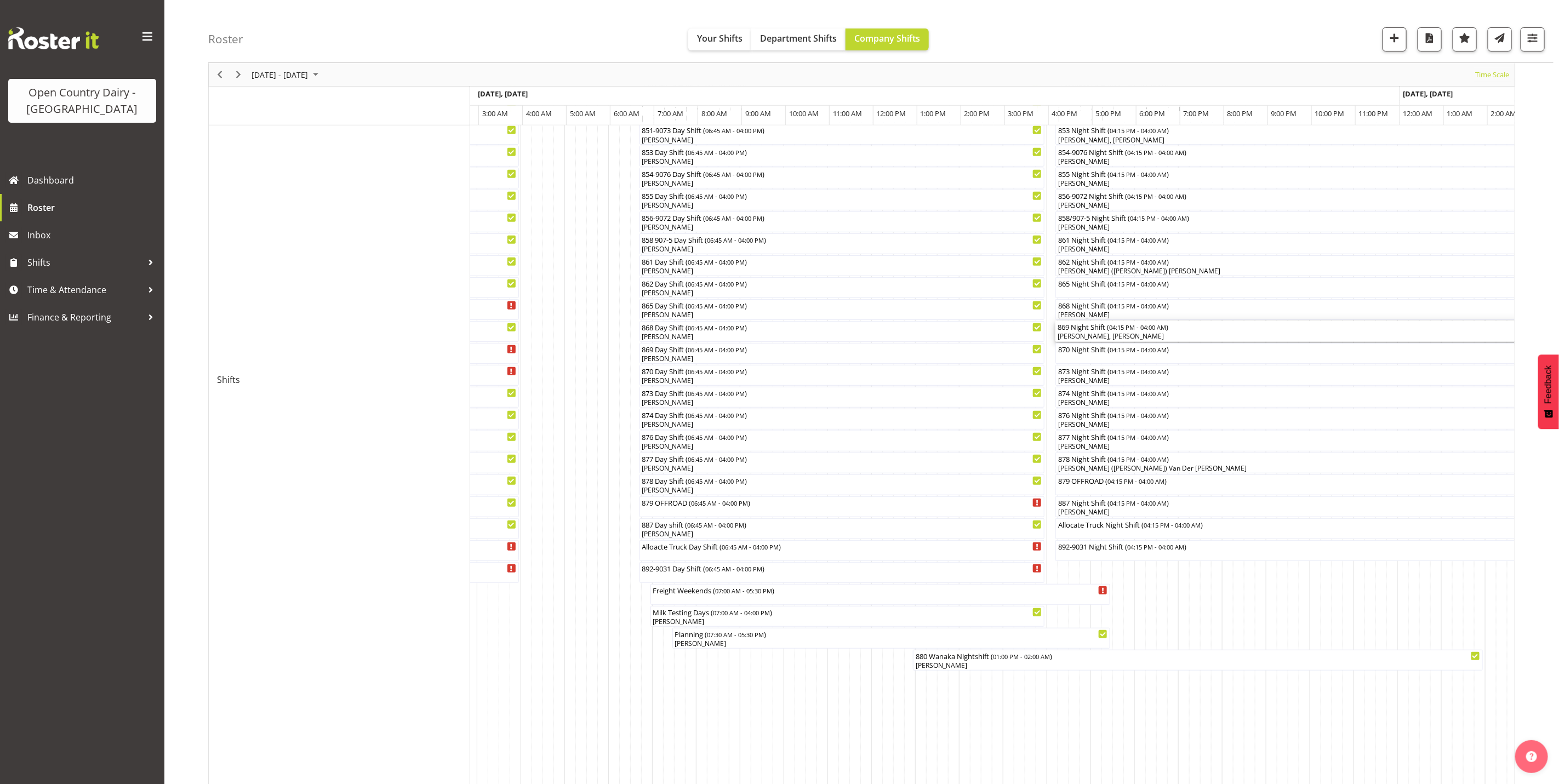
click at [1115, 338] on div "[PERSON_NAME], [PERSON_NAME]" at bounding box center [1312, 336] width 511 height 10
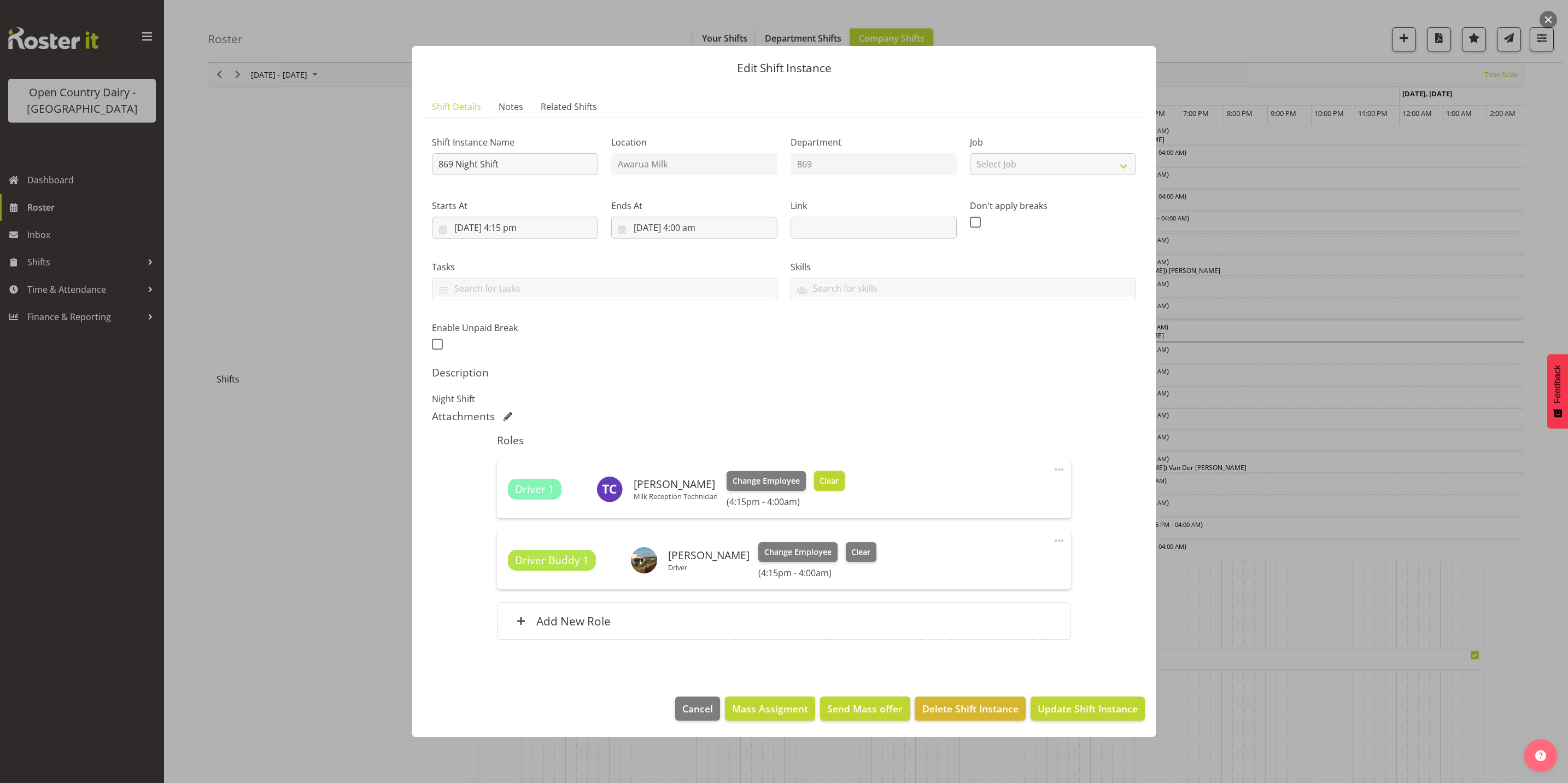
click at [835, 473] on button "Clear" at bounding box center [829, 481] width 31 height 20
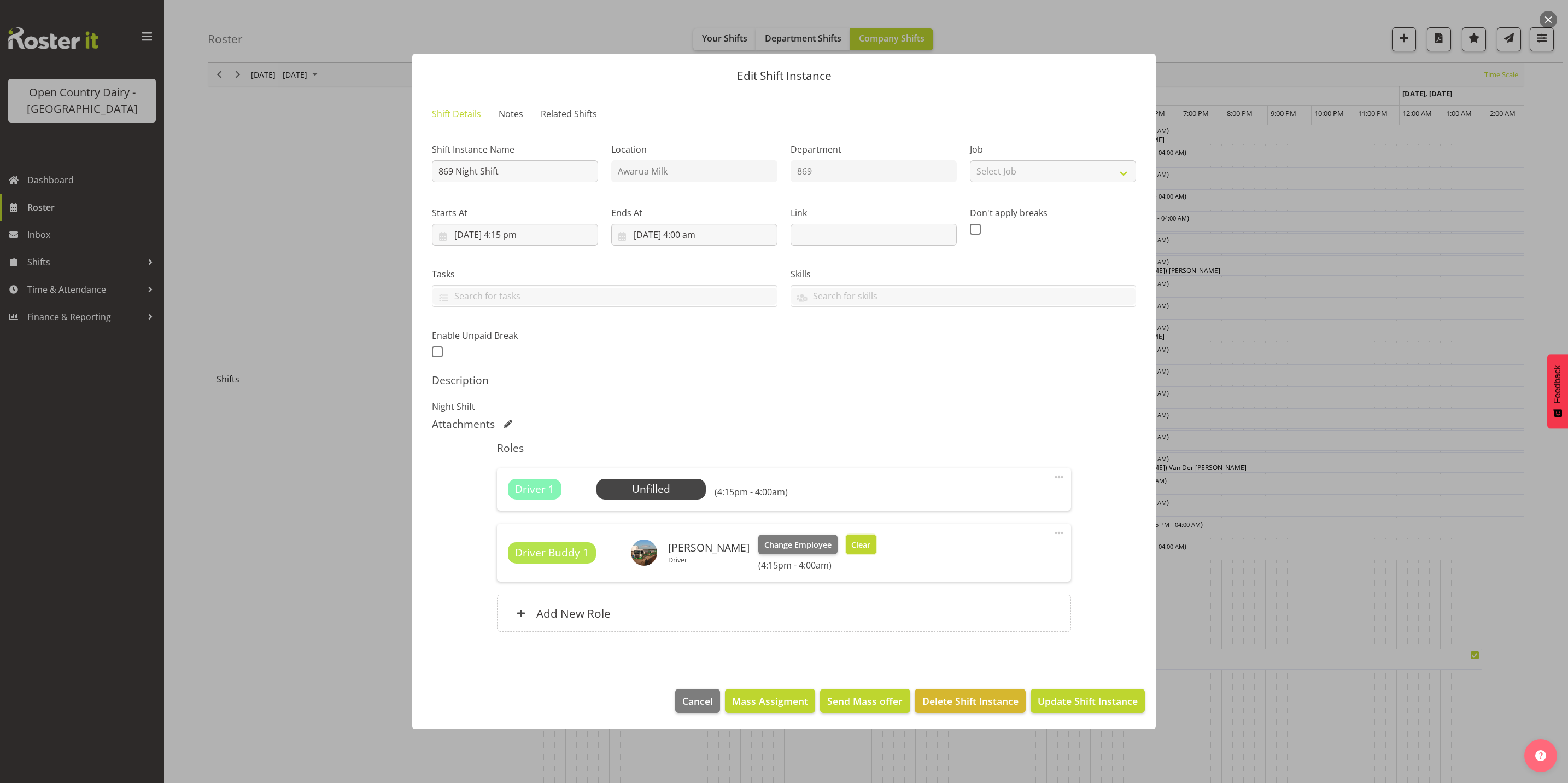
click at [865, 547] on span "Clear" at bounding box center [860, 544] width 19 height 12
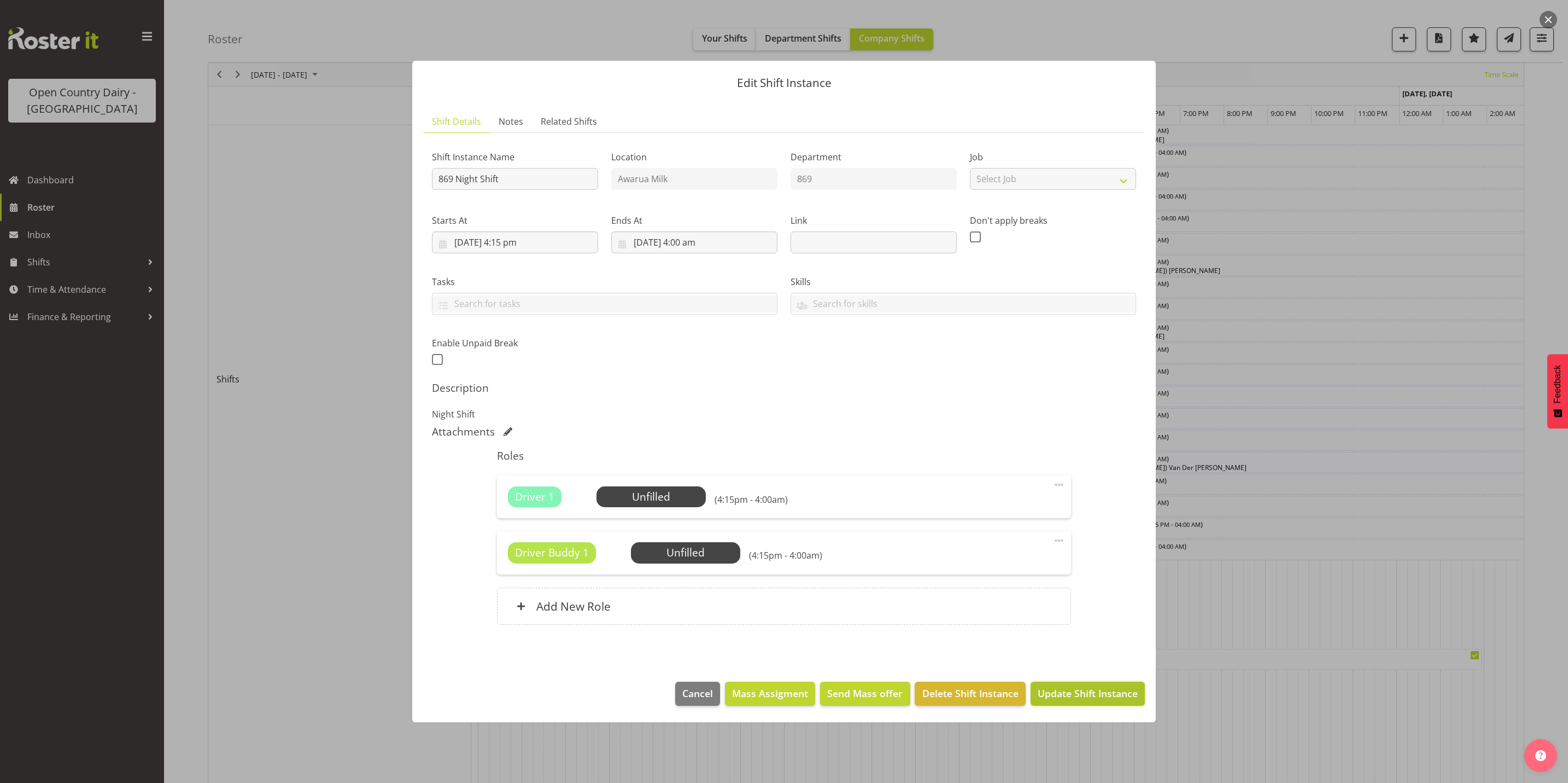
click at [1068, 696] on span "Update Shift Instance" at bounding box center [1088, 692] width 100 height 14
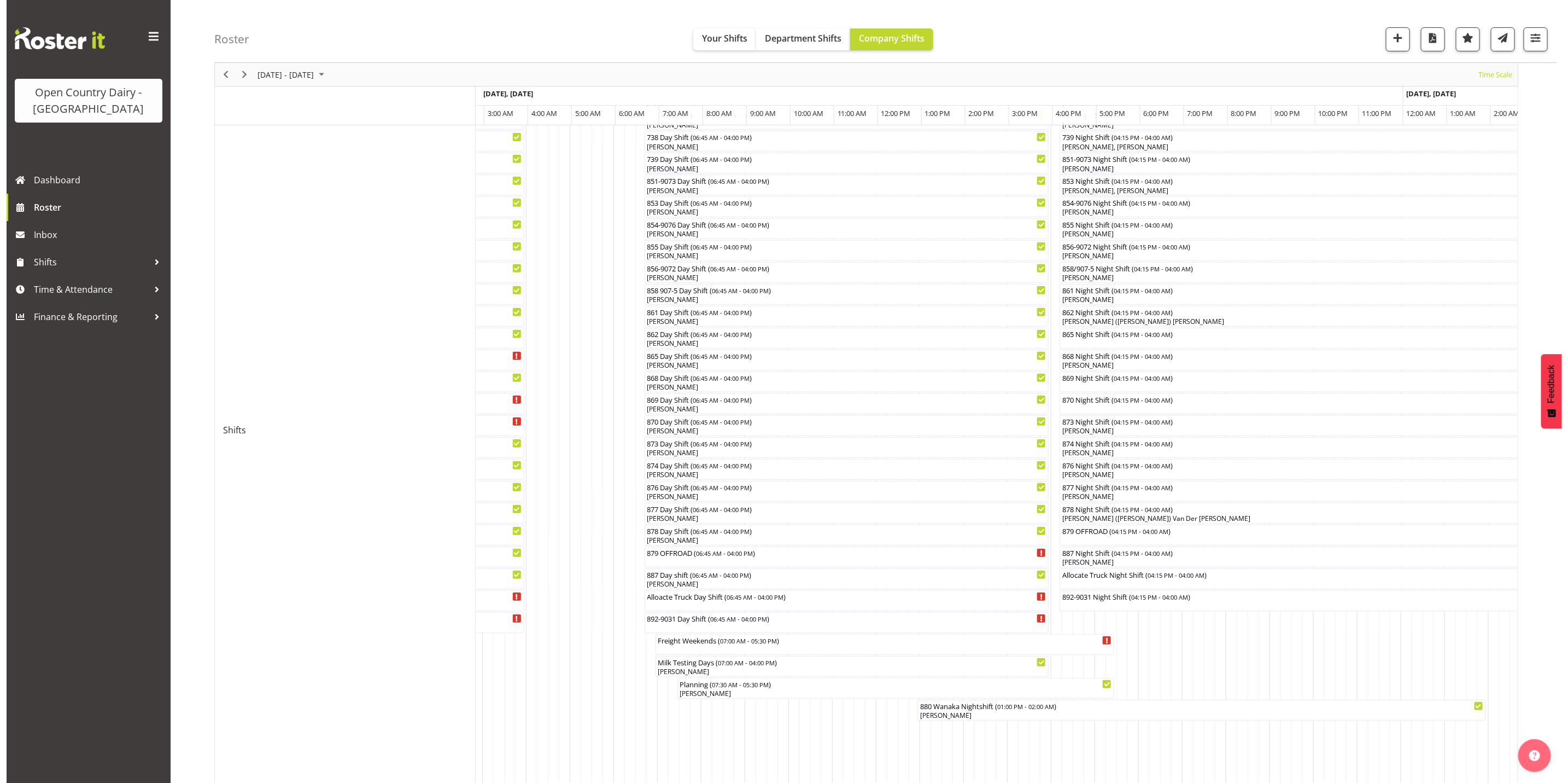
scroll to position [246, 0]
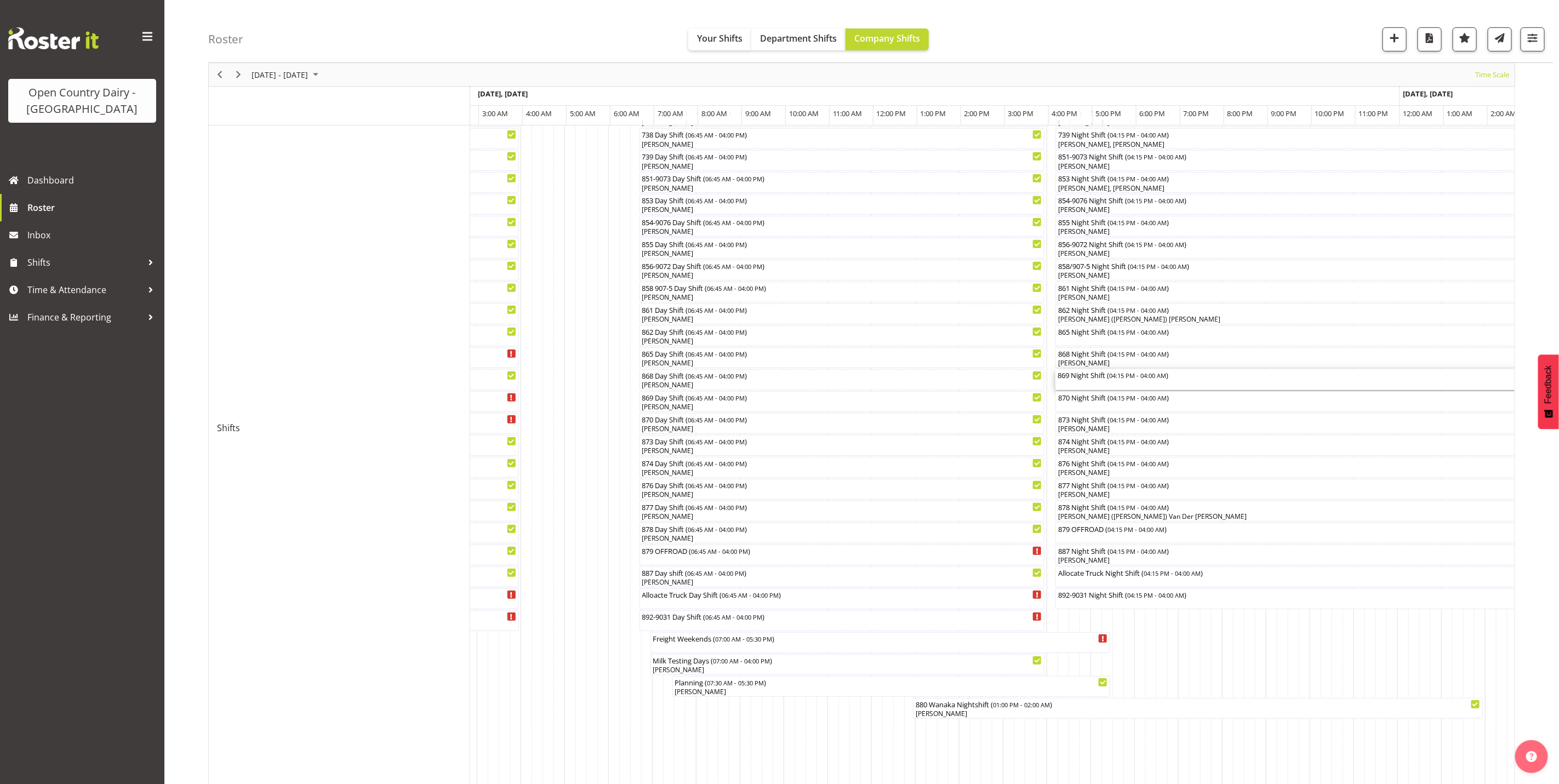
click at [1087, 384] on div "869 Night Shift ( 04:15 PM - 04:00 AM )" at bounding box center [1312, 379] width 511 height 20
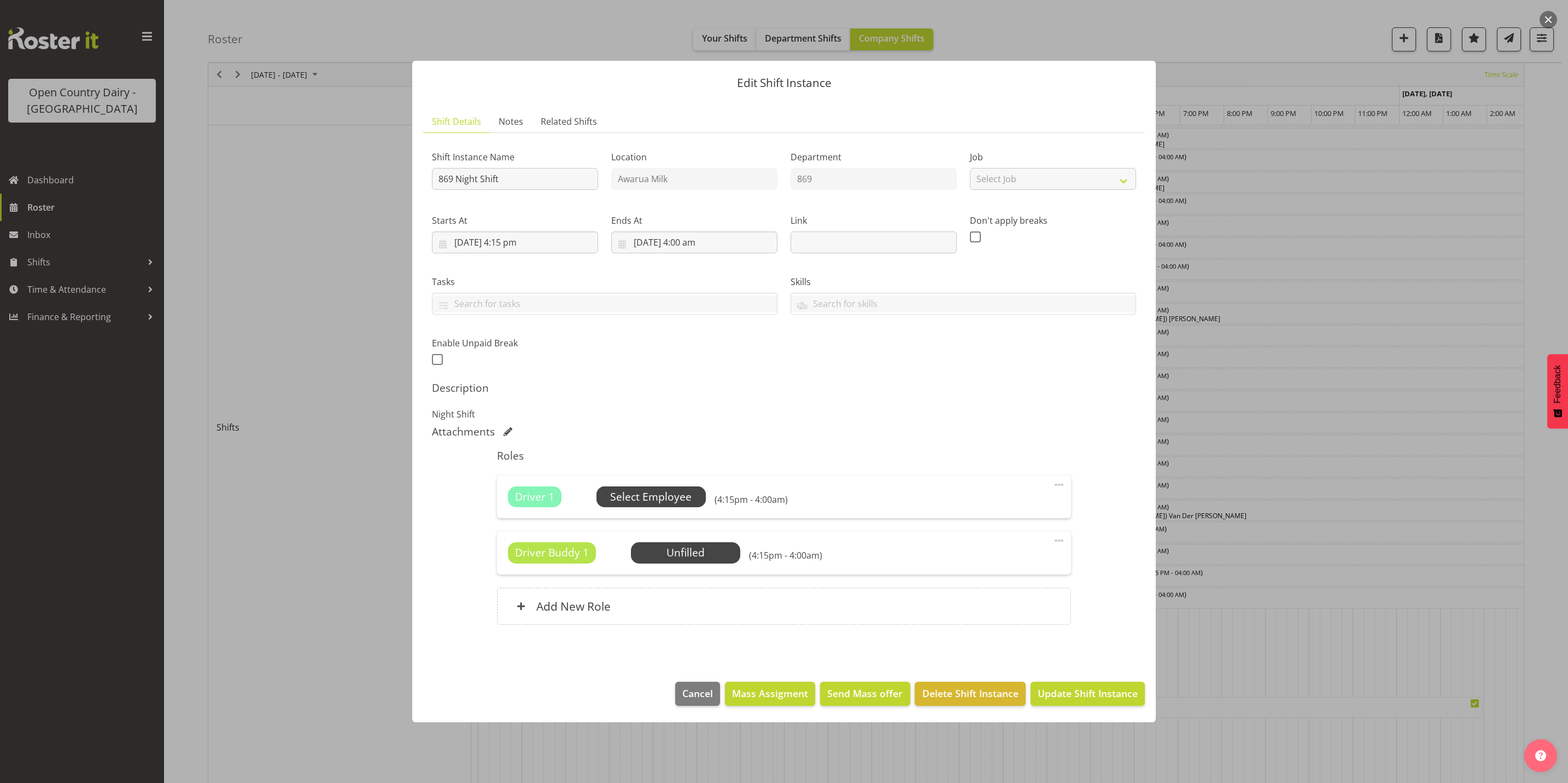
click at [666, 497] on span "Select Employee" at bounding box center [651, 497] width 82 height 16
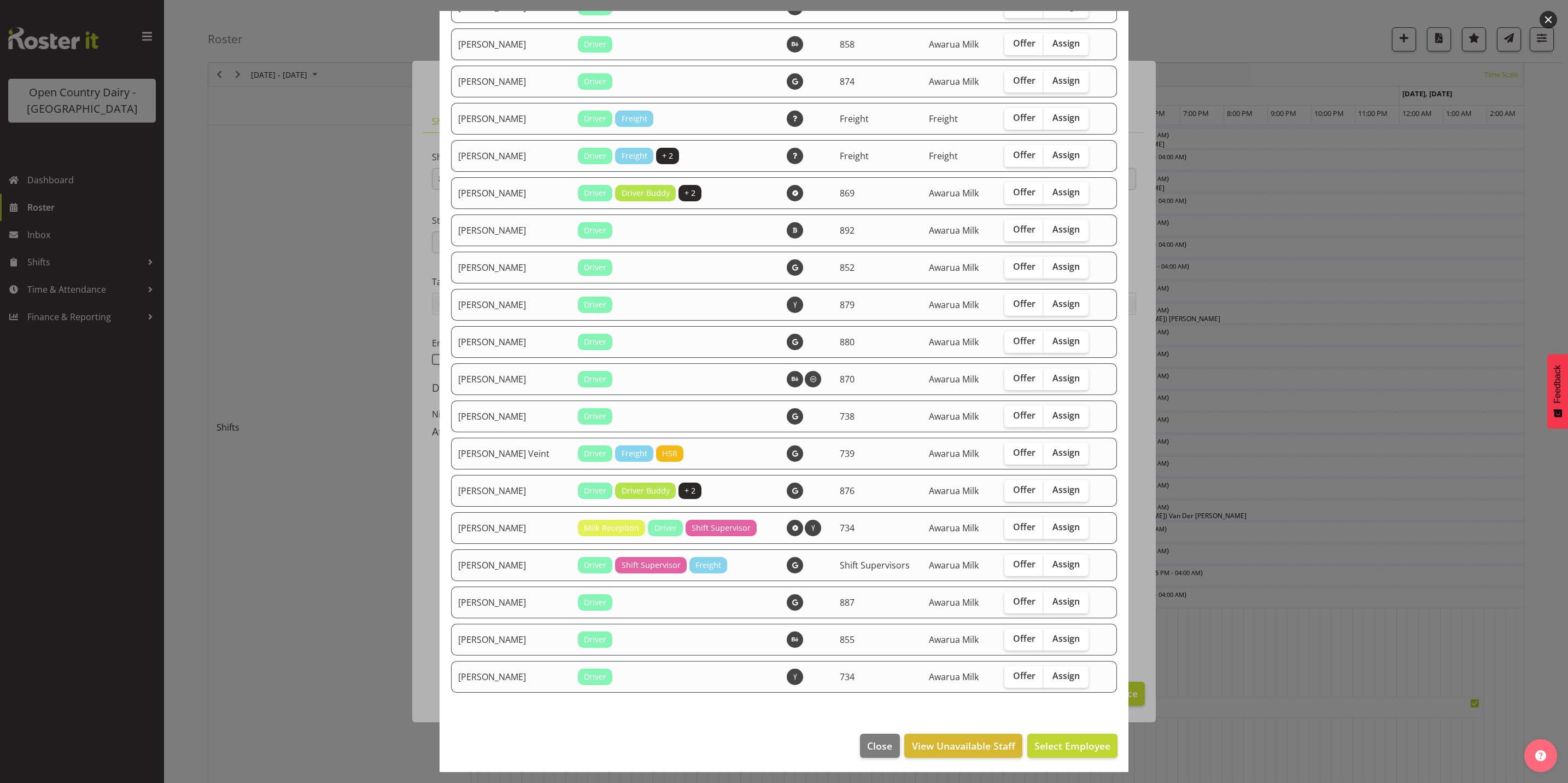
scroll to position [829, 0]
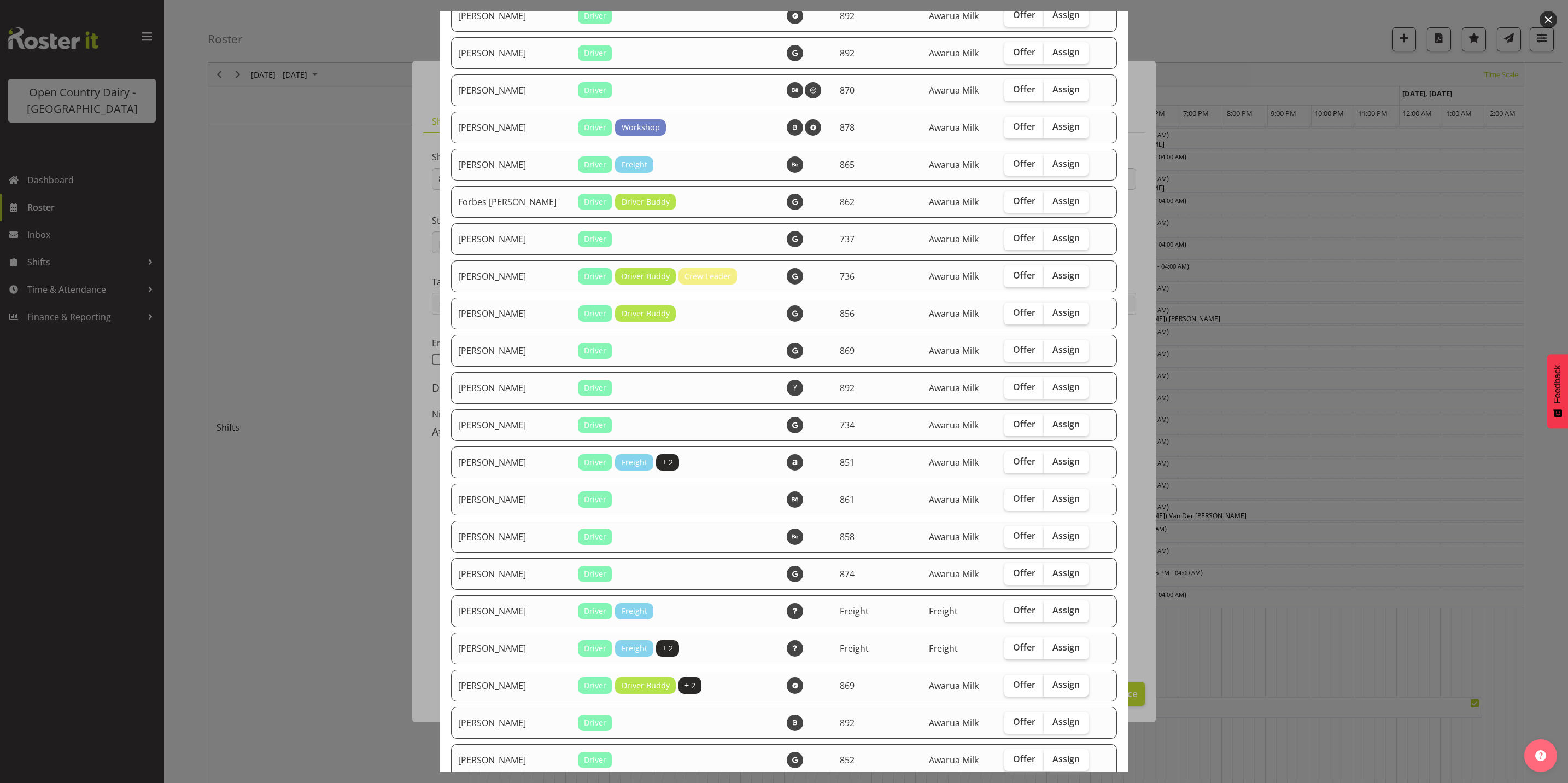
click at [1056, 688] on label "Assign" at bounding box center [1066, 685] width 45 height 22
click at [1051, 688] on input "Assign" at bounding box center [1047, 684] width 7 height 7
checkbox input "true"
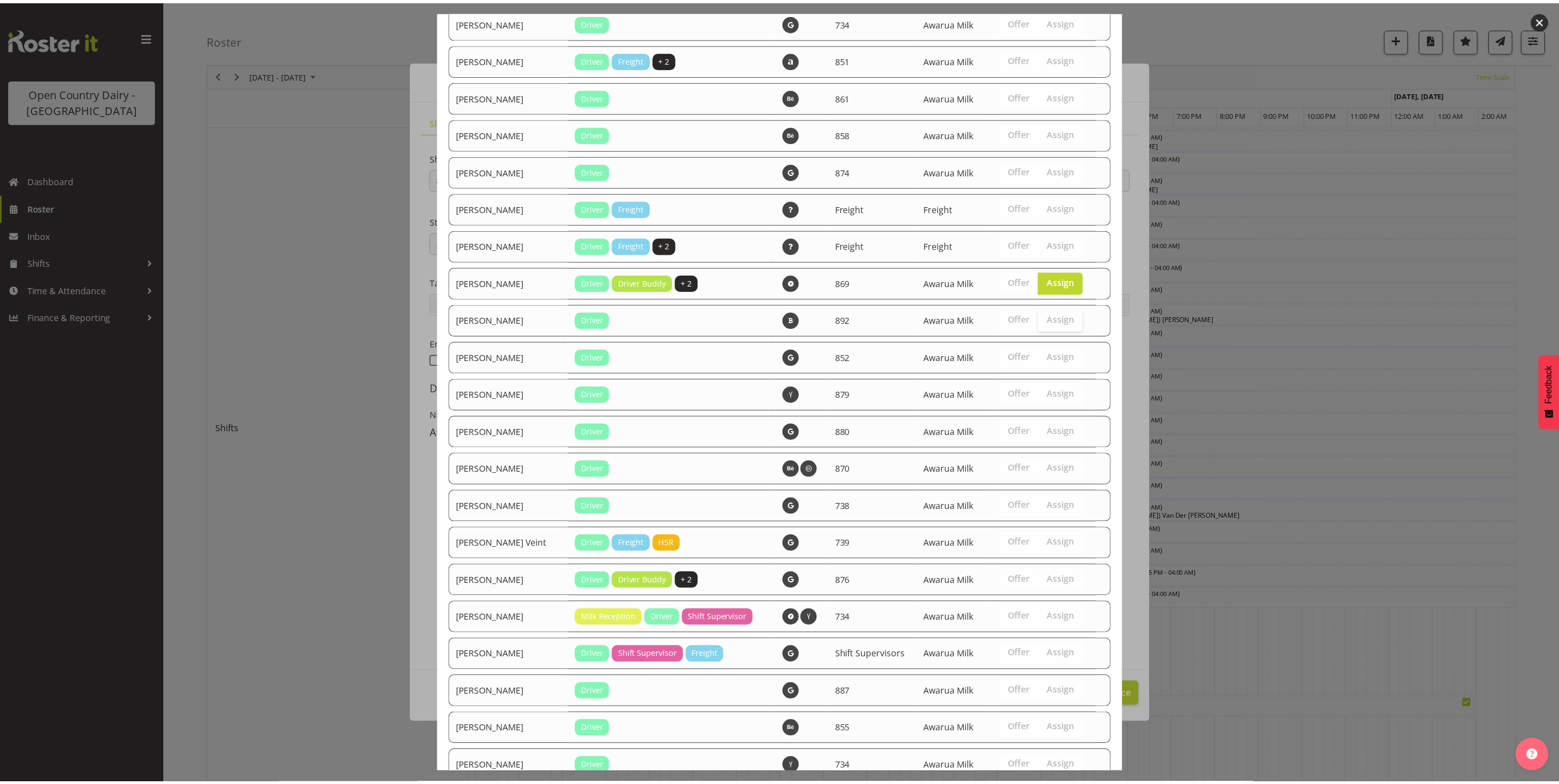
scroll to position [1323, 0]
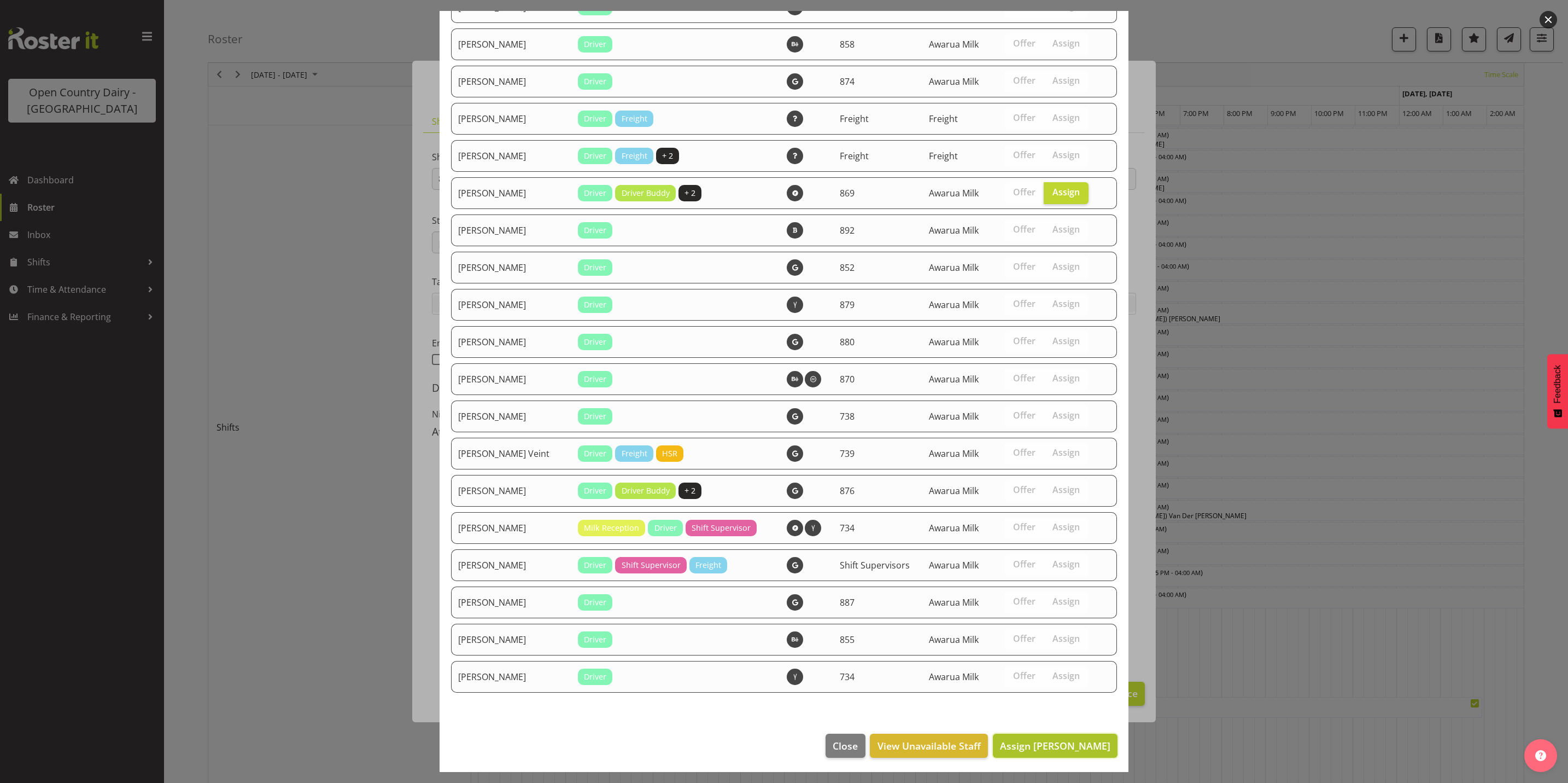
click at [1046, 748] on span "Assign [PERSON_NAME]" at bounding box center [1055, 745] width 110 height 13
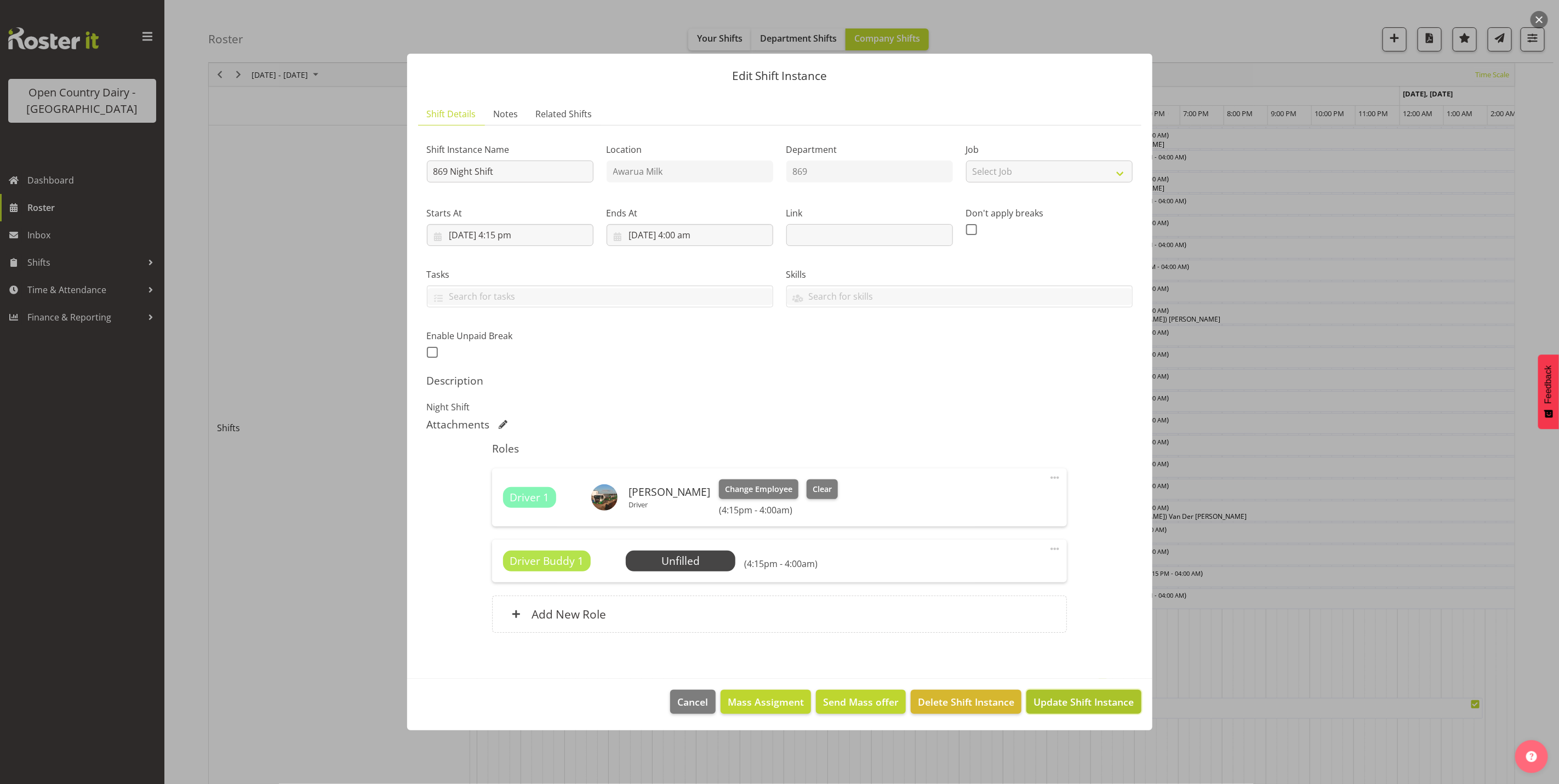
click at [1079, 704] on span "Update Shift Instance" at bounding box center [1084, 701] width 100 height 14
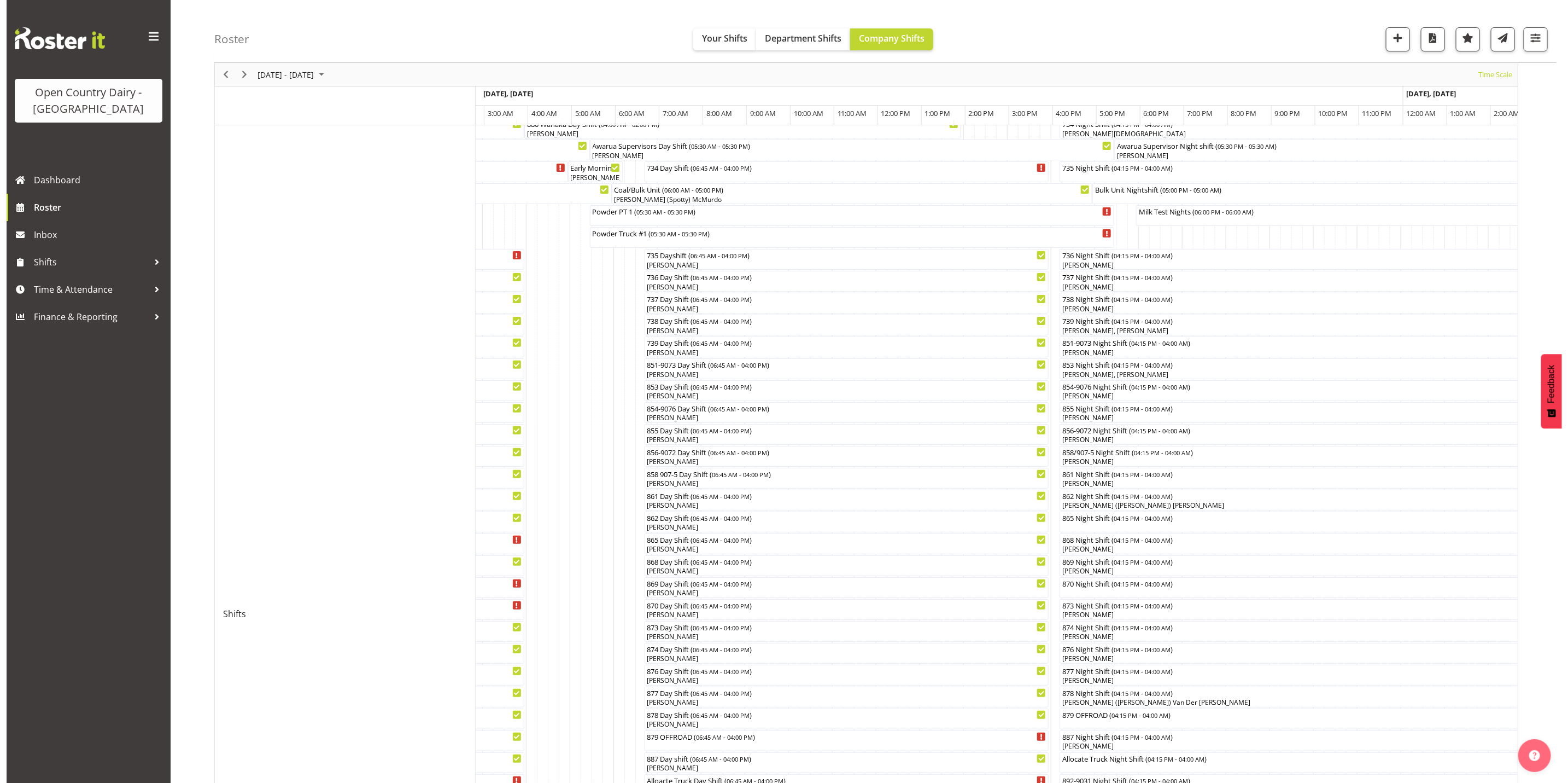
scroll to position [0, 0]
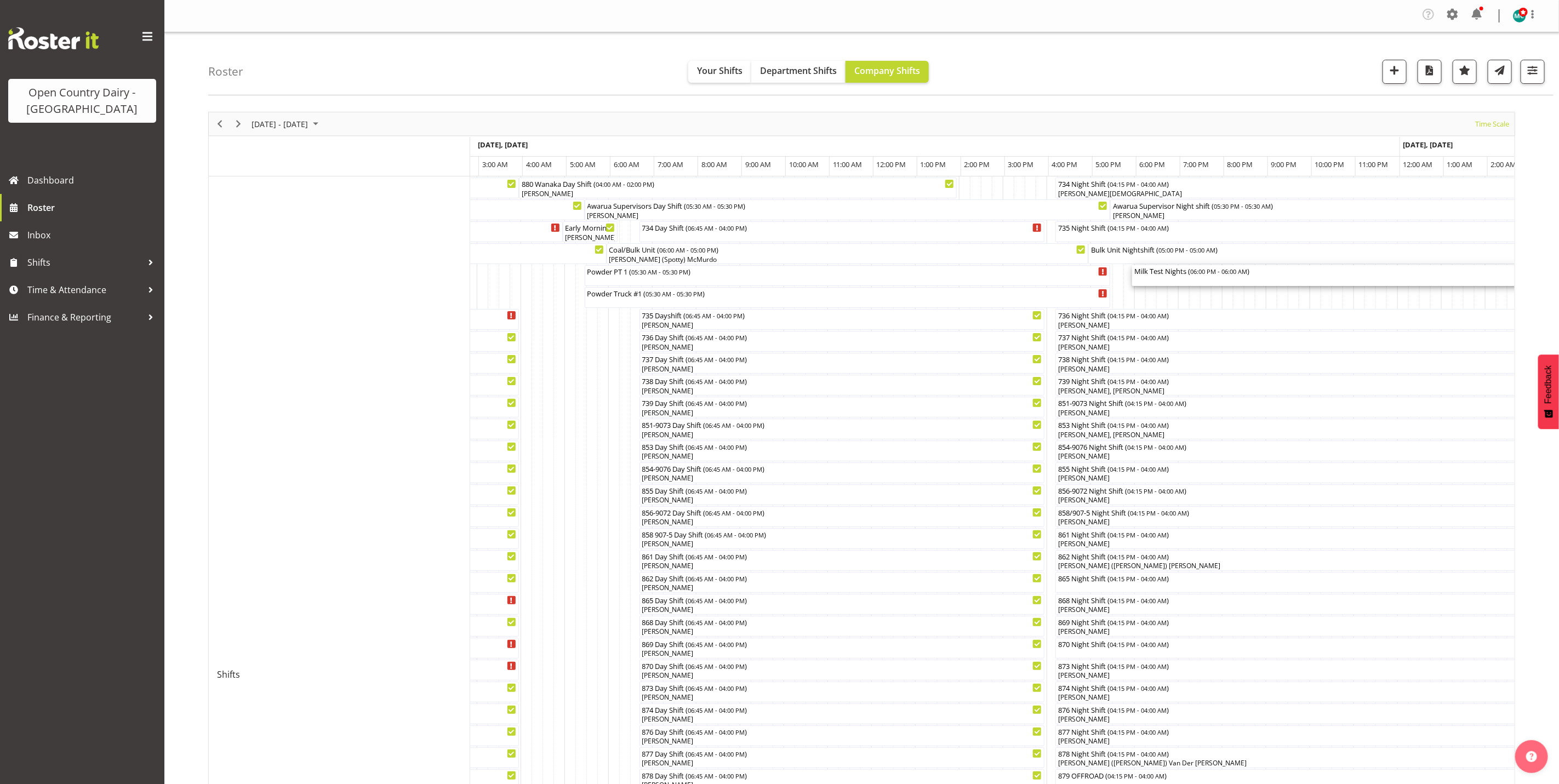
click at [1164, 275] on div "Milk Test Nights ( 06:00 PM - 06:00 AM )" at bounding box center [1395, 270] width 521 height 11
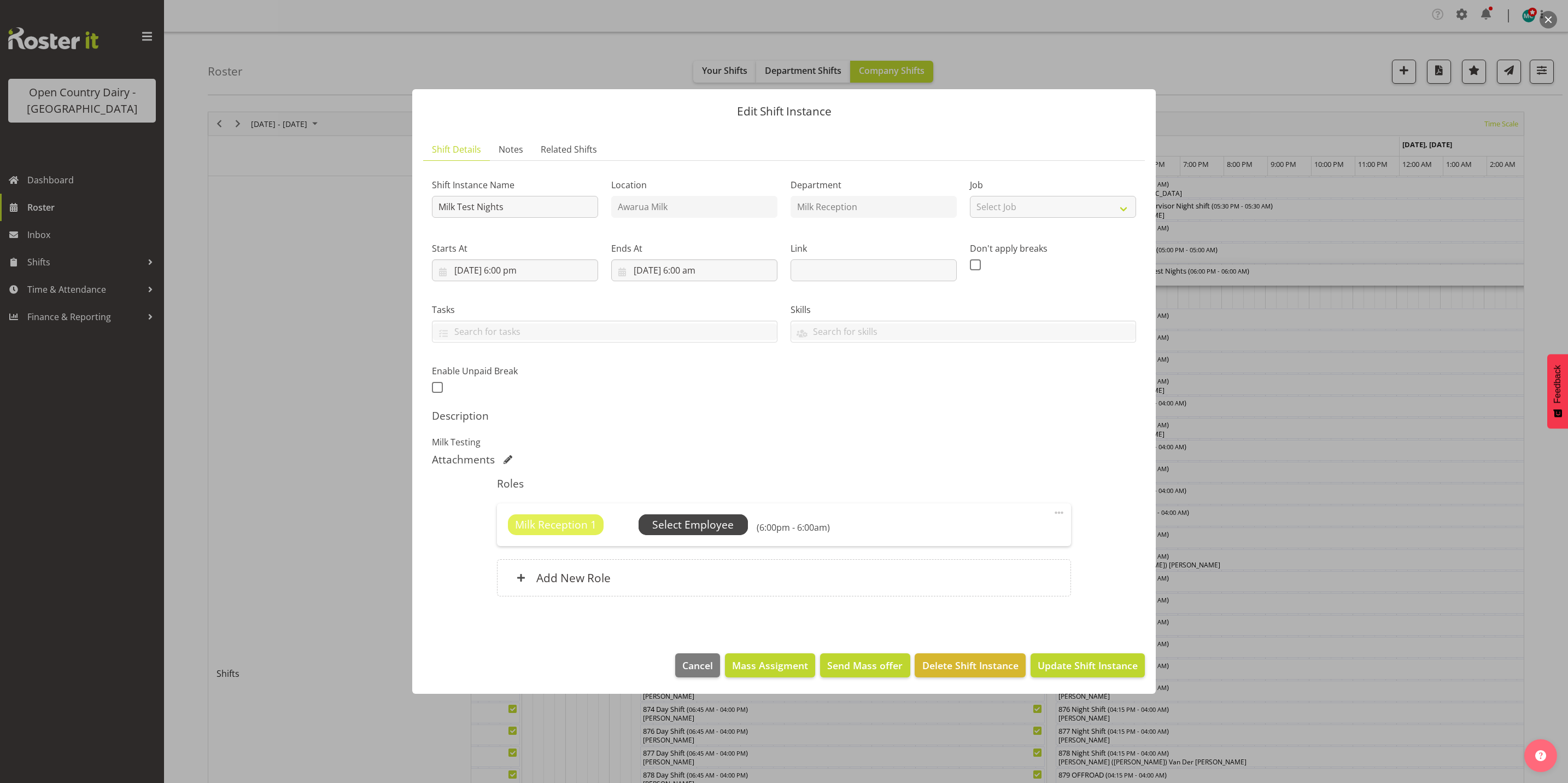
click at [698, 524] on span "Select Employee" at bounding box center [693, 524] width 82 height 16
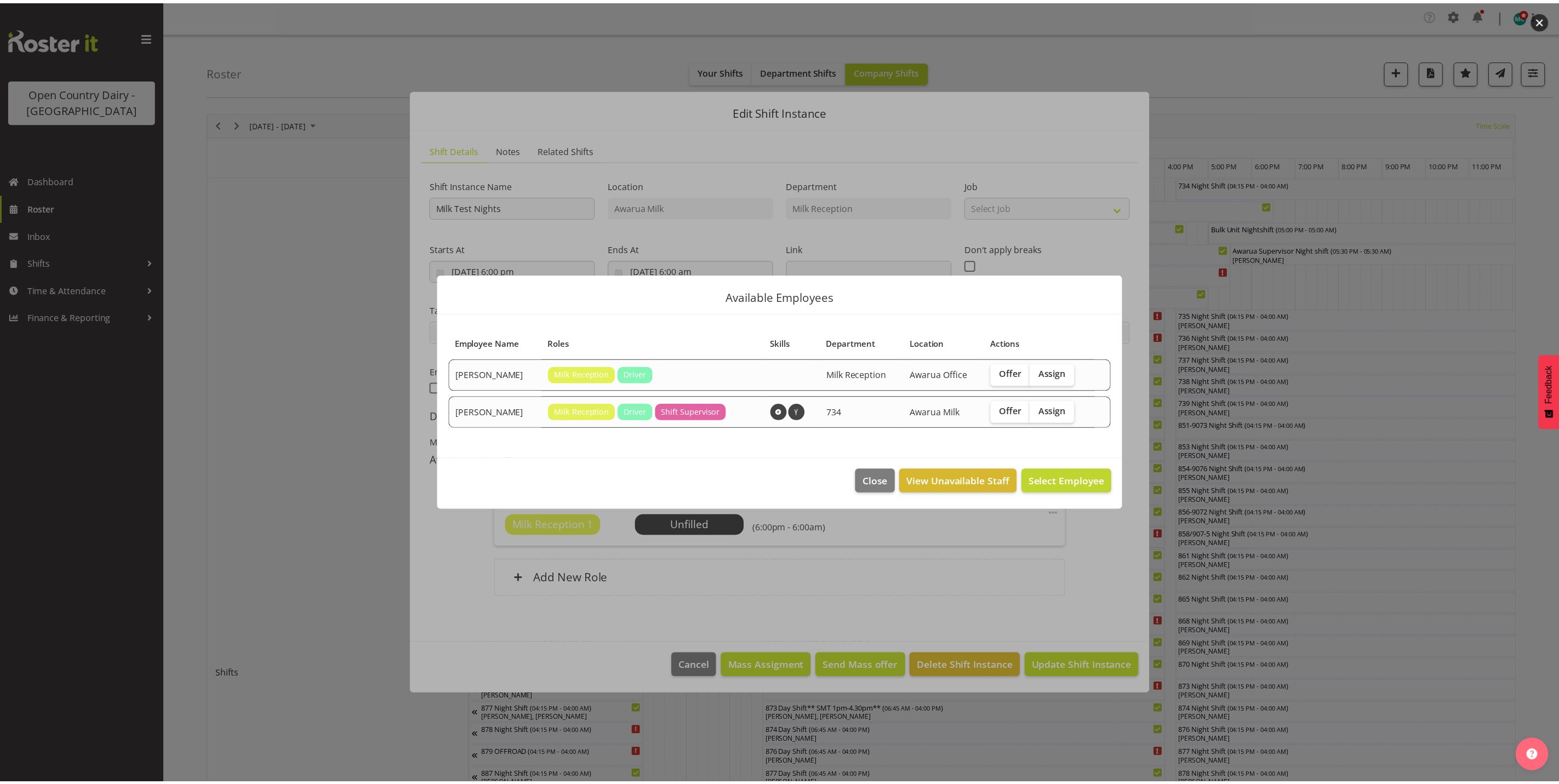
scroll to position [0, 5384]
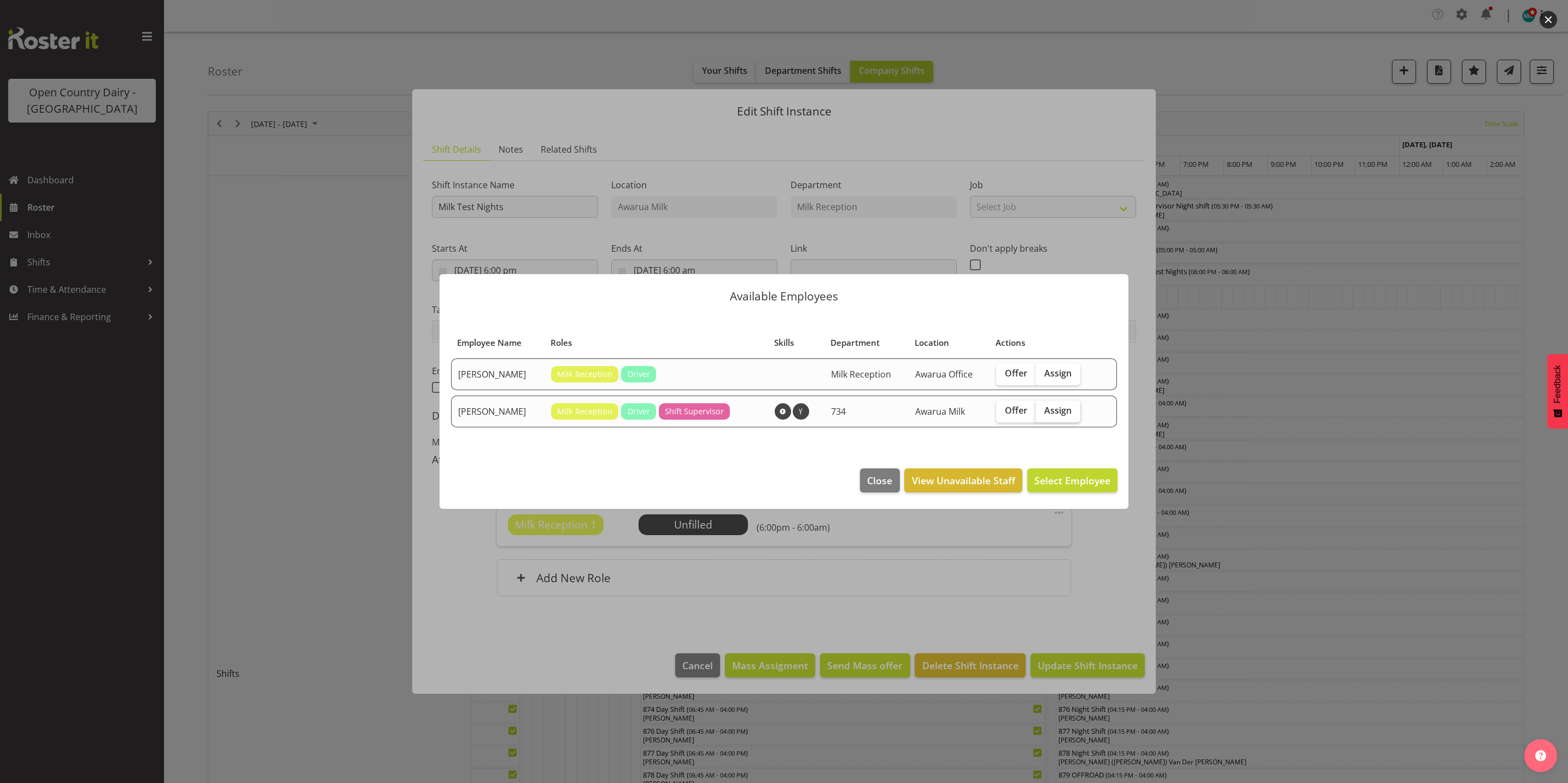
click at [1063, 408] on span "Assign" at bounding box center [1058, 410] width 27 height 11
click at [1043, 408] on input "Assign" at bounding box center [1039, 410] width 7 height 7
checkbox input "true"
click at [1060, 479] on span "Assign [PERSON_NAME]" at bounding box center [1055, 480] width 110 height 13
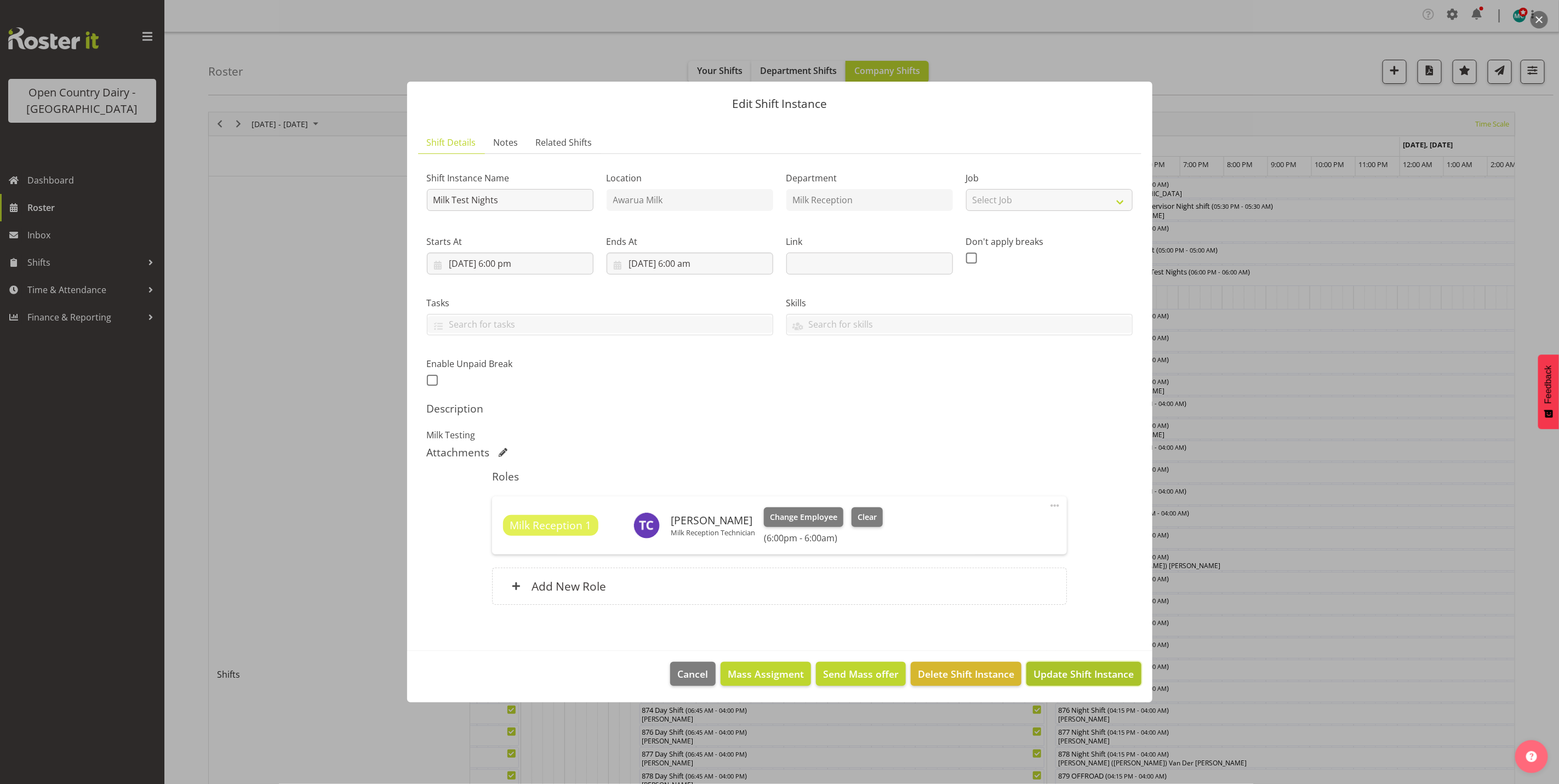
click at [1073, 679] on span "Update Shift Instance" at bounding box center [1084, 673] width 100 height 14
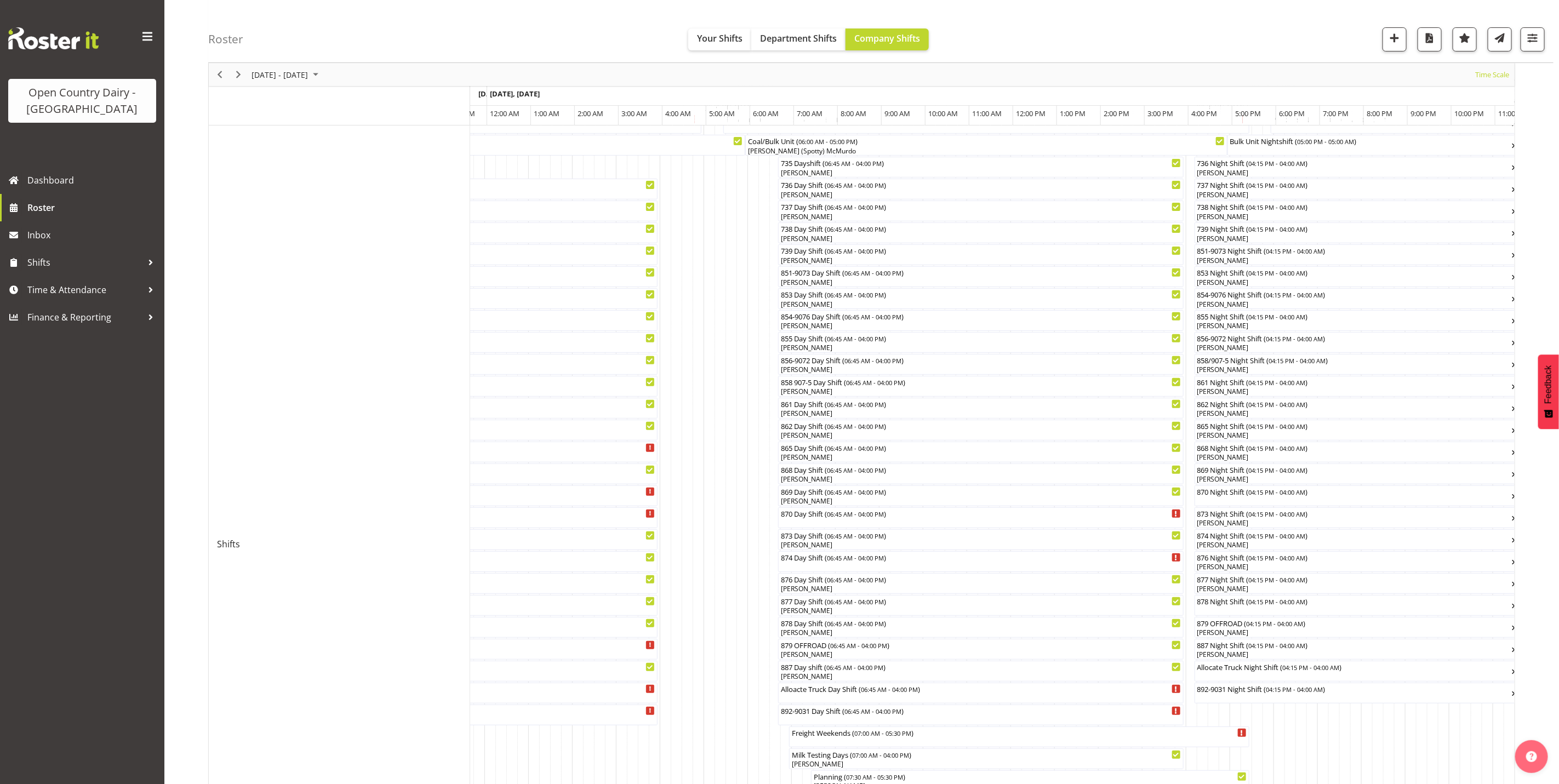
scroll to position [0, 0]
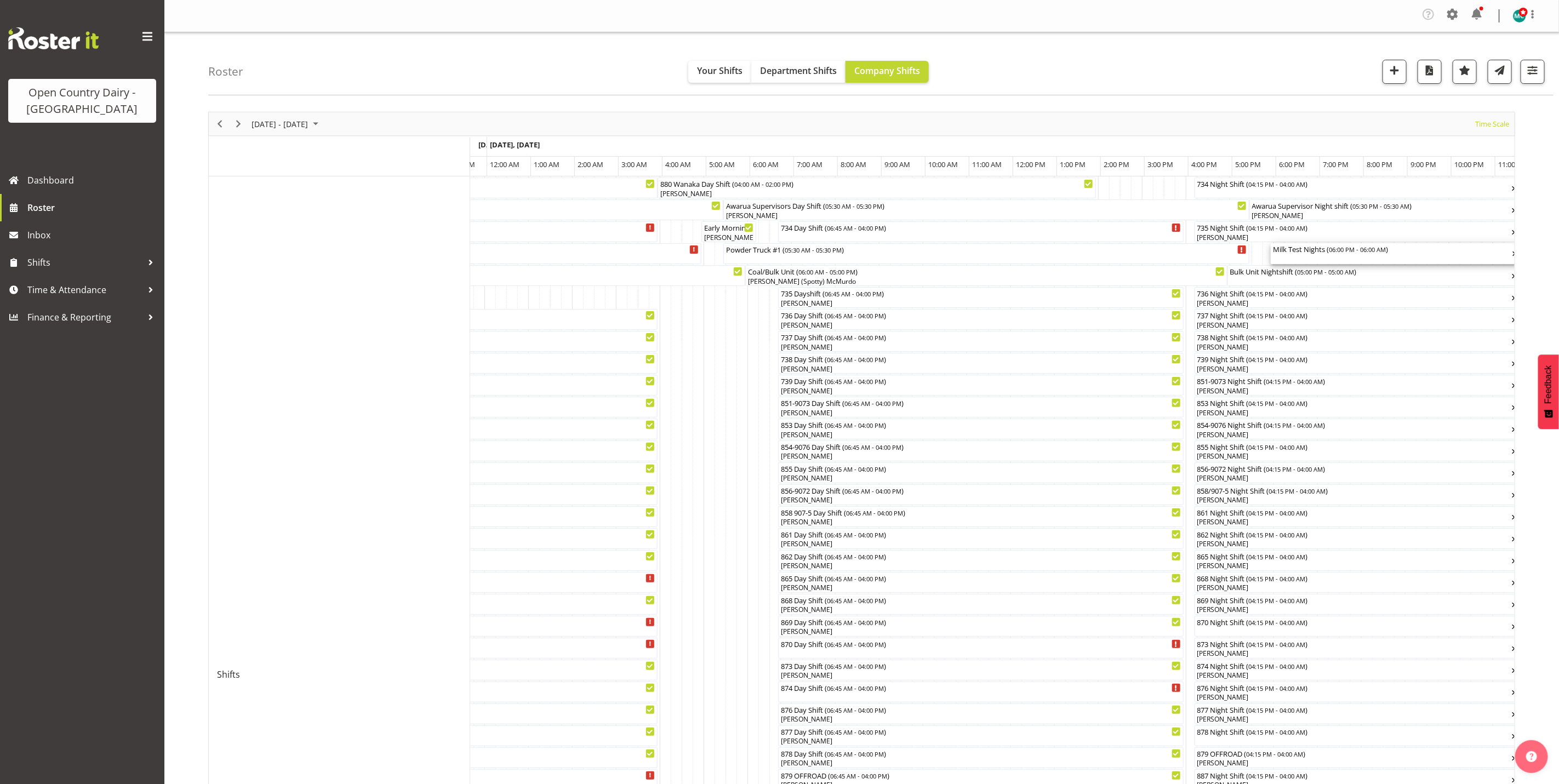
click at [1330, 250] on div "Milk Test Nights ( 06:00 PM - 06:00 AM )" at bounding box center [1393, 248] width 239 height 11
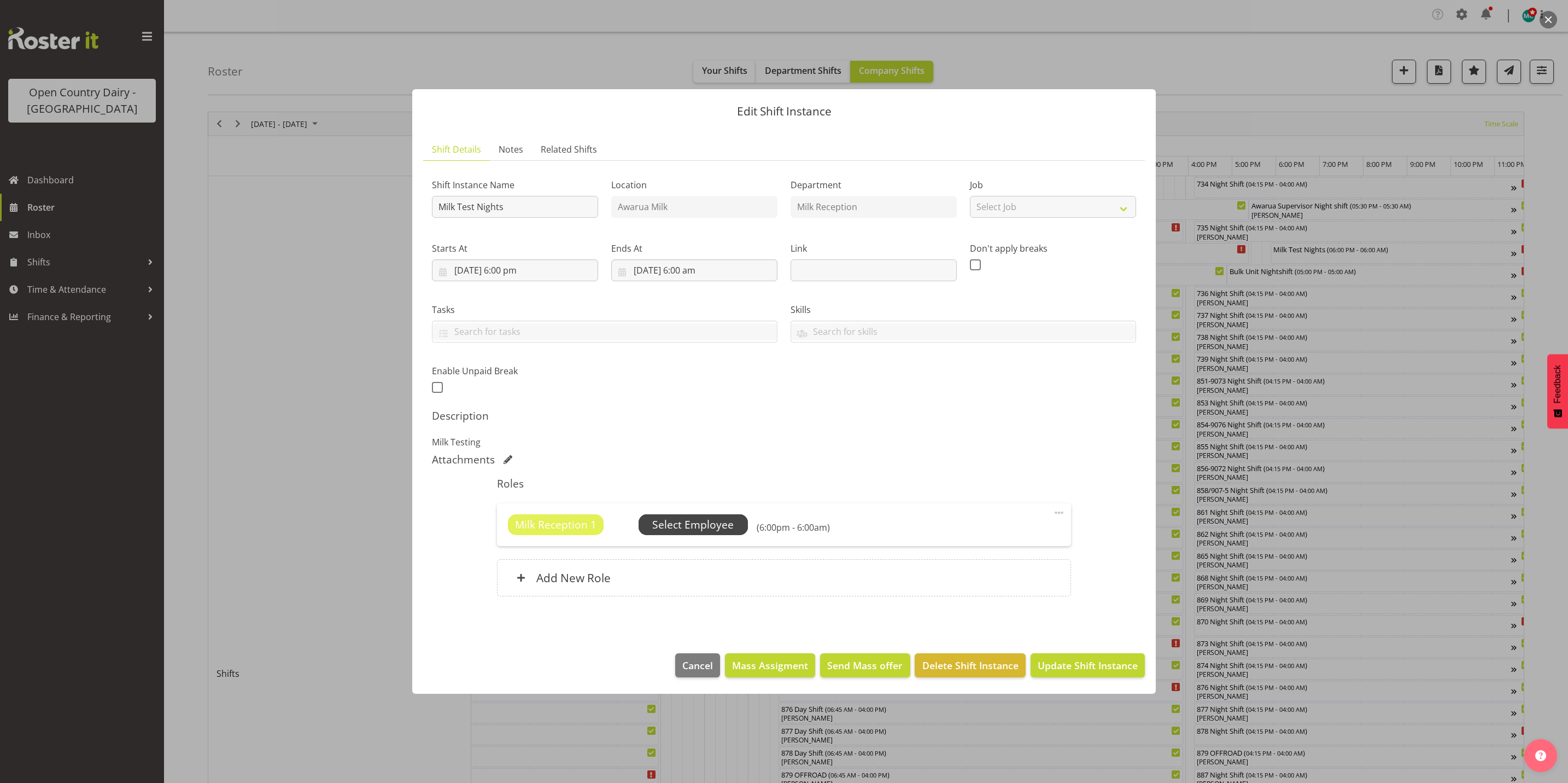
click at [716, 529] on span "Select Employee" at bounding box center [693, 524] width 82 height 16
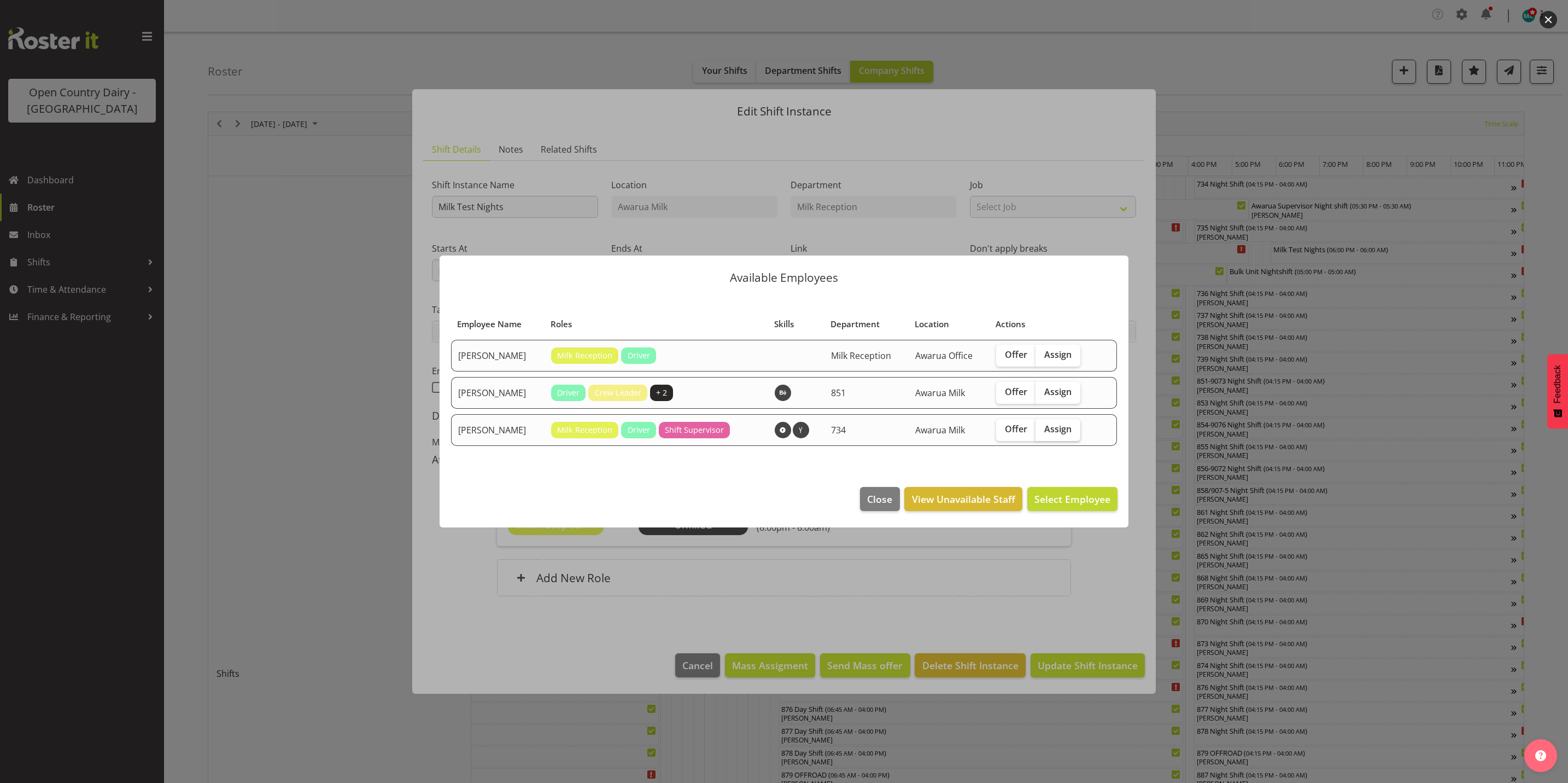
click at [1060, 427] on span "Assign" at bounding box center [1058, 428] width 27 height 11
click at [1043, 427] on input "Assign" at bounding box center [1039, 429] width 7 height 7
checkbox input "true"
click at [1070, 499] on span "Assign [PERSON_NAME]" at bounding box center [1055, 499] width 110 height 13
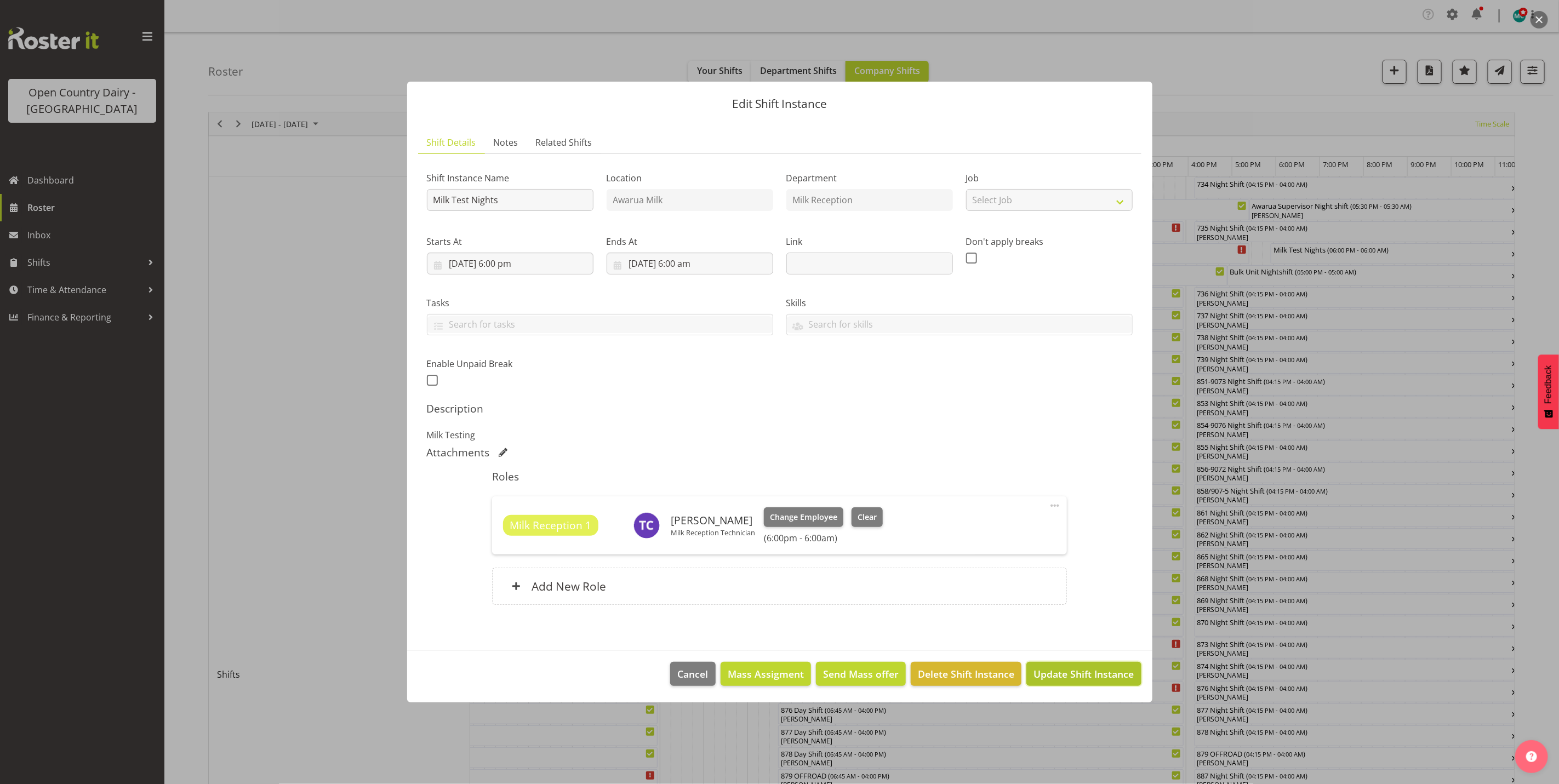
click at [1071, 680] on span "Update Shift Instance" at bounding box center [1084, 673] width 100 height 14
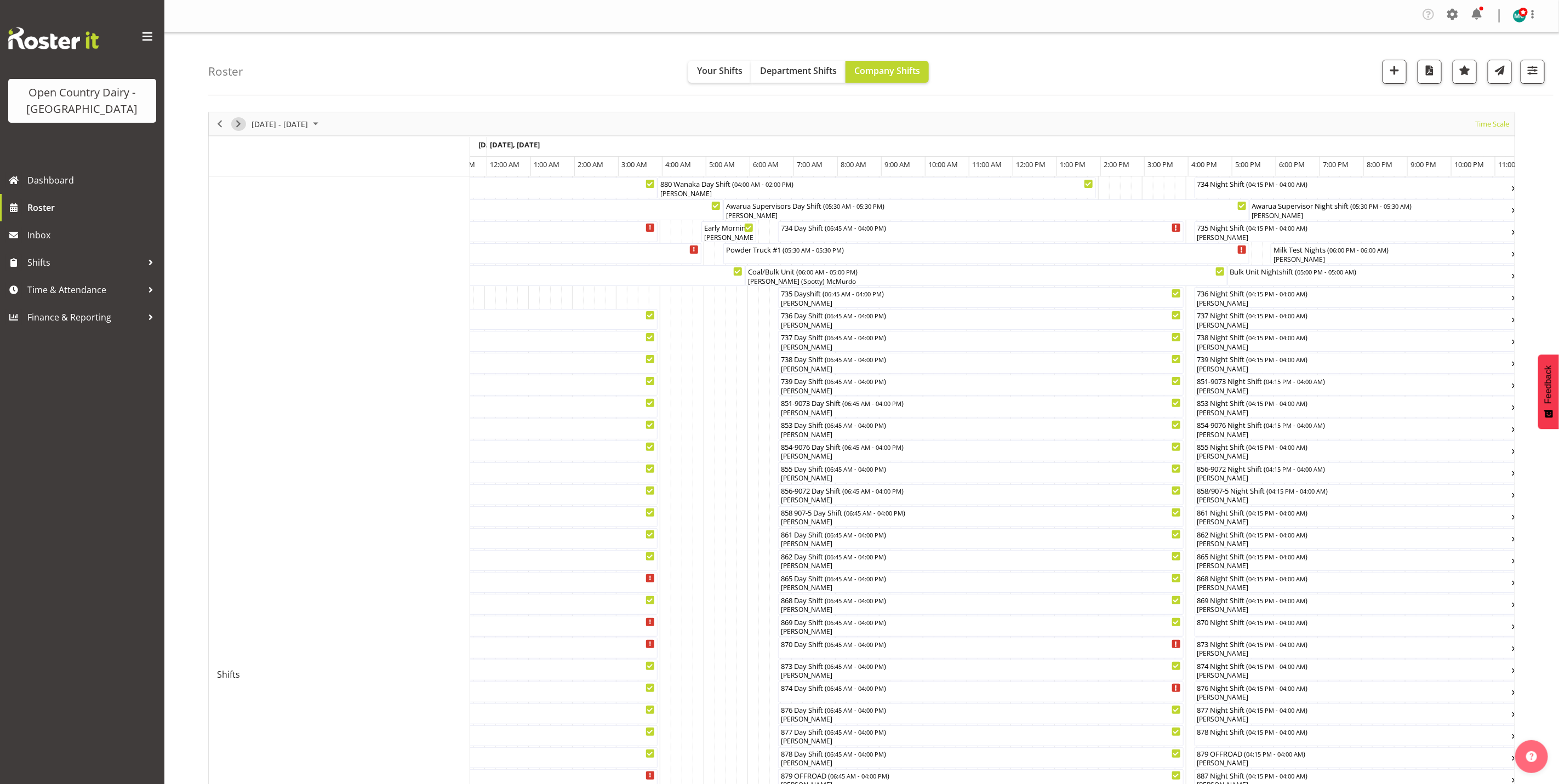
click at [240, 121] on span "Next" at bounding box center [239, 124] width 13 height 14
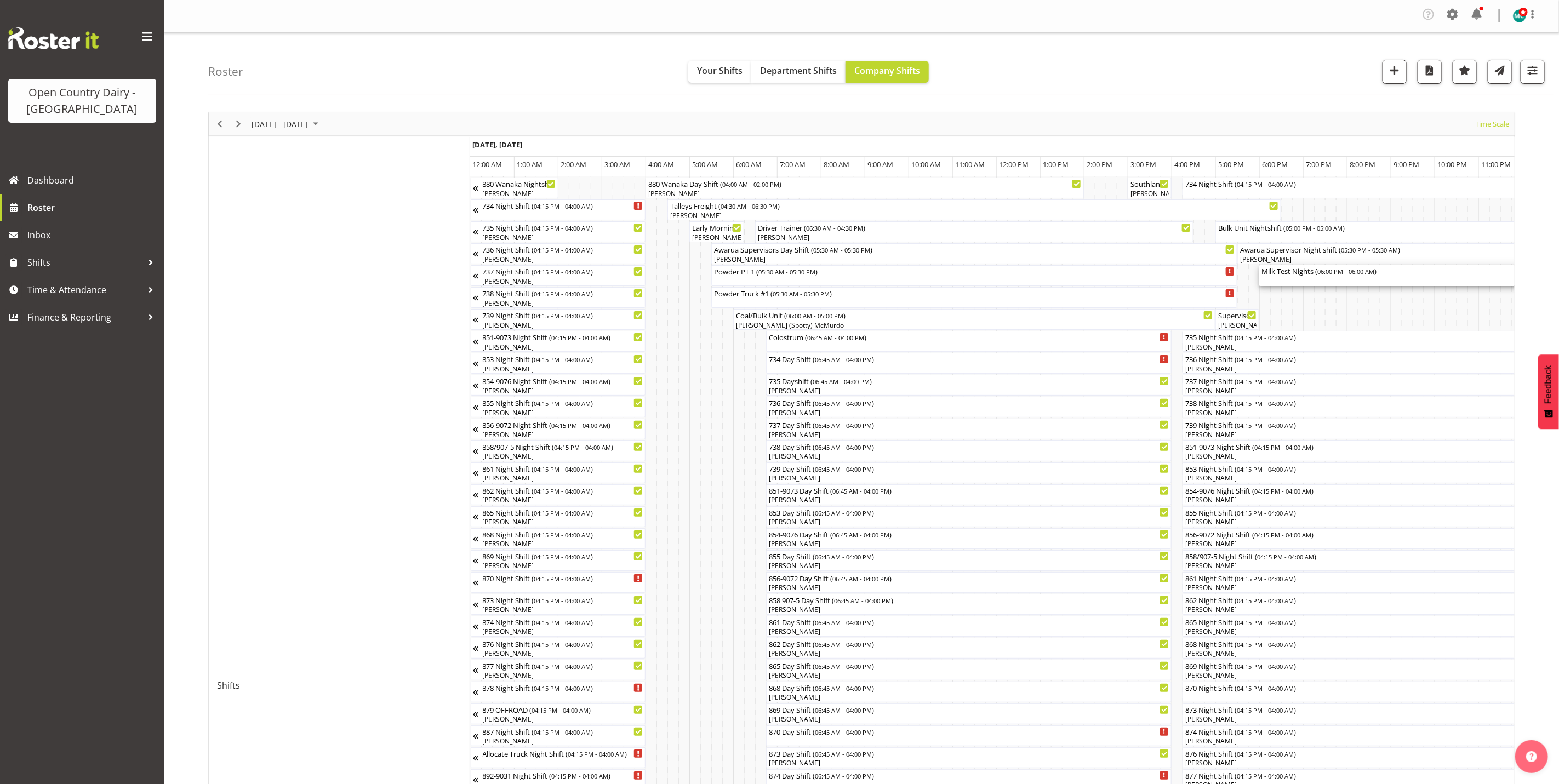
click at [1314, 279] on div "Milk Test Nights ( 06:00 PM - 06:00 AM )" at bounding box center [1522, 275] width 521 height 20
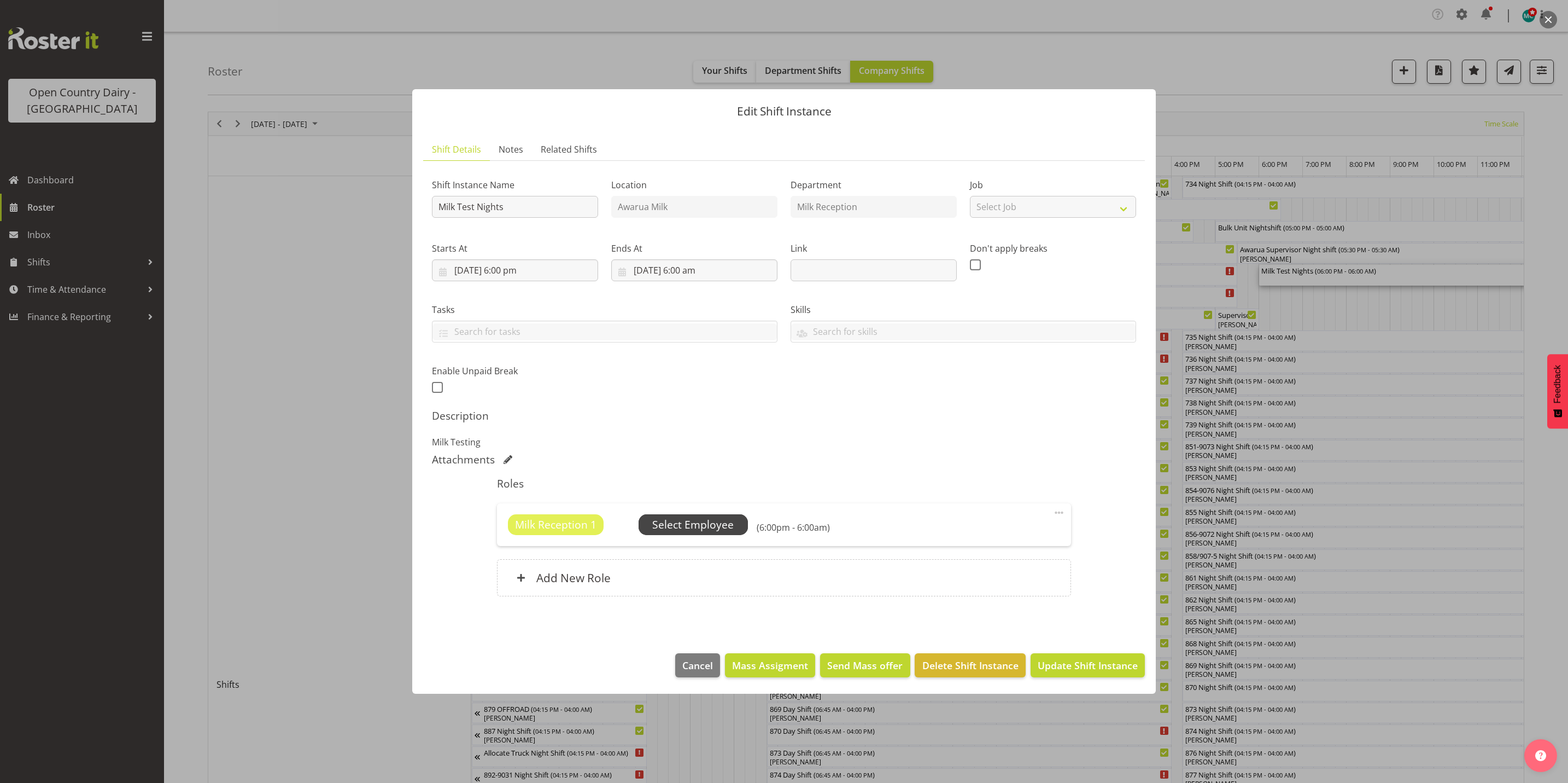
click at [686, 525] on span "Select Employee" at bounding box center [693, 524] width 82 height 16
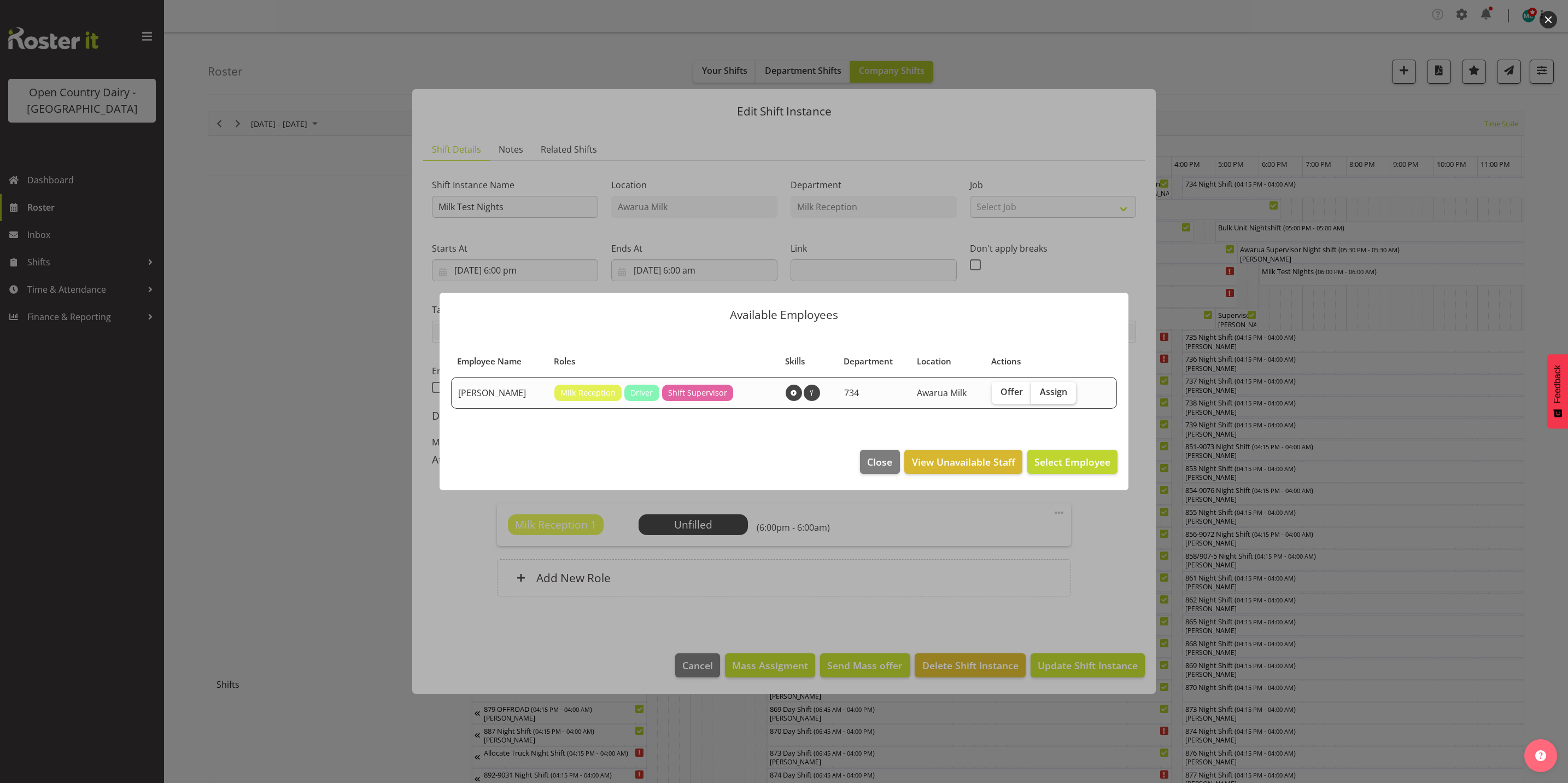
click at [1058, 387] on span "Assign" at bounding box center [1053, 391] width 27 height 11
click at [1038, 389] on input "Assign" at bounding box center [1035, 392] width 7 height 7
checkbox input "true"
click at [1070, 465] on span "Assign [PERSON_NAME]" at bounding box center [1055, 461] width 110 height 13
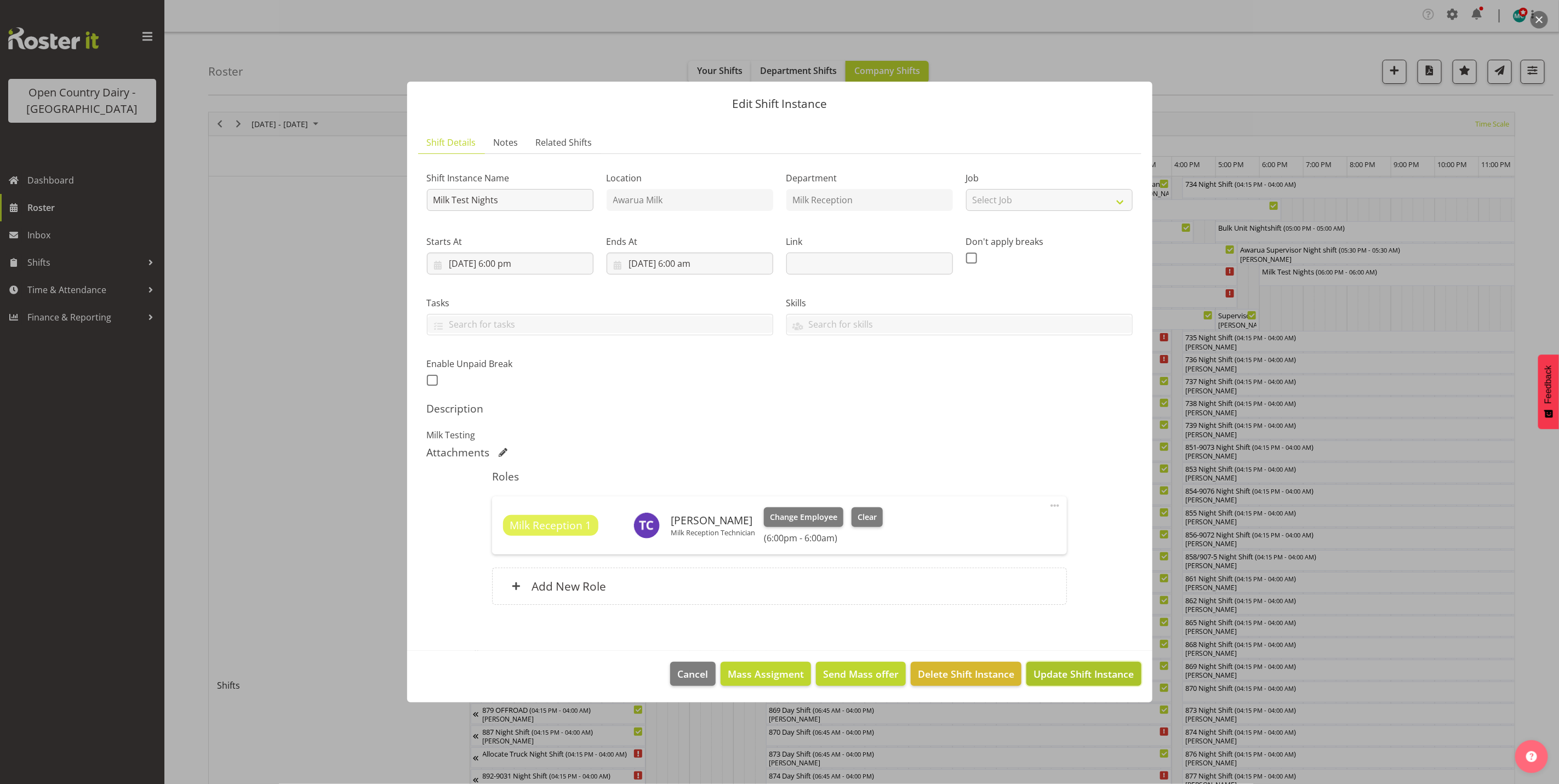
click at [1067, 673] on span "Update Shift Instance" at bounding box center [1084, 673] width 100 height 14
